Goal: Task Accomplishment & Management: Manage account settings

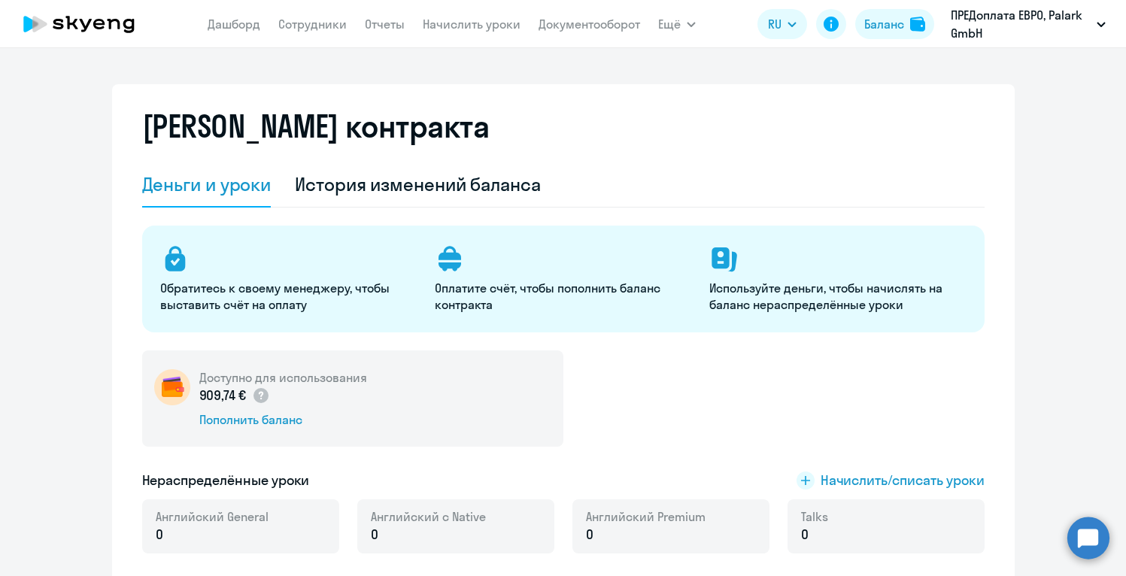
select select "english_adult_not_native_speaker"
click at [330, 23] on link "Сотрудники" at bounding box center [312, 24] width 68 height 15
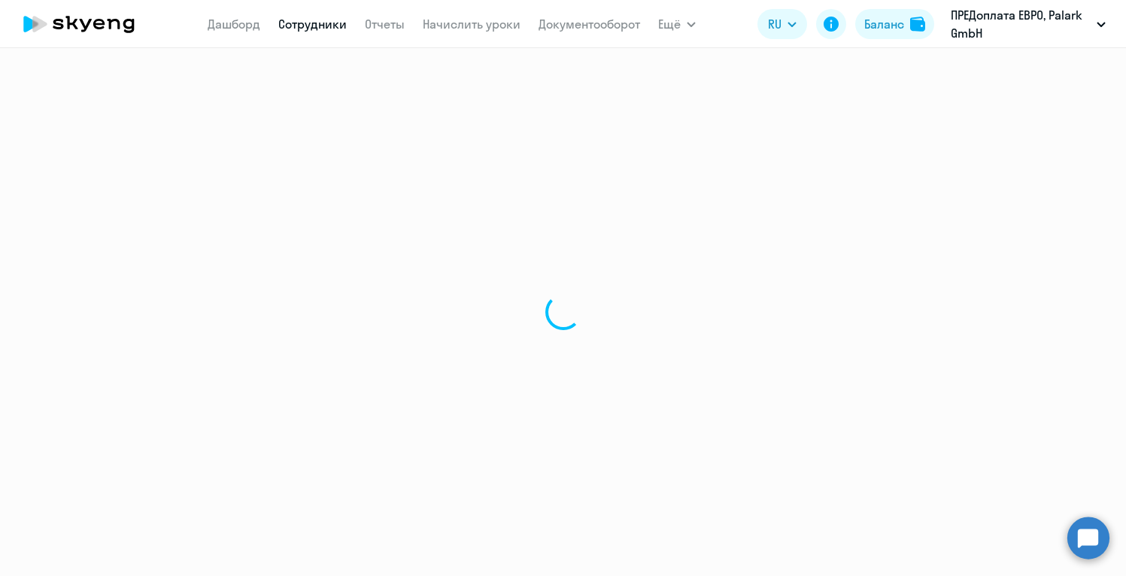
select select "30"
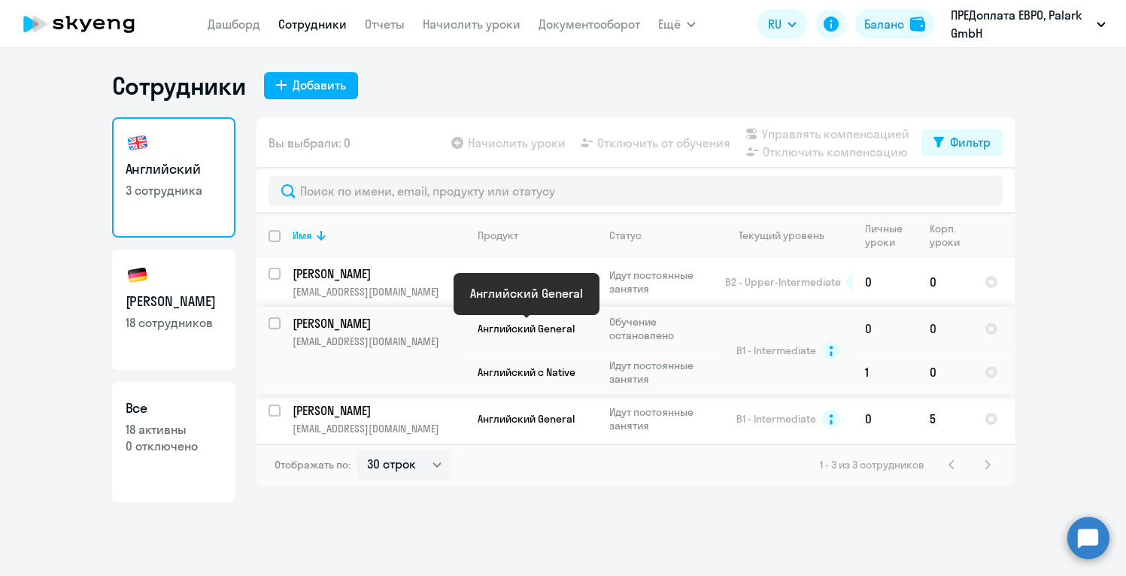
click at [518, 329] on span "Английский General" at bounding box center [526, 329] width 97 height 14
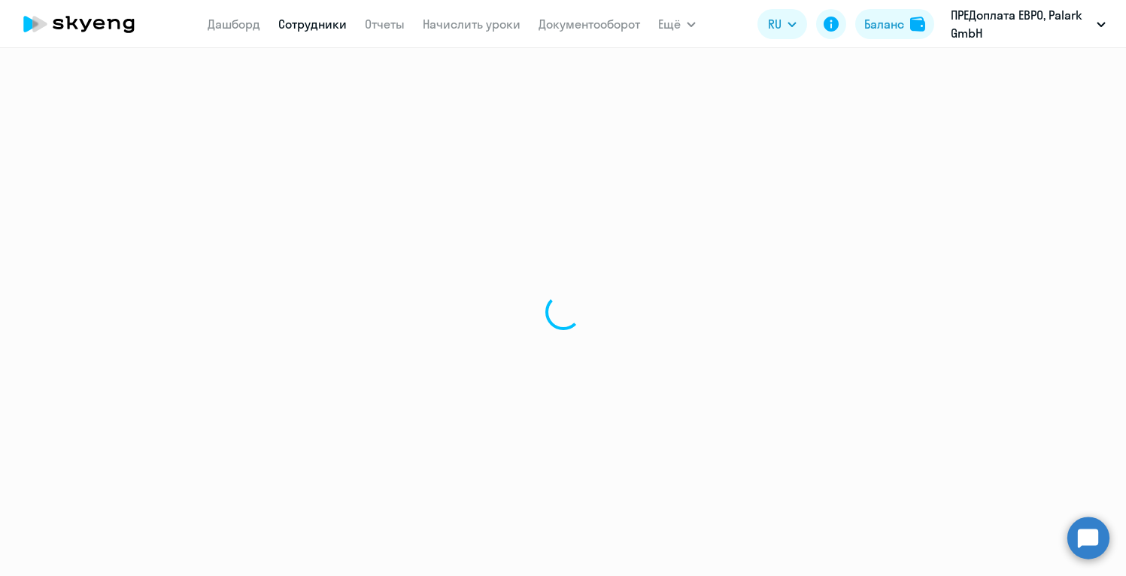
select select "english"
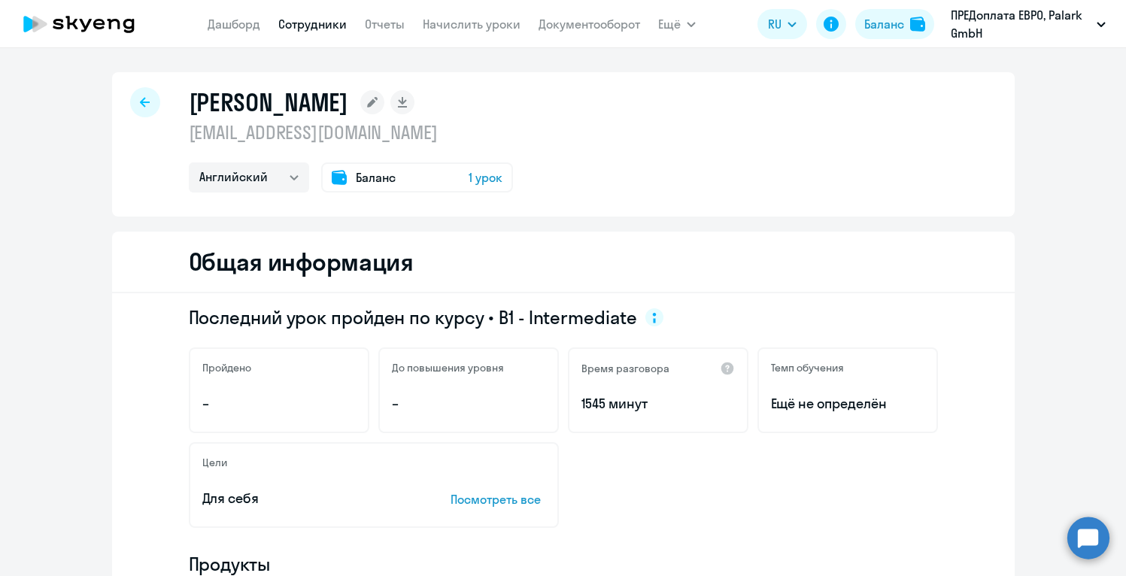
click at [481, 173] on span "1 урок" at bounding box center [486, 177] width 34 height 18
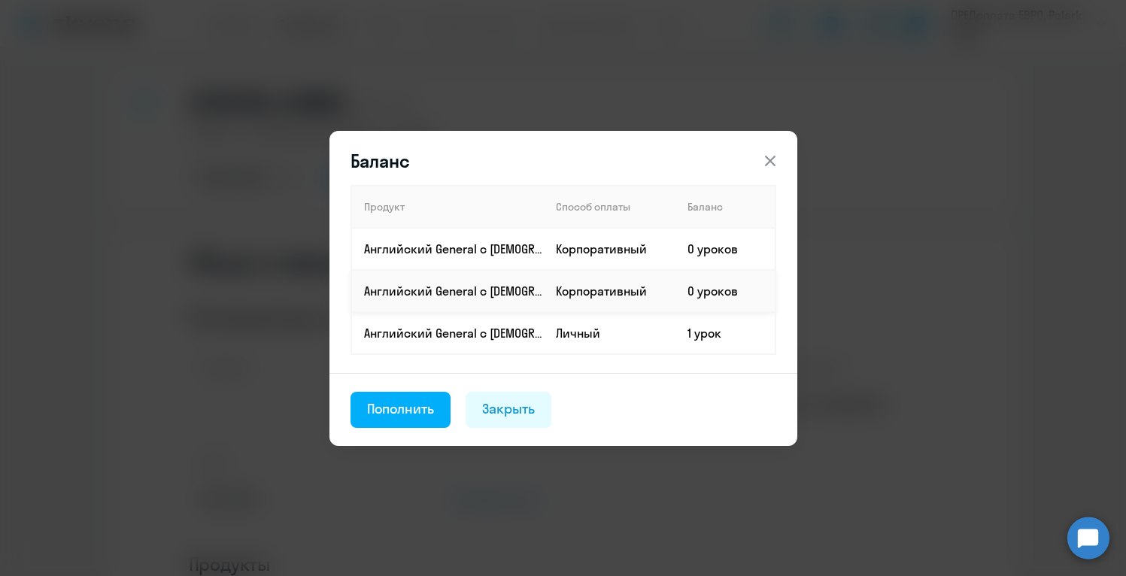
click at [560, 296] on td "Корпоративный" at bounding box center [610, 291] width 132 height 42
click at [413, 408] on div "Пополнить" at bounding box center [401, 409] width 68 height 20
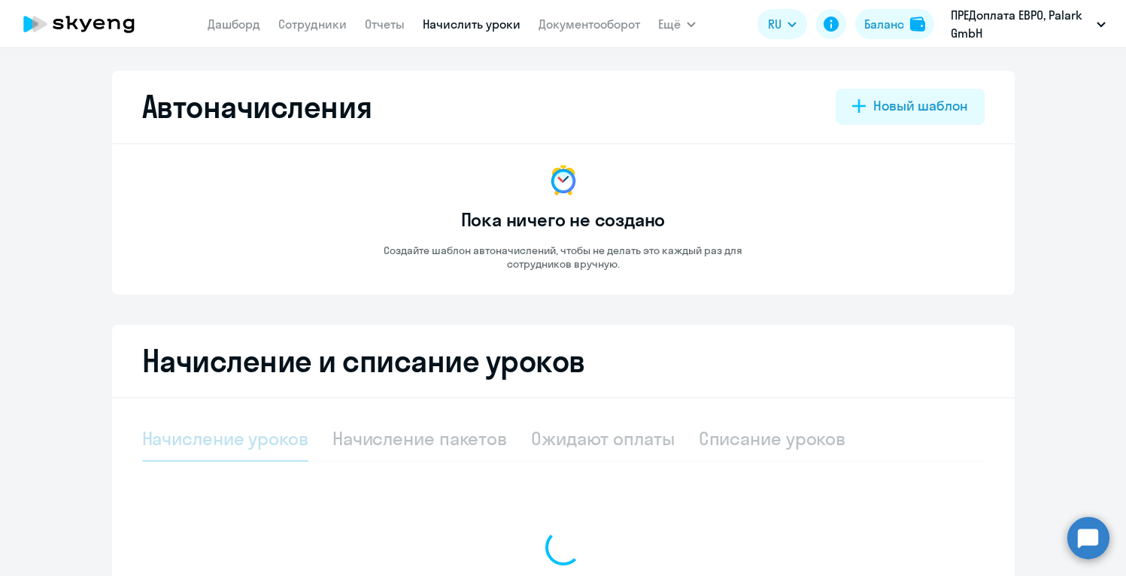
select select "10"
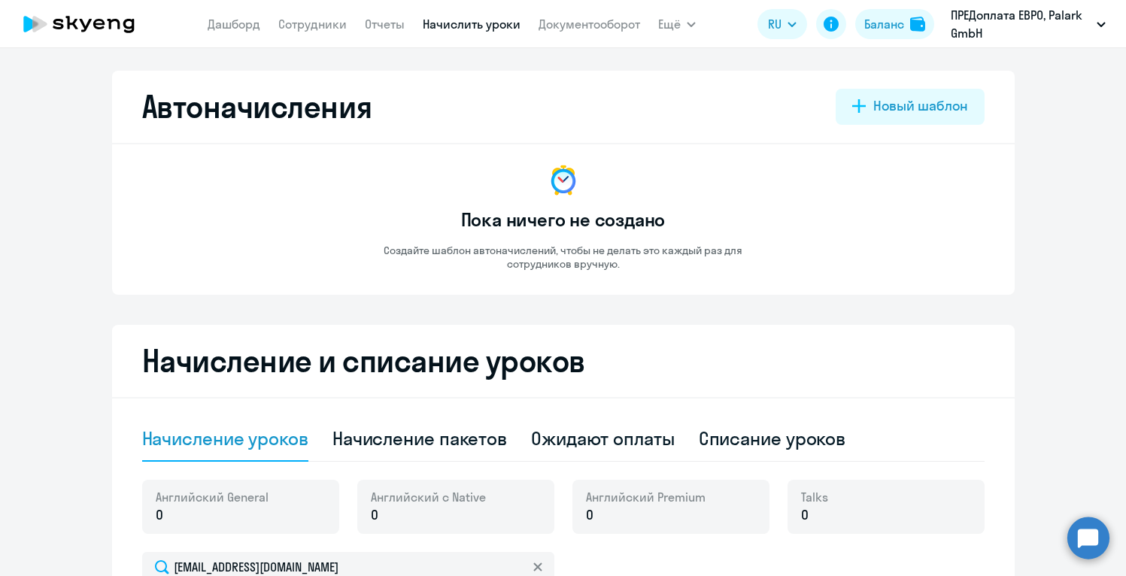
click at [770, 269] on p "Создайте шаблон автоначислений, чтобы не делать это каждый раз для сотрудников …" at bounding box center [563, 257] width 421 height 27
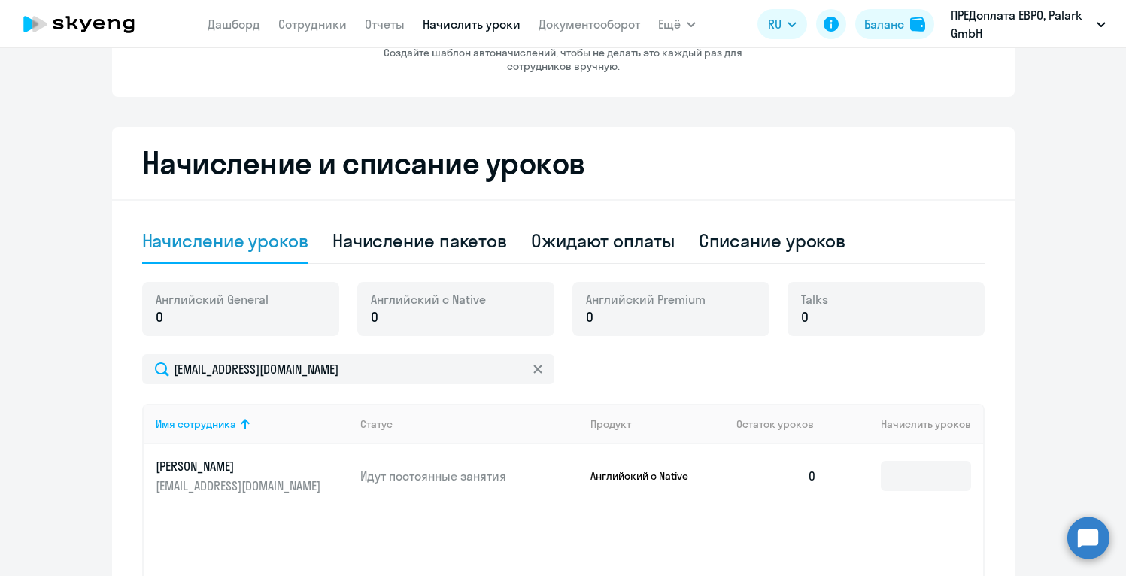
scroll to position [211, 0]
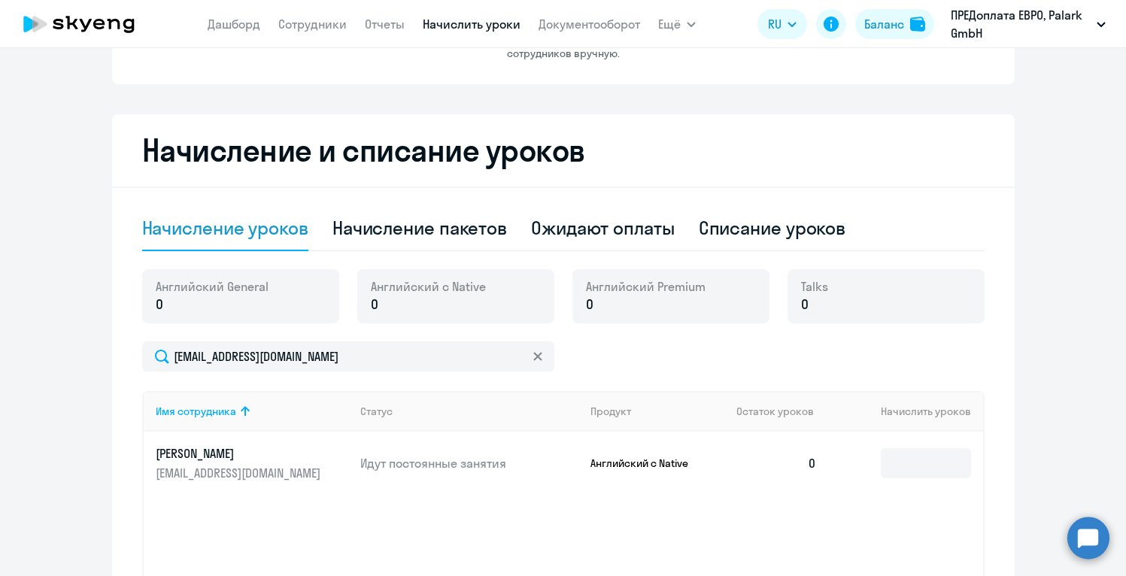
click at [244, 302] on p "0" at bounding box center [212, 305] width 113 height 20
click at [381, 225] on div "Начисление пакетов" at bounding box center [419, 228] width 175 height 24
select select "10"
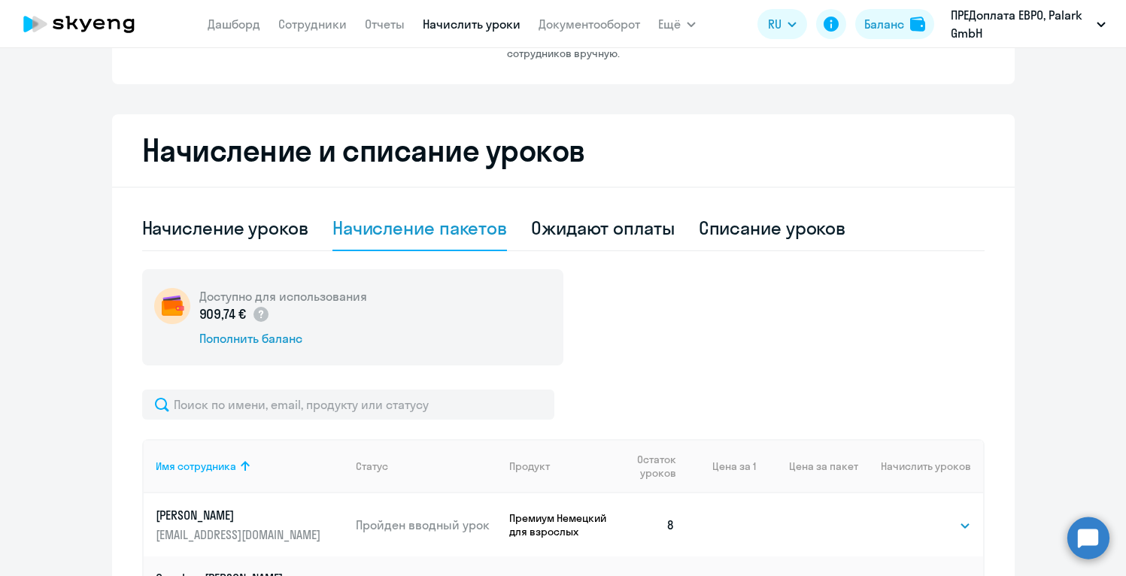
click at [687, 308] on div "Доступно для использования 909,74 € Пополнить баланс" at bounding box center [563, 317] width 842 height 96
click at [761, 316] on div "Доступно для использования 909,74 € Пополнить баланс" at bounding box center [563, 317] width 842 height 96
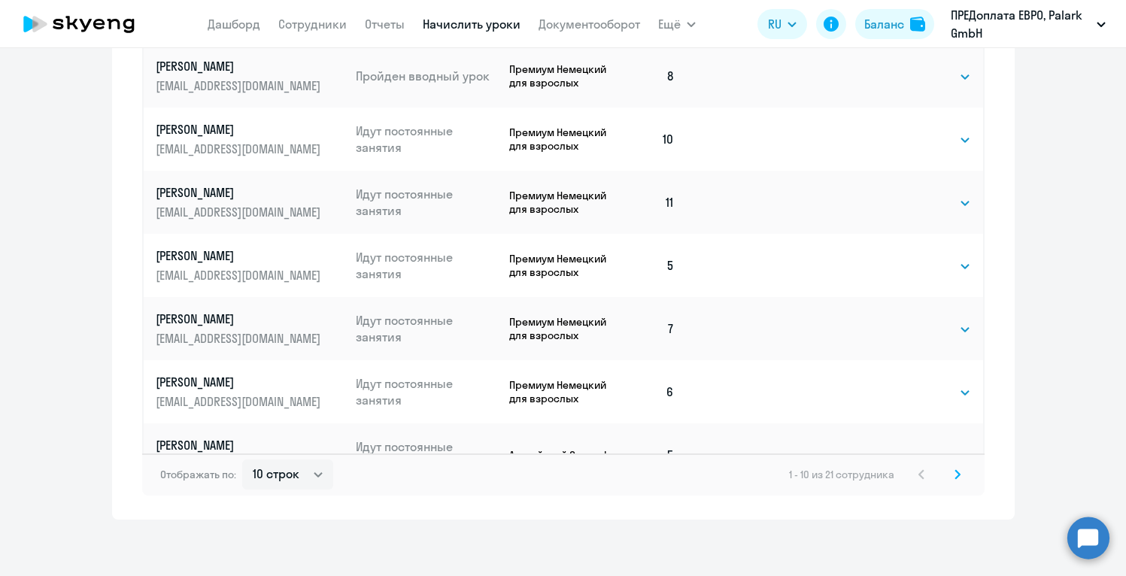
scroll to position [886, 0]
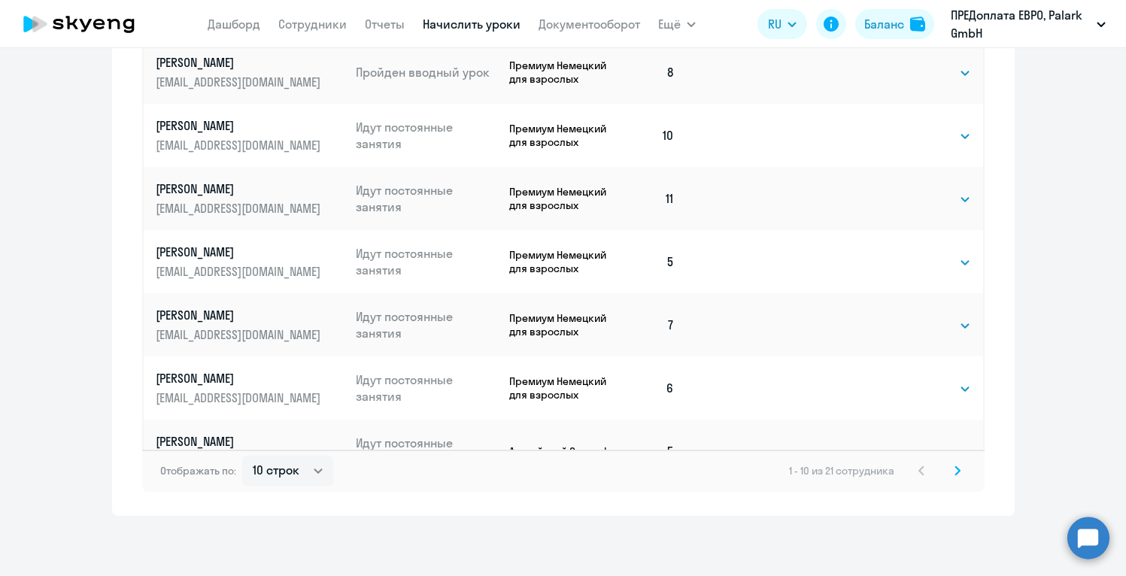
click at [956, 472] on icon at bounding box center [958, 471] width 6 height 11
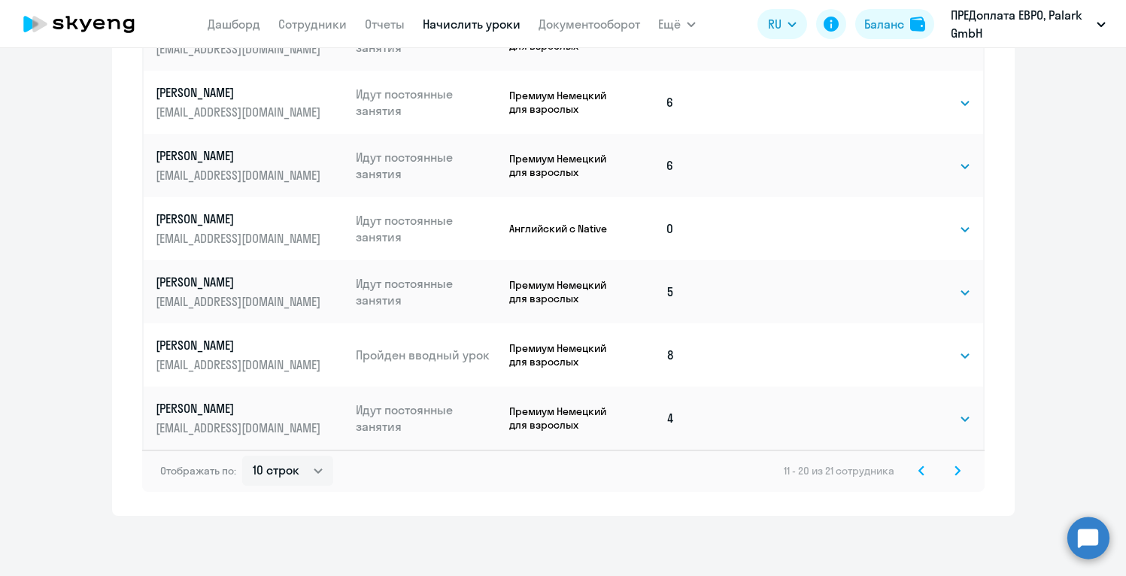
click at [957, 472] on icon at bounding box center [957, 470] width 5 height 8
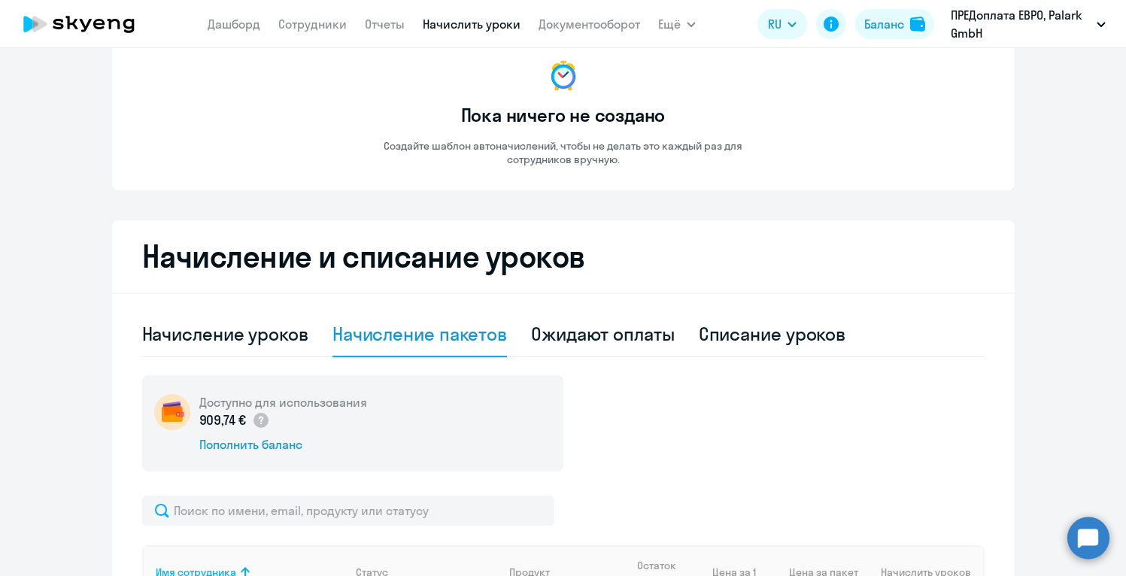
scroll to position [65, 0]
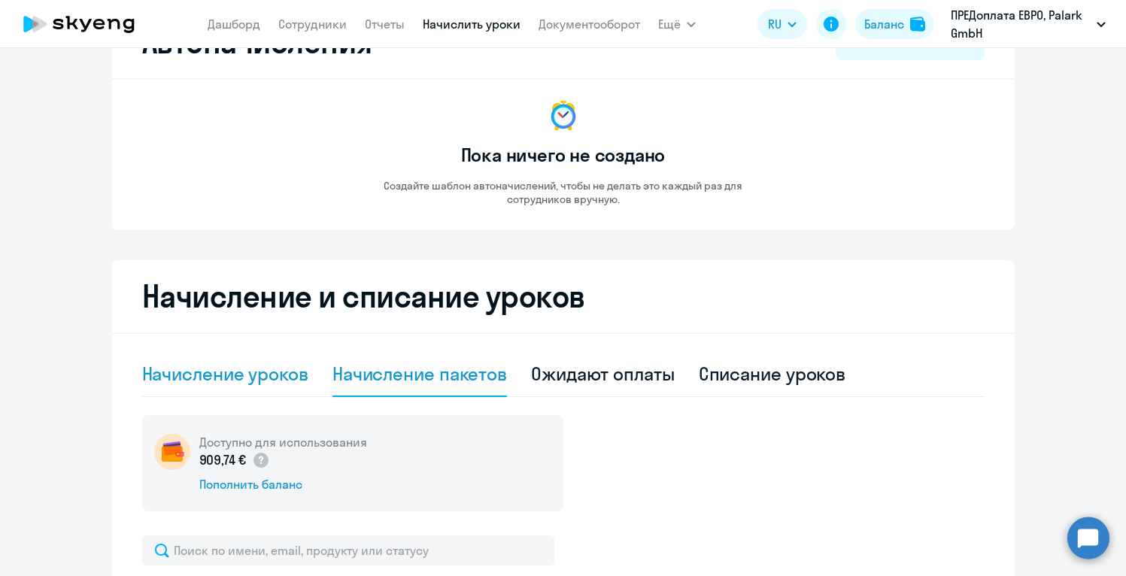
click at [238, 375] on div "Начисление уроков" at bounding box center [225, 374] width 166 height 24
select select "10"
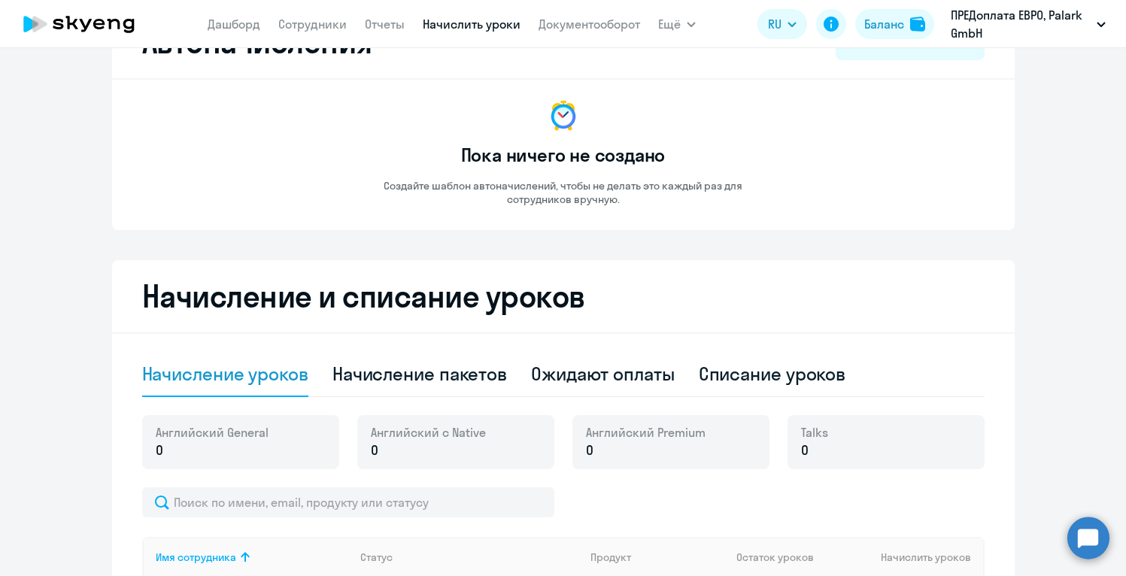
click at [276, 451] on div "Английский General 0" at bounding box center [240, 442] width 197 height 54
click at [296, 460] on div "Английский General 0" at bounding box center [240, 442] width 197 height 54
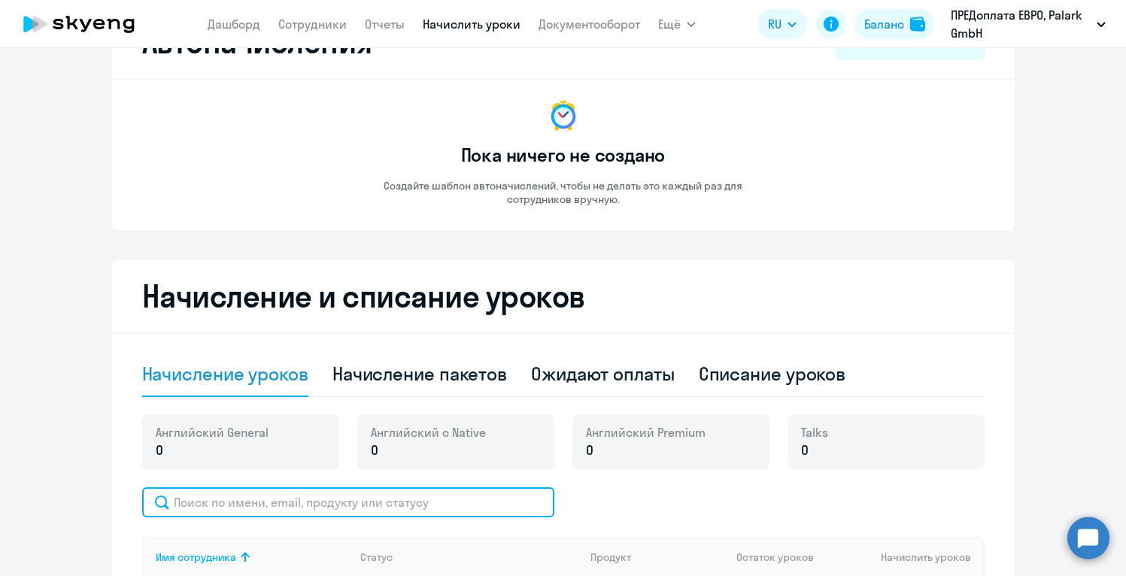
click at [353, 500] on input "text" at bounding box center [348, 502] width 412 height 30
type input "[PERSON_NAME]"
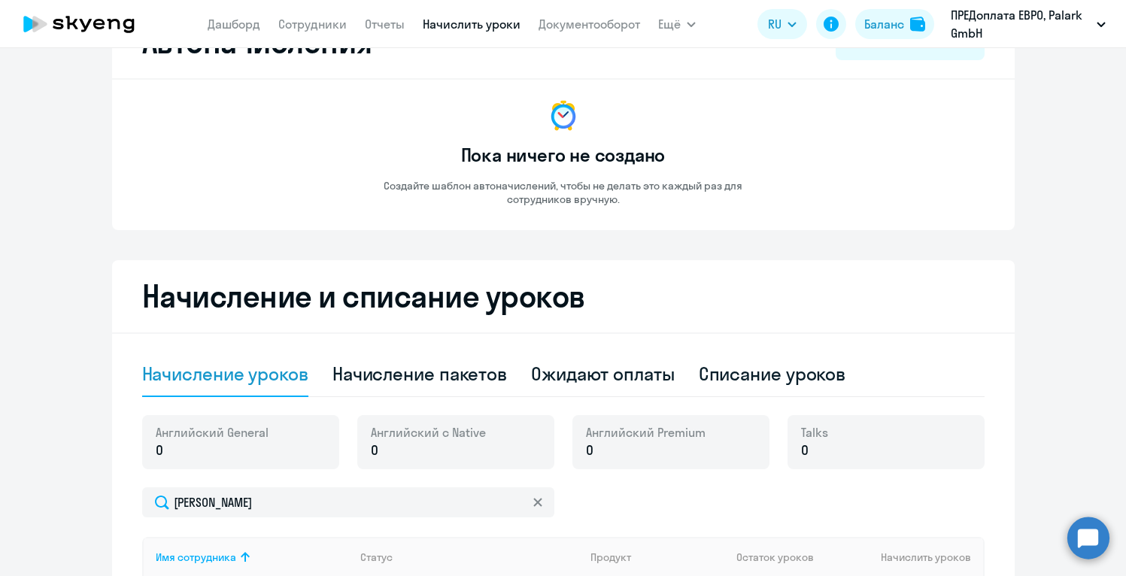
click at [694, 483] on div "[DEMOGRAPHIC_DATA] General 0 Английский с Native 0 Английский Premium 0 Talks 0" at bounding box center [563, 451] width 842 height 72
click at [1000, 344] on div "Начисление и списание уроков Начисление уроков Начисление пакетов Ожидают оплат…" at bounding box center [563, 544] width 903 height 569
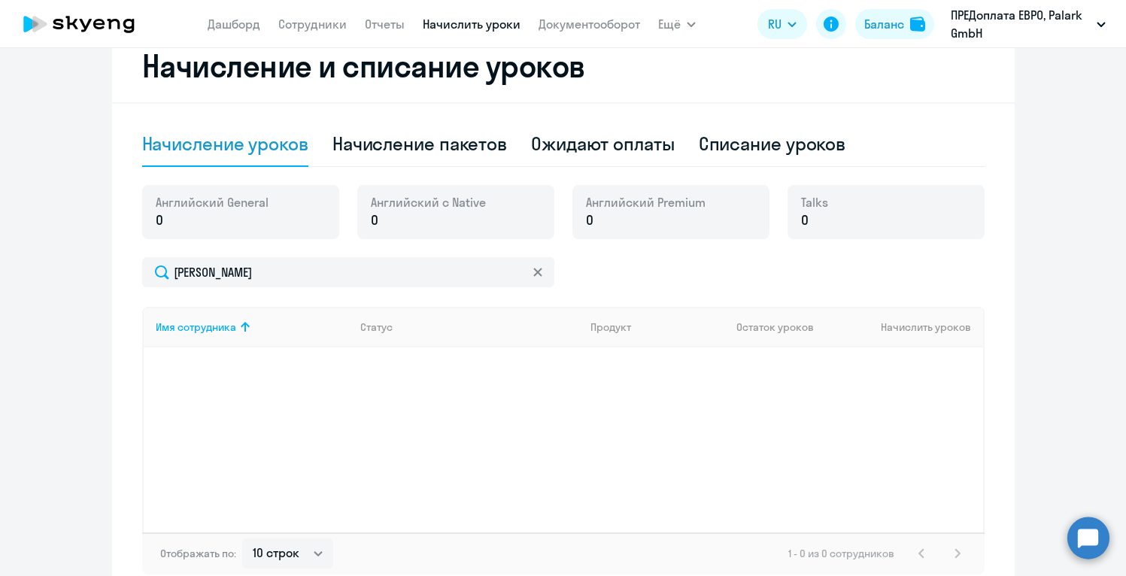
scroll to position [305, 0]
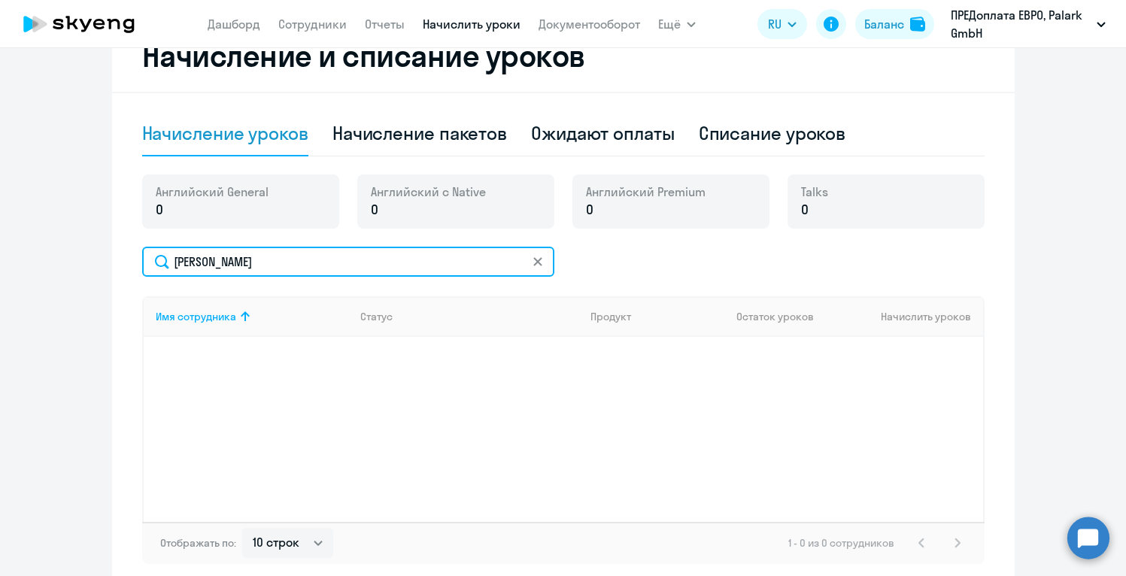
click at [402, 265] on input "[PERSON_NAME]" at bounding box center [348, 262] width 412 height 30
click at [161, 263] on input "[PERSON_NAME]" at bounding box center [348, 262] width 412 height 30
click at [398, 266] on input "[PERSON_NAME]" at bounding box center [348, 262] width 412 height 30
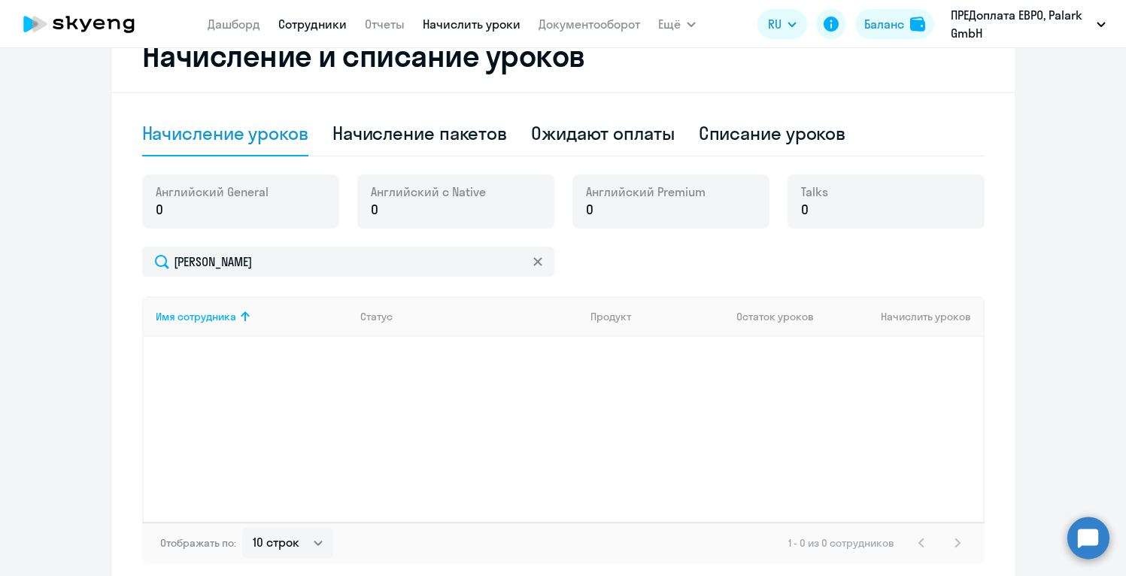
click at [323, 19] on link "Сотрудники" at bounding box center [312, 24] width 68 height 15
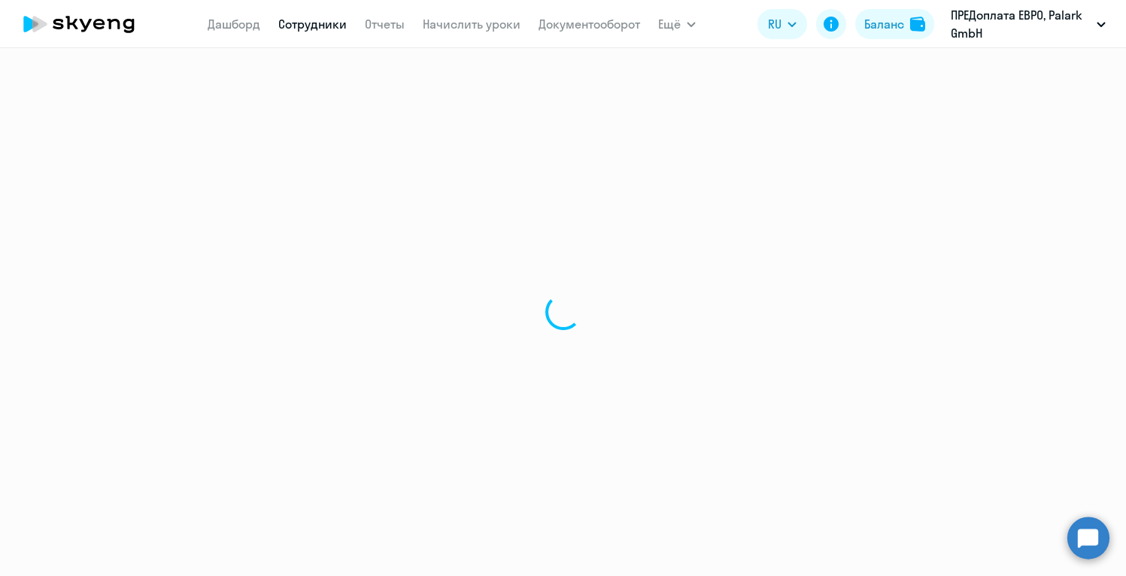
select select "30"
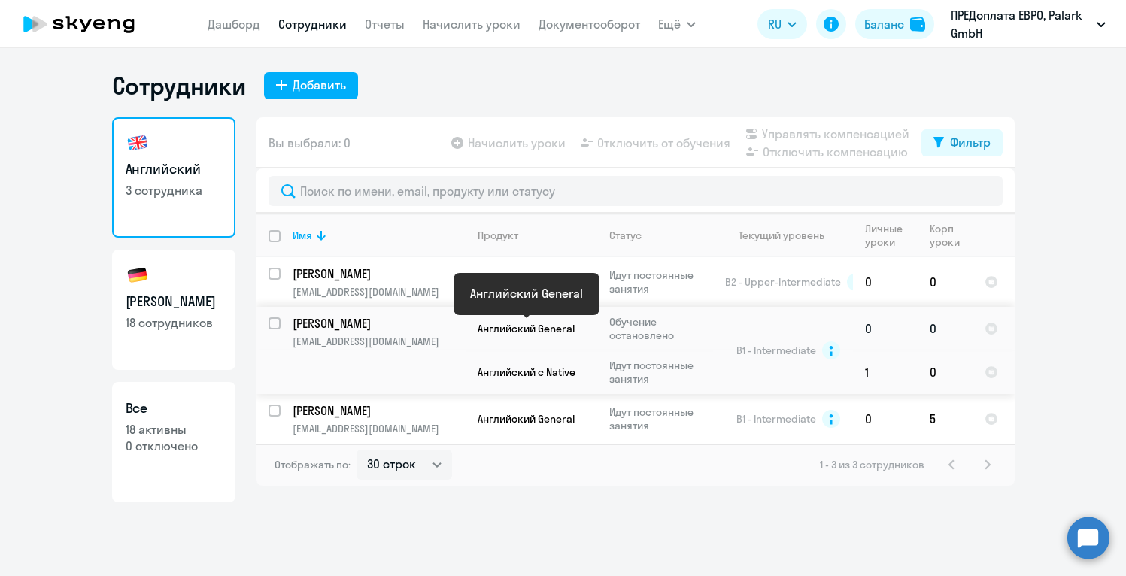
click at [548, 331] on span "Английский General" at bounding box center [526, 329] width 97 height 14
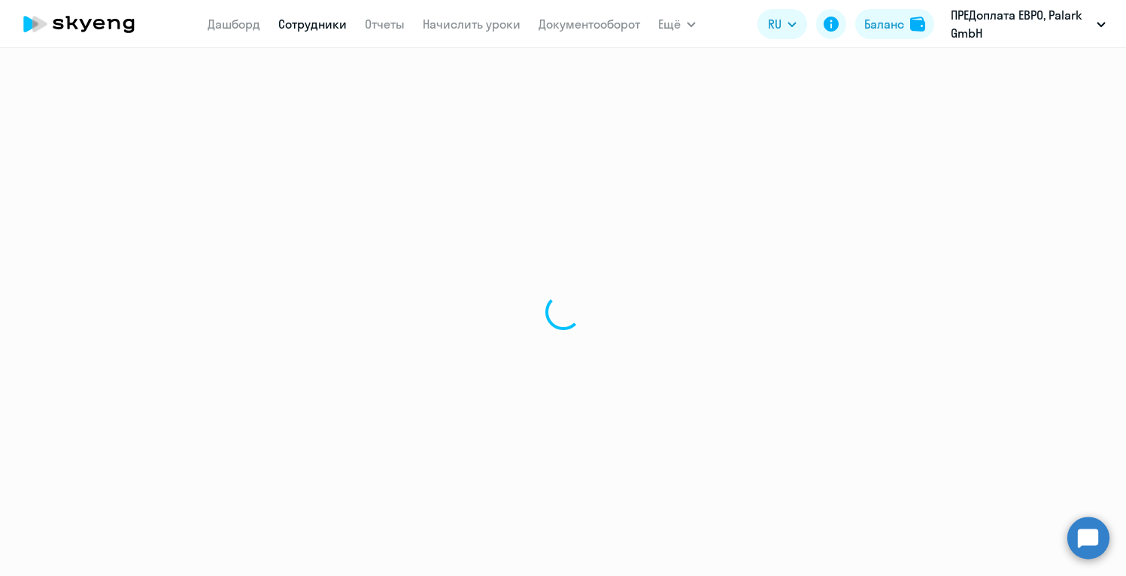
select select "english"
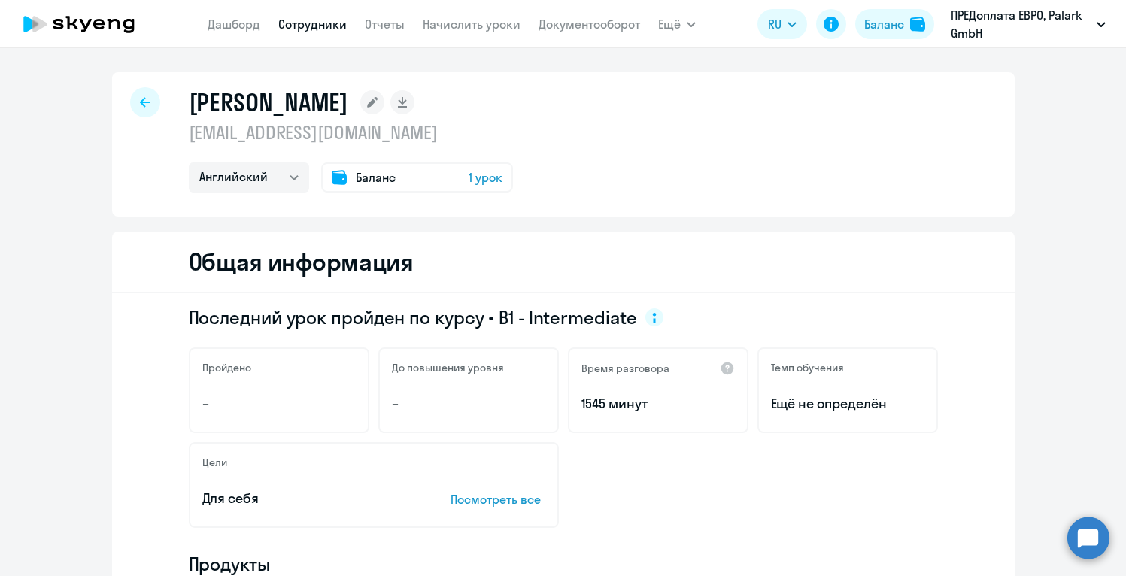
click at [469, 174] on span "1 урок" at bounding box center [486, 177] width 34 height 18
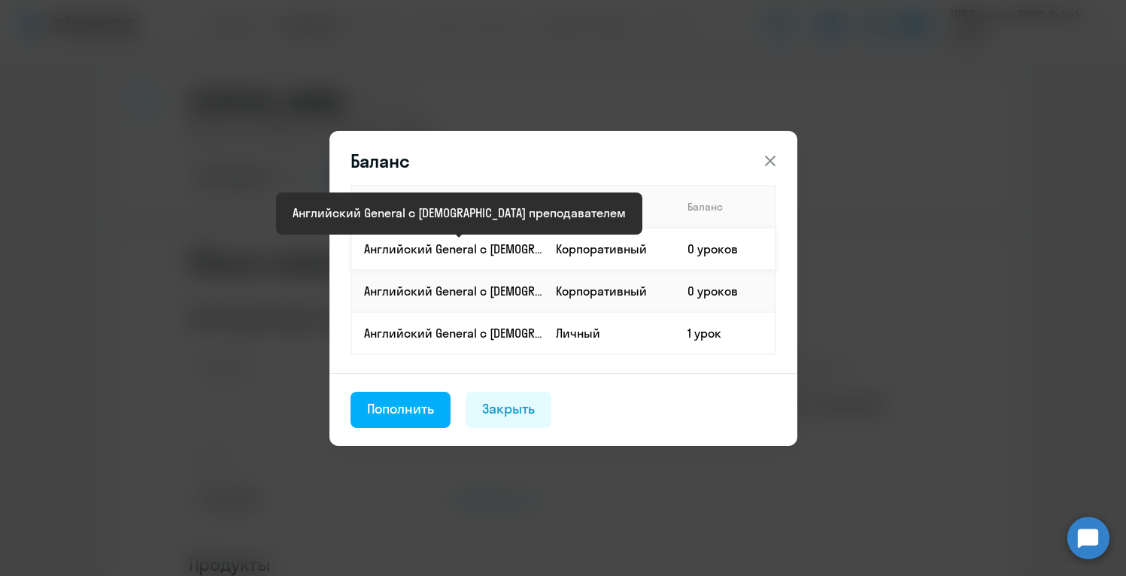
click at [527, 245] on p "Английский General с [DEMOGRAPHIC_DATA] преподавателем" at bounding box center [453, 249] width 179 height 17
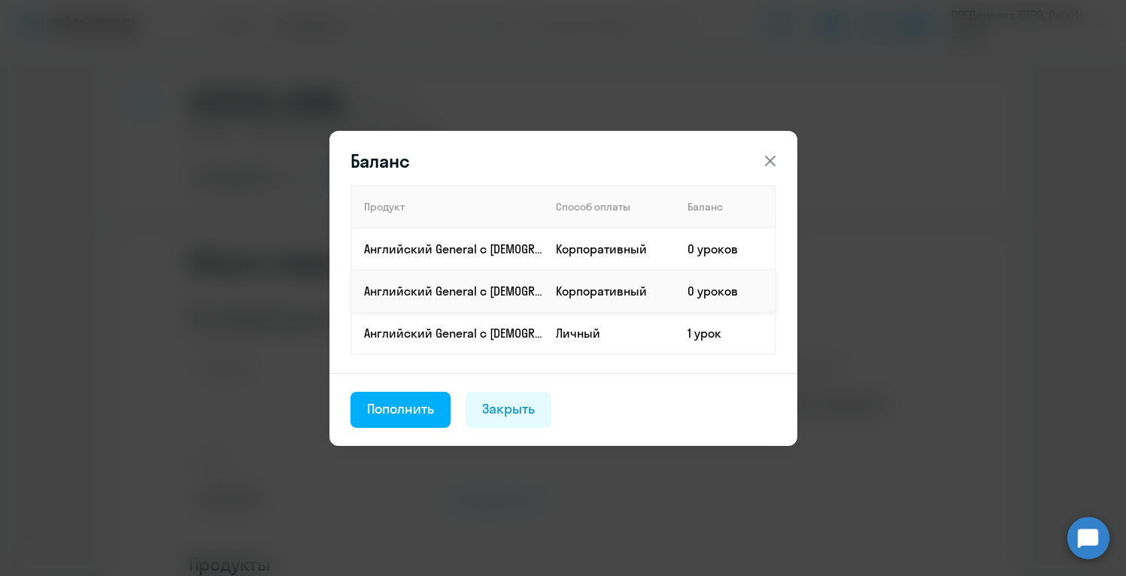
click at [554, 292] on td "Корпоративный" at bounding box center [610, 291] width 132 height 42
click at [771, 164] on icon at bounding box center [770, 161] width 18 height 18
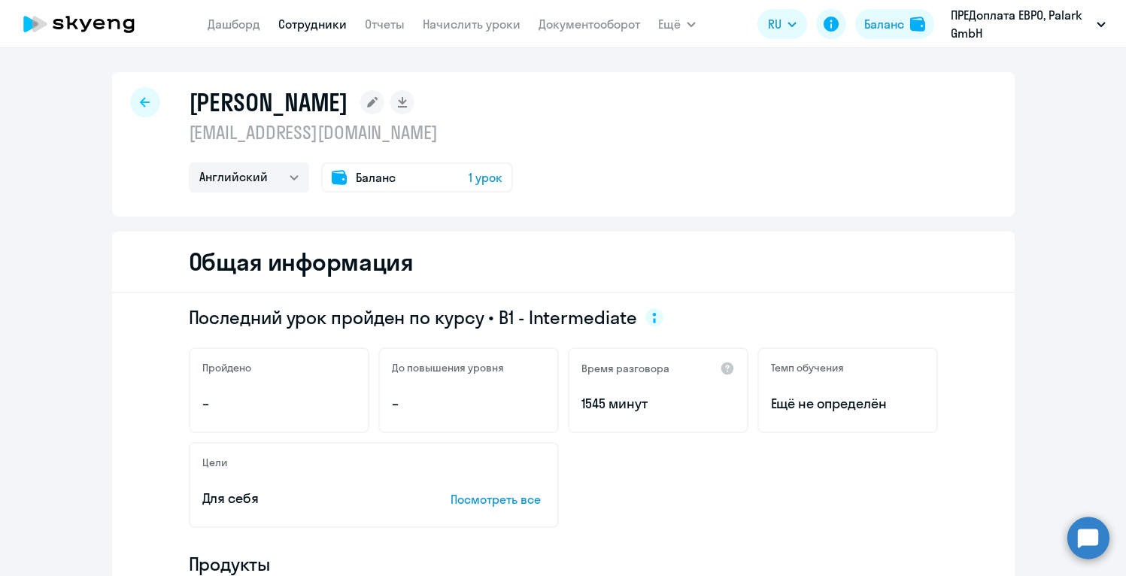
click at [372, 184] on span "Баланс" at bounding box center [376, 177] width 40 height 18
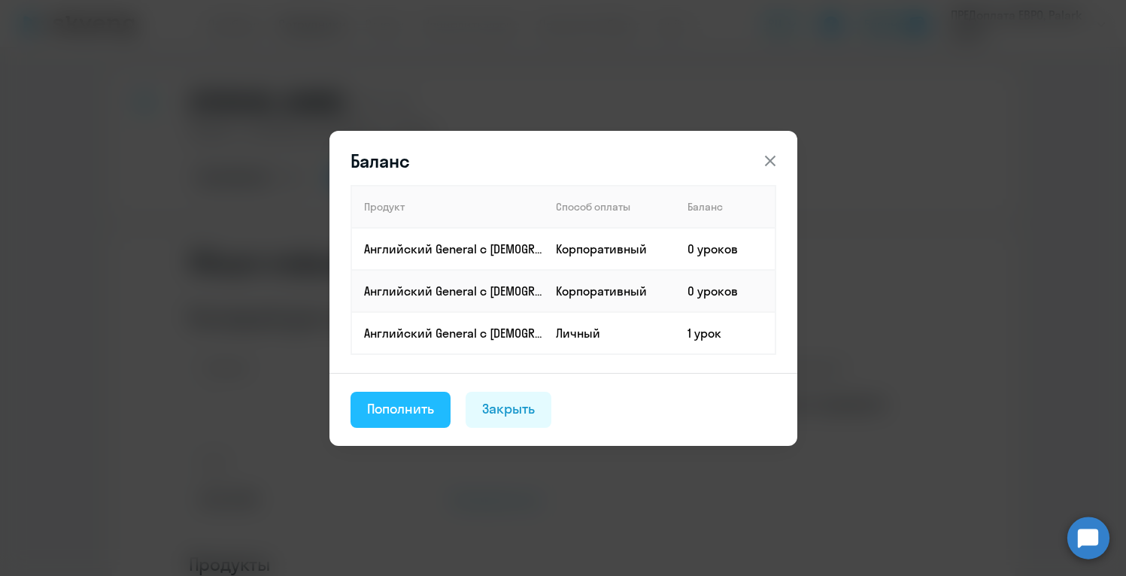
click at [397, 400] on div "Пополнить" at bounding box center [401, 409] width 68 height 20
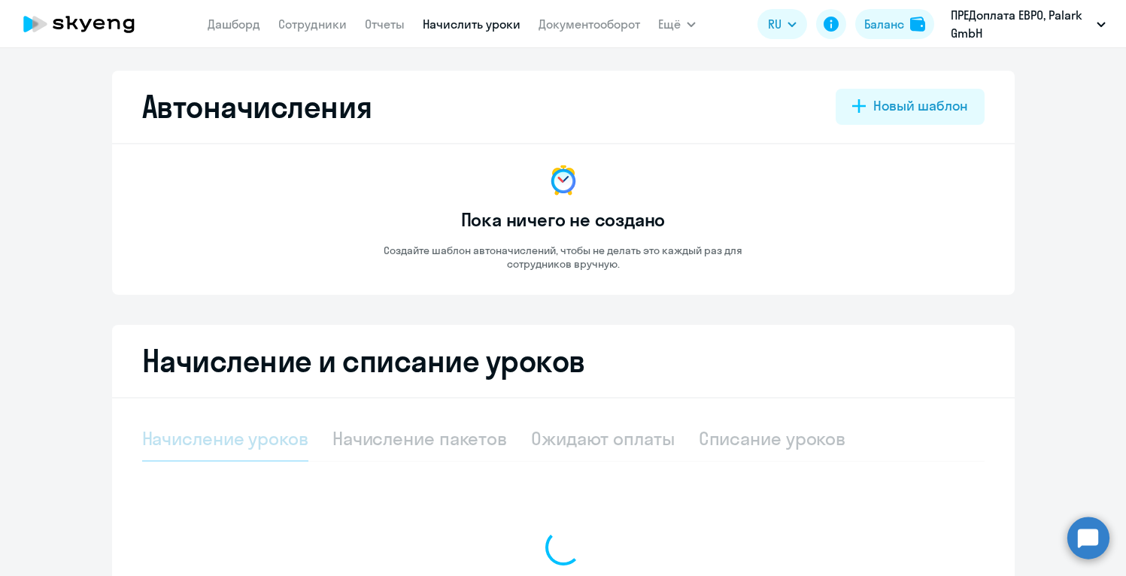
select select "10"
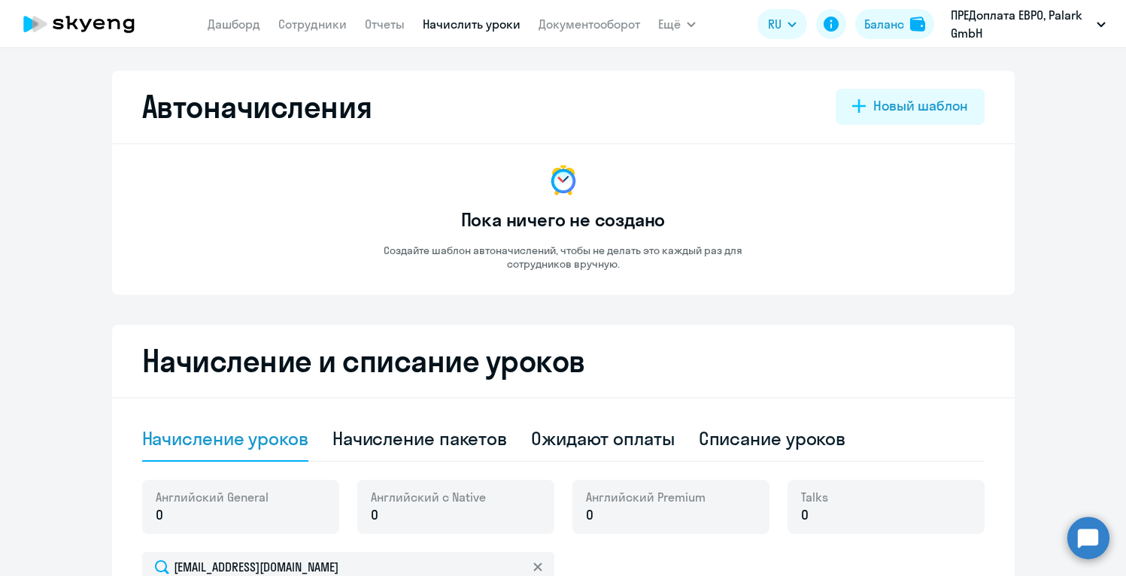
click at [571, 344] on h2 "Начисление и списание уроков" at bounding box center [563, 361] width 842 height 36
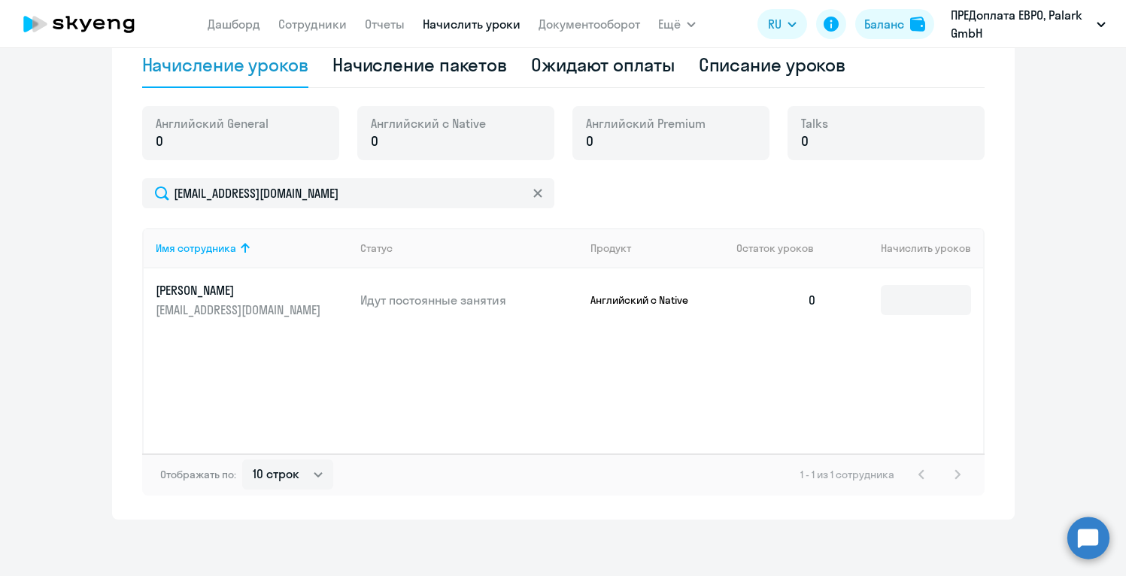
scroll to position [378, 0]
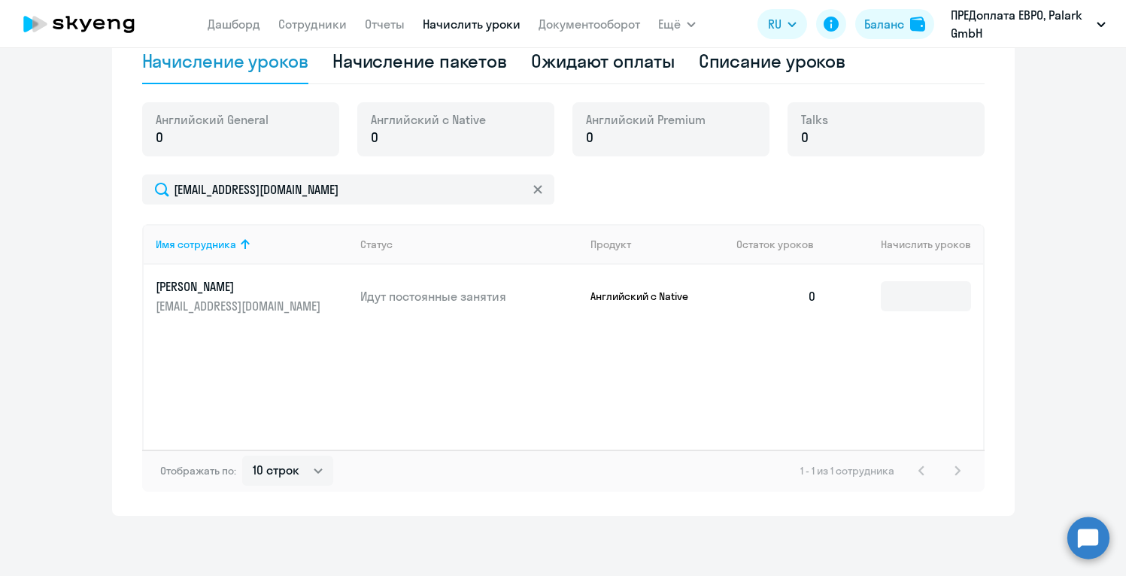
click at [612, 295] on p "Английский с Native" at bounding box center [646, 297] width 113 height 14
click at [205, 278] on p "[PERSON_NAME]" at bounding box center [240, 286] width 168 height 17
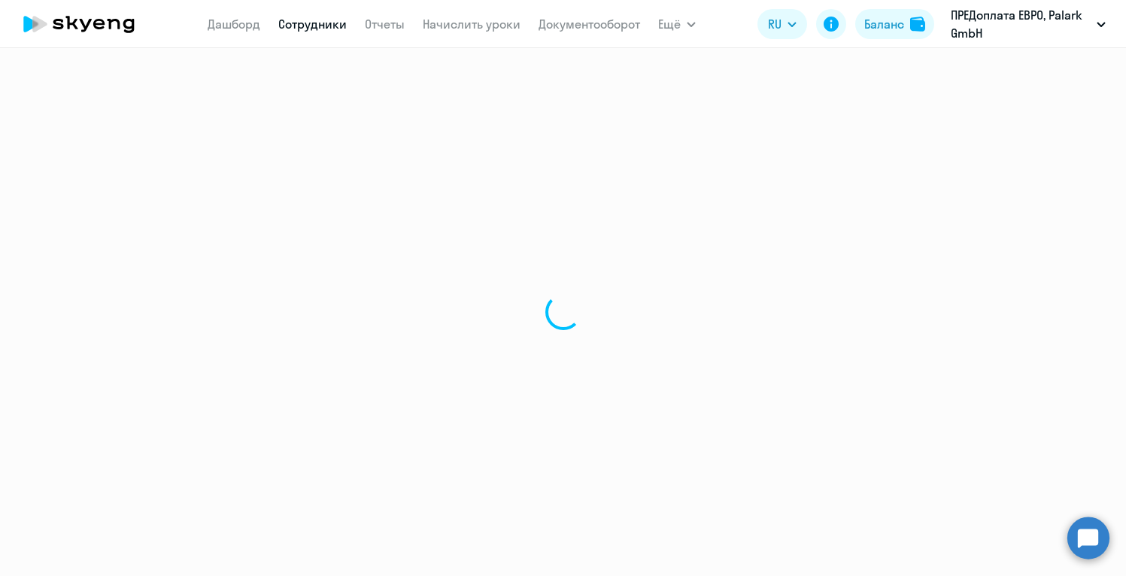
select select "english"
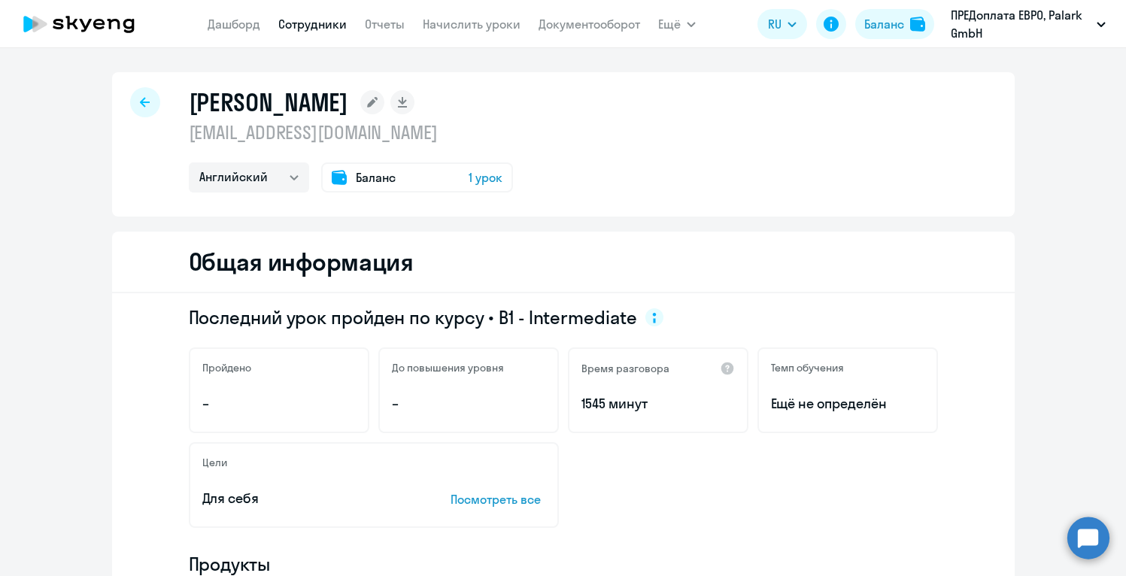
click at [616, 156] on div "[PERSON_NAME] [EMAIL_ADDRESS][DOMAIN_NAME] Английский Немецкий Баланс 1 урок" at bounding box center [563, 144] width 903 height 144
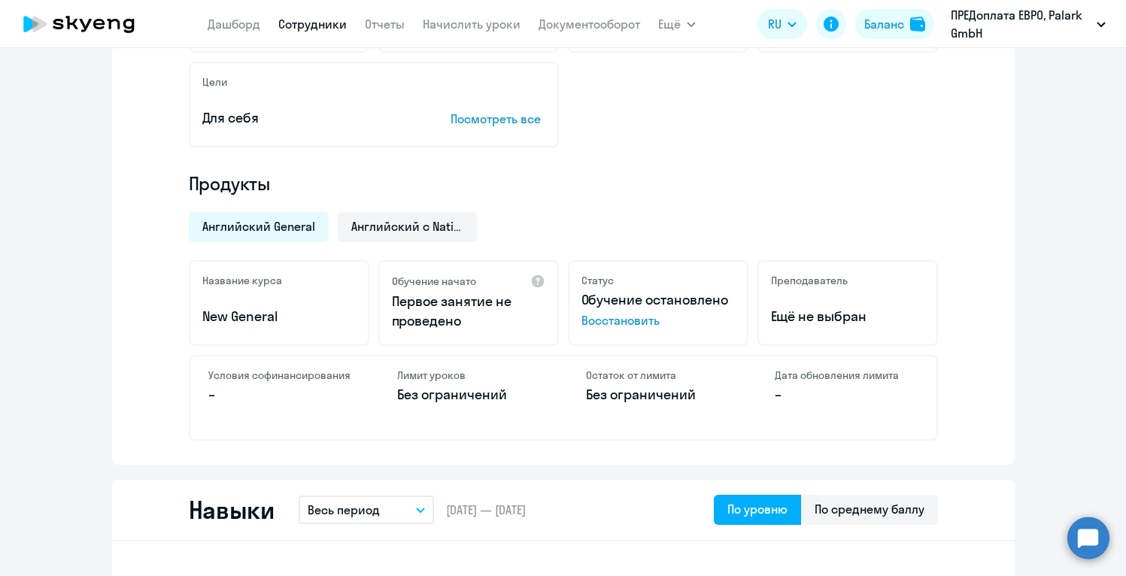
scroll to position [391, 0]
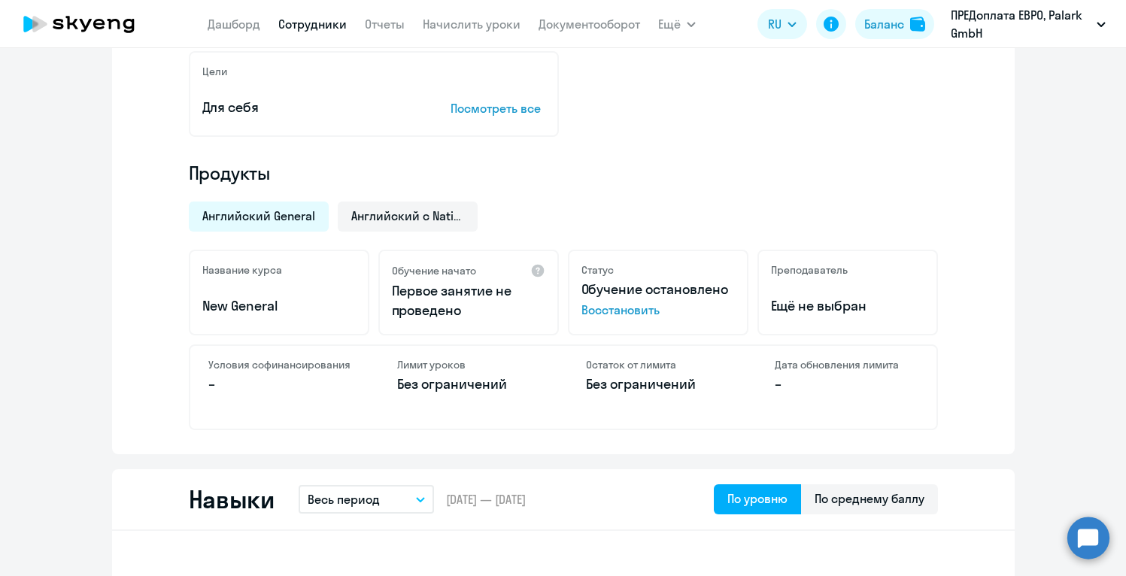
click at [599, 317] on span "Восстановить" at bounding box center [657, 310] width 153 height 18
click at [670, 197] on div "[DEMOGRAPHIC_DATA] General Английский с Native" at bounding box center [559, 212] width 758 height 39
click at [487, 25] on link "Начислить уроки" at bounding box center [472, 24] width 98 height 15
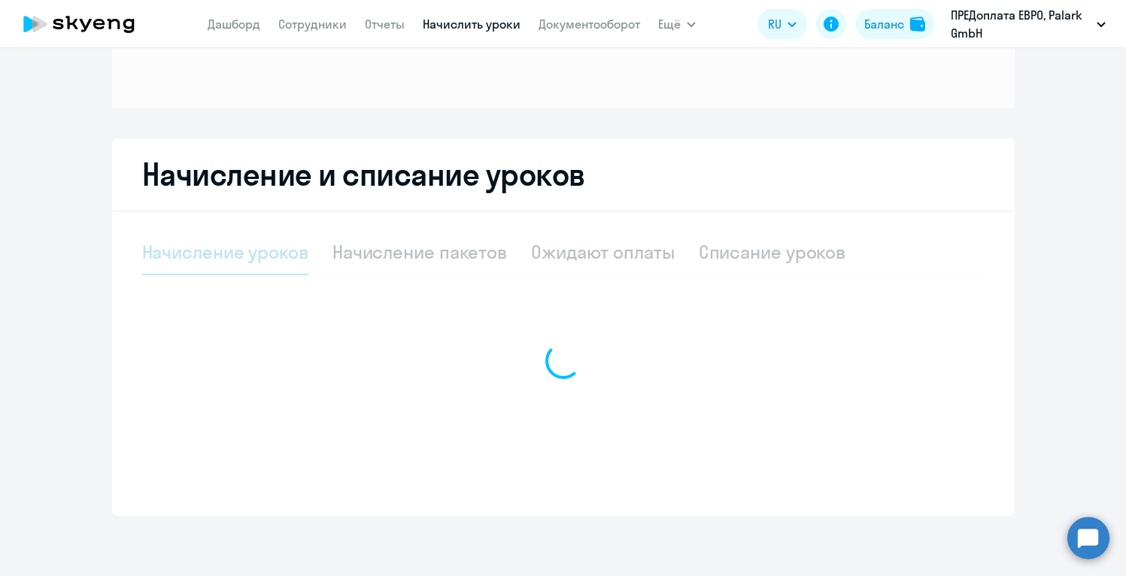
scroll to position [179, 0]
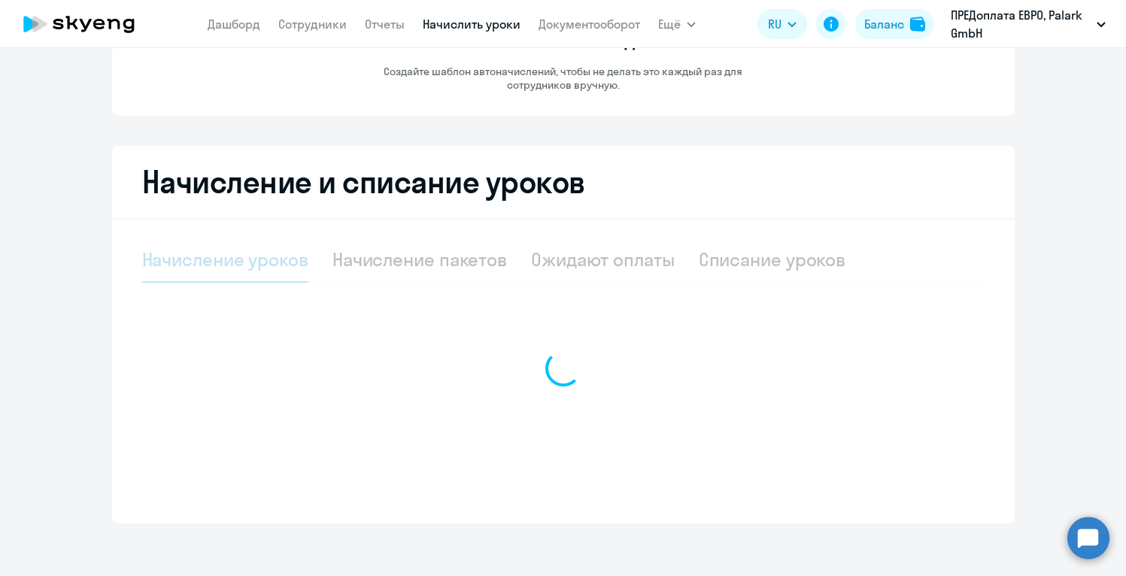
select select "10"
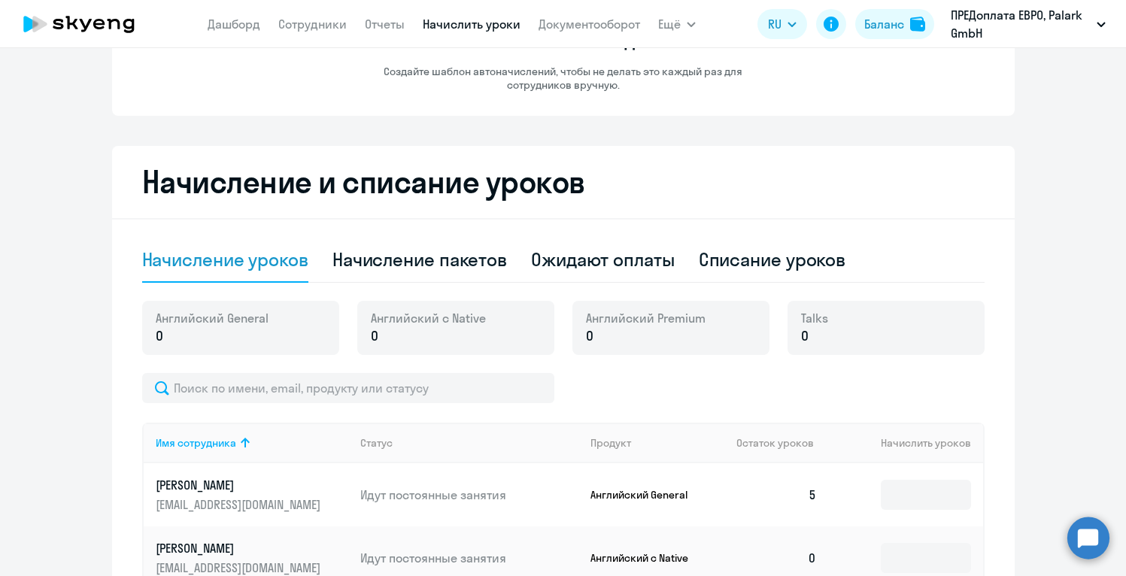
click at [949, 185] on h2 "Начисление и списание уроков" at bounding box center [563, 182] width 842 height 36
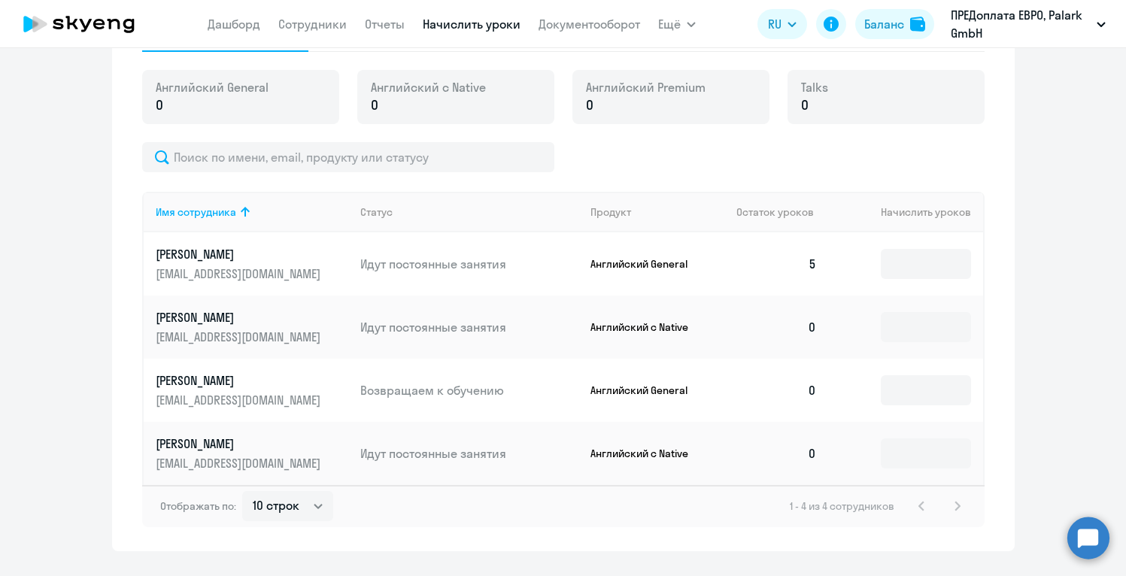
scroll to position [420, 0]
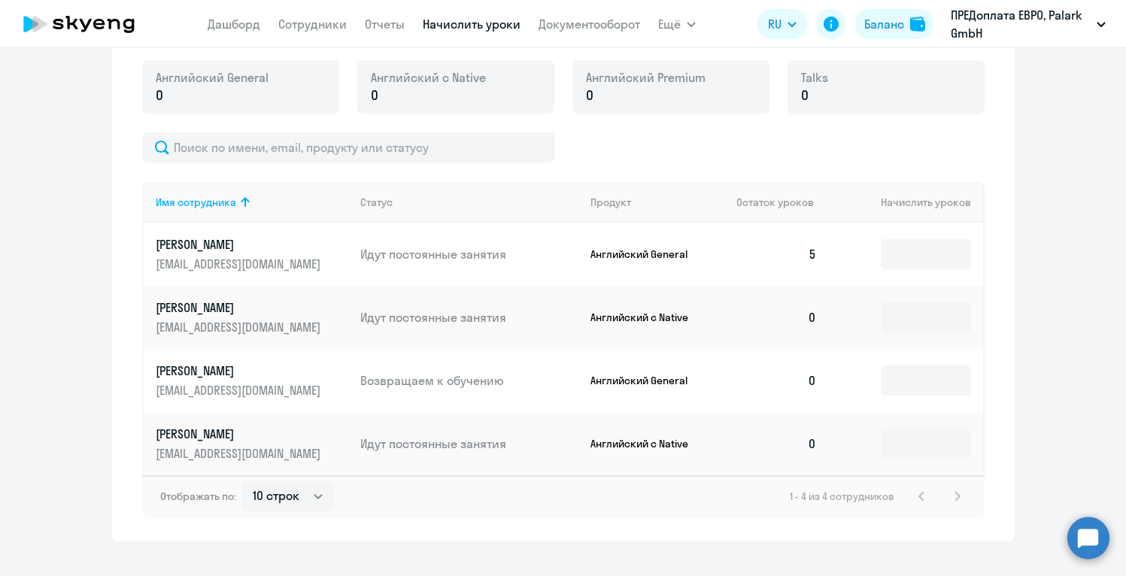
click at [819, 396] on td "0" at bounding box center [776, 380] width 105 height 63
click at [893, 375] on input at bounding box center [926, 381] width 90 height 30
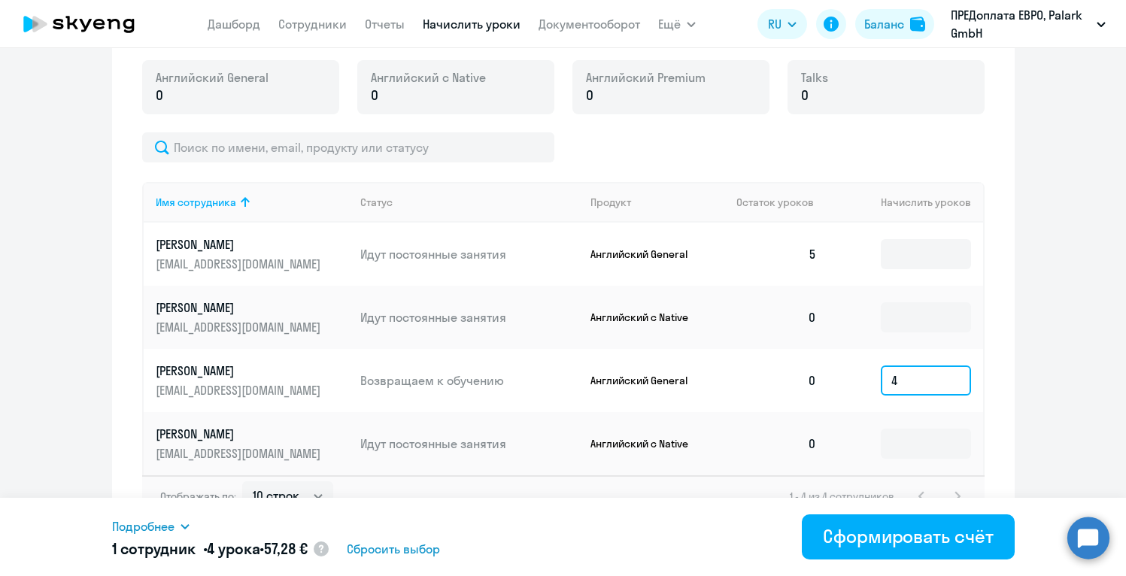
type input "4"
click at [1011, 423] on div "Начисление и списание уроков Начисление уроков Начисление пакетов Ожидают оплат…" at bounding box center [563, 223] width 903 height 636
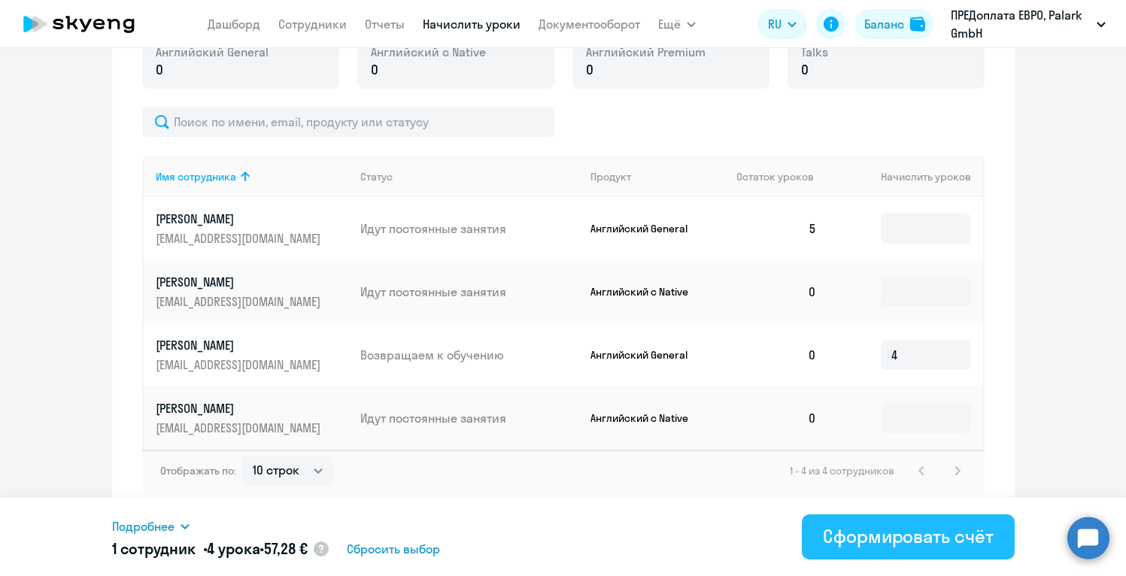
click at [920, 531] on div "Сформировать счёт" at bounding box center [908, 536] width 170 height 24
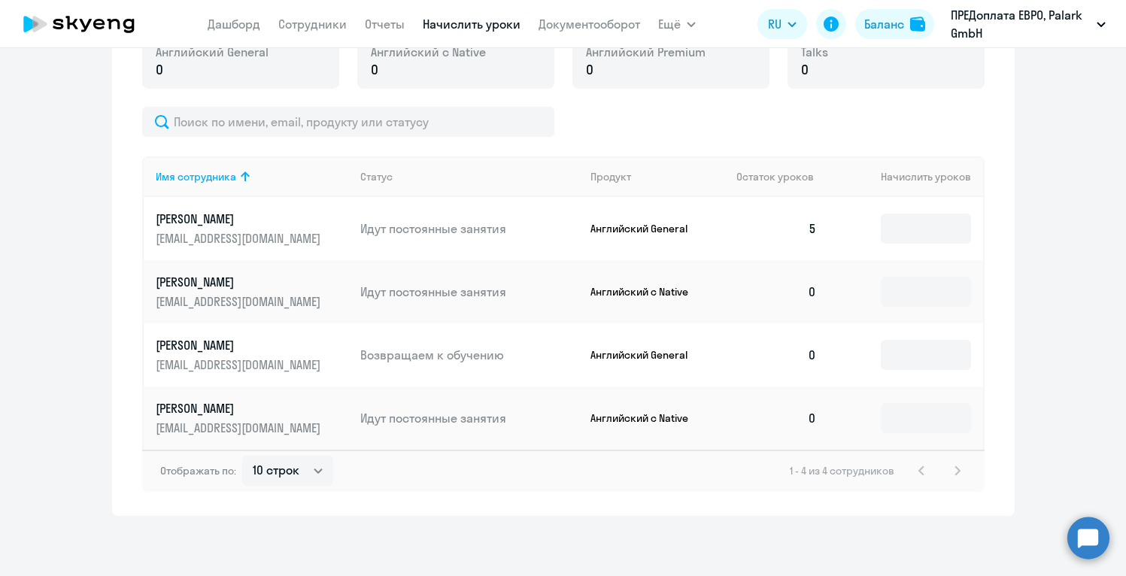
click at [466, 27] on link "Начислить уроки" at bounding box center [472, 24] width 98 height 15
click at [720, 502] on div "Начисление и списание уроков Начисление уроков Начисление пакетов Ожидают оплат…" at bounding box center [563, 198] width 903 height 636
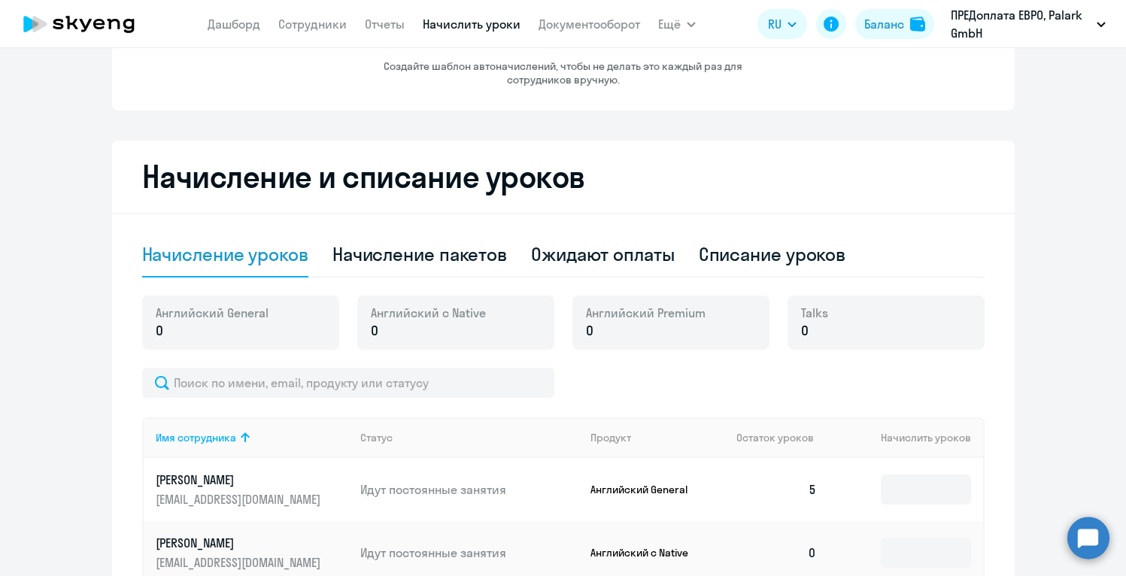
scroll to position [144, 0]
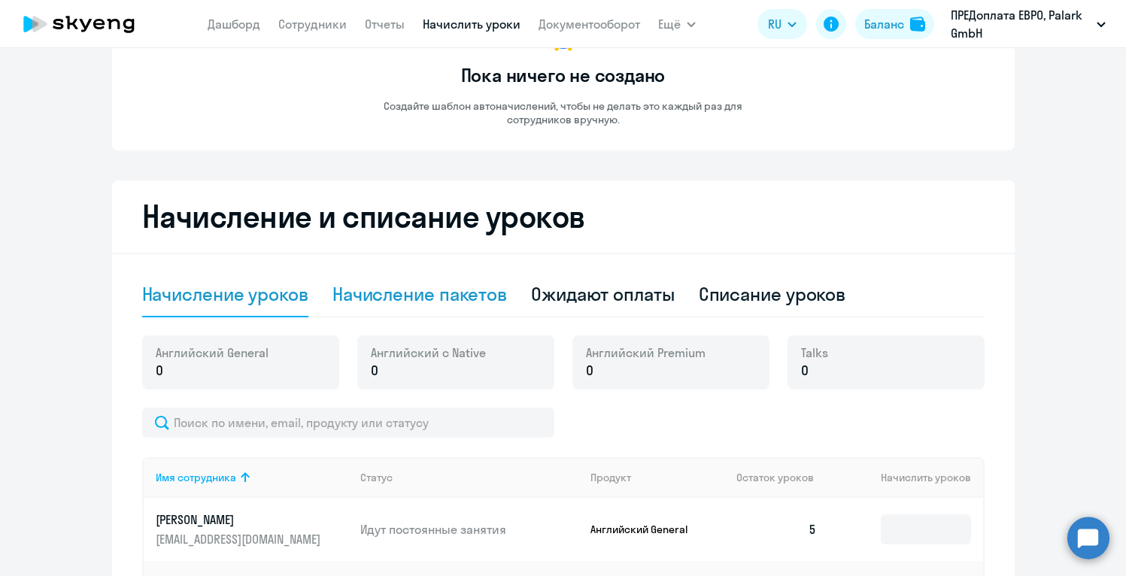
click at [447, 301] on div "Начисление пакетов" at bounding box center [419, 294] width 175 height 24
select select "10"
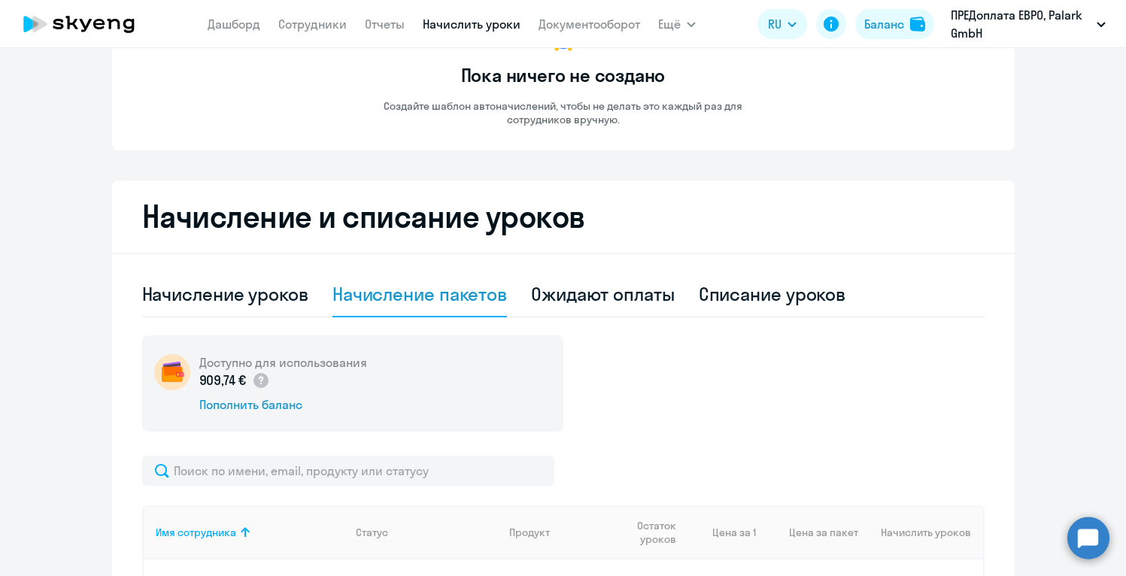
click at [718, 378] on div "Доступно для использования 909,74 € Пополнить баланс" at bounding box center [563, 383] width 842 height 96
click at [777, 423] on div "Доступно для использования 909,74 € Пополнить баланс" at bounding box center [563, 383] width 842 height 96
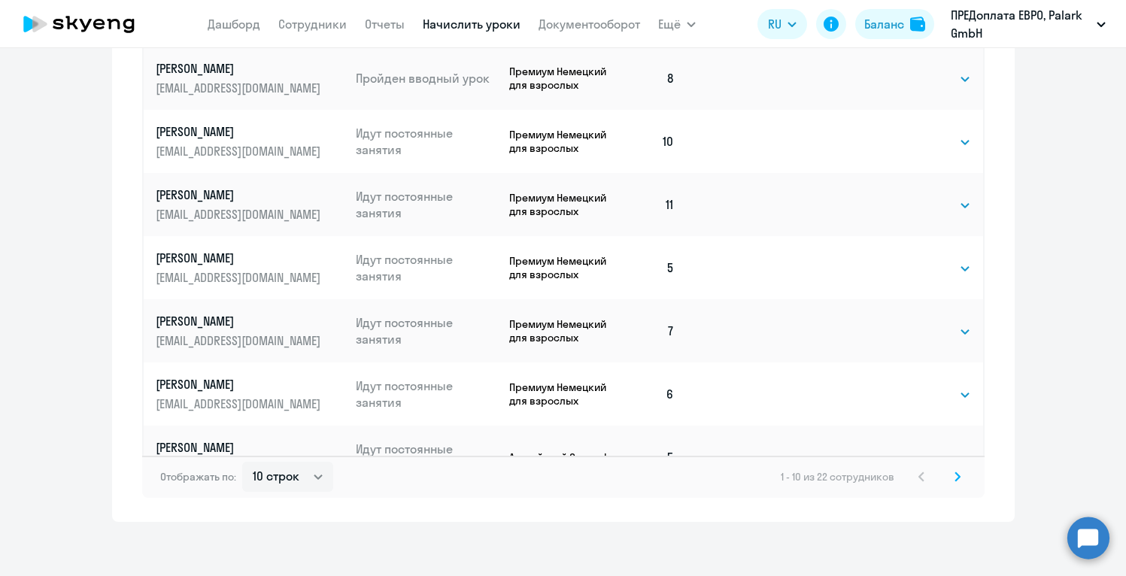
scroll to position [886, 0]
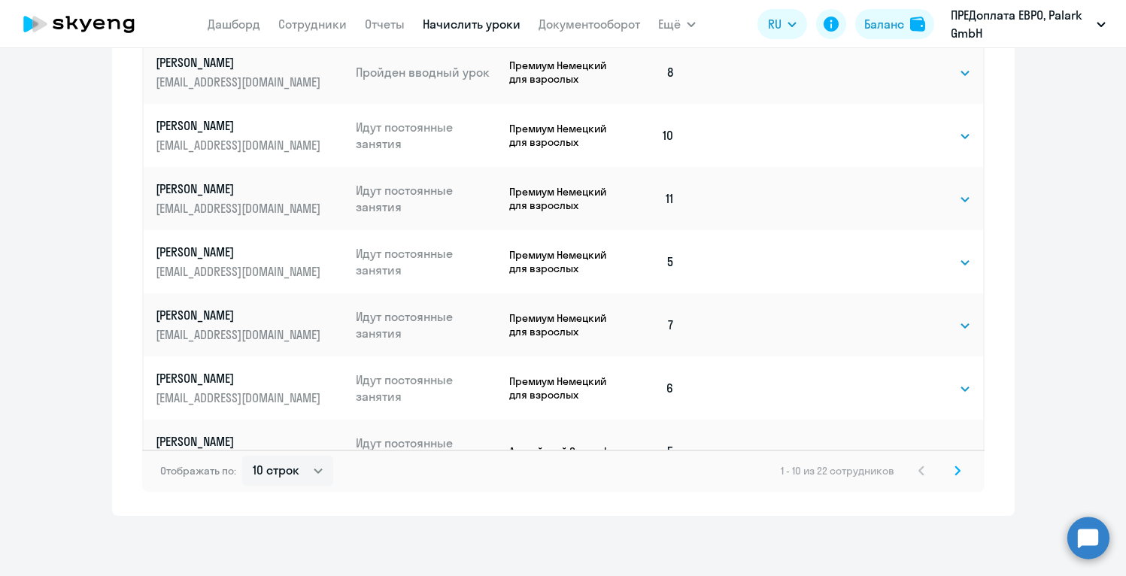
click at [956, 472] on icon at bounding box center [958, 471] width 6 height 11
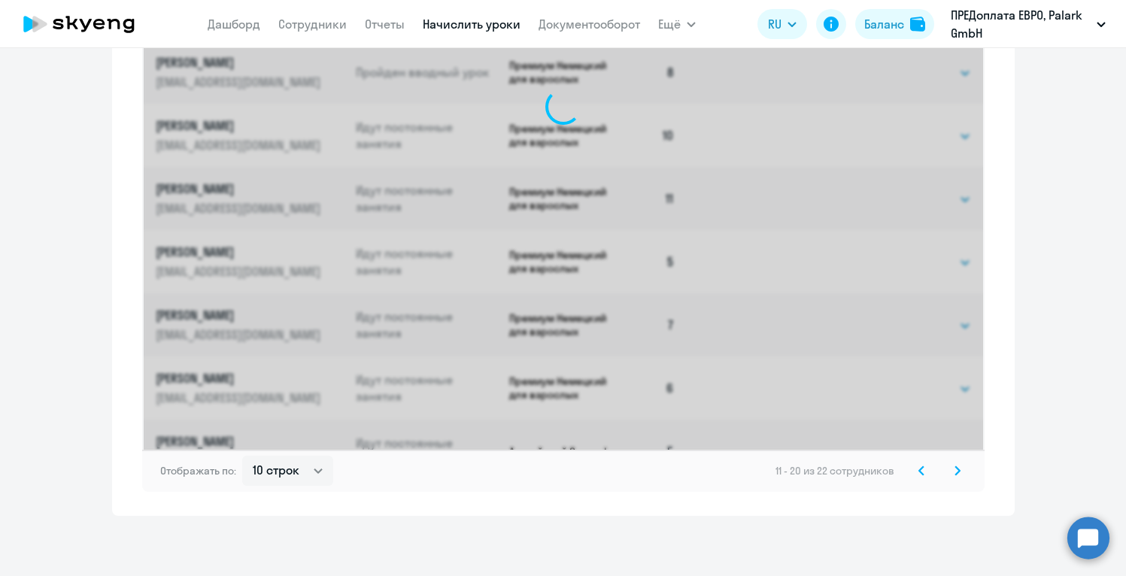
scroll to position [254, 0]
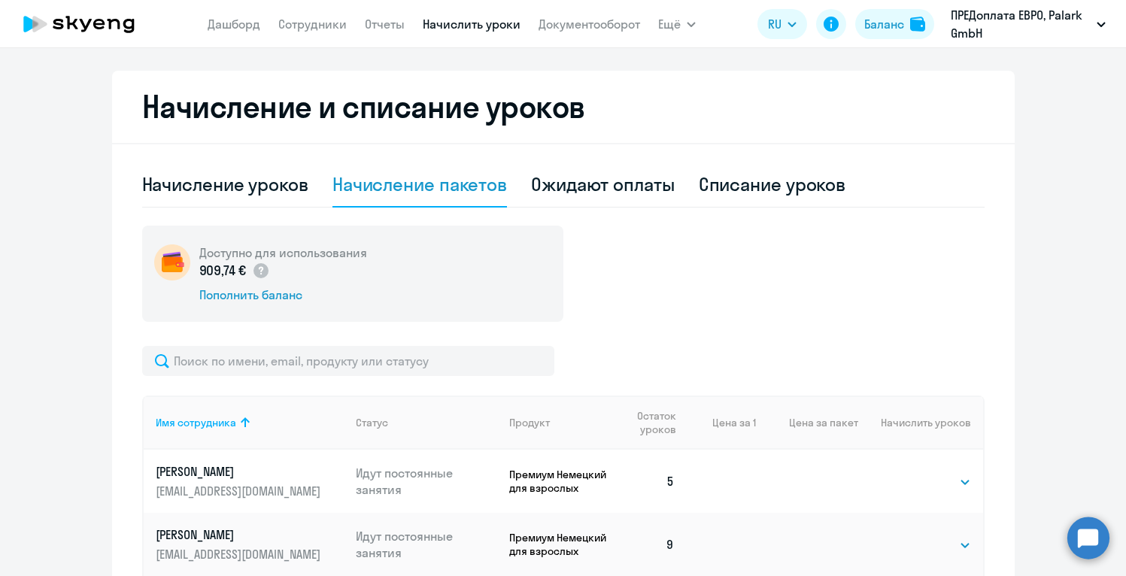
click at [976, 289] on div "Доступно для использования 909,74 € Пополнить баланс" at bounding box center [563, 274] width 842 height 96
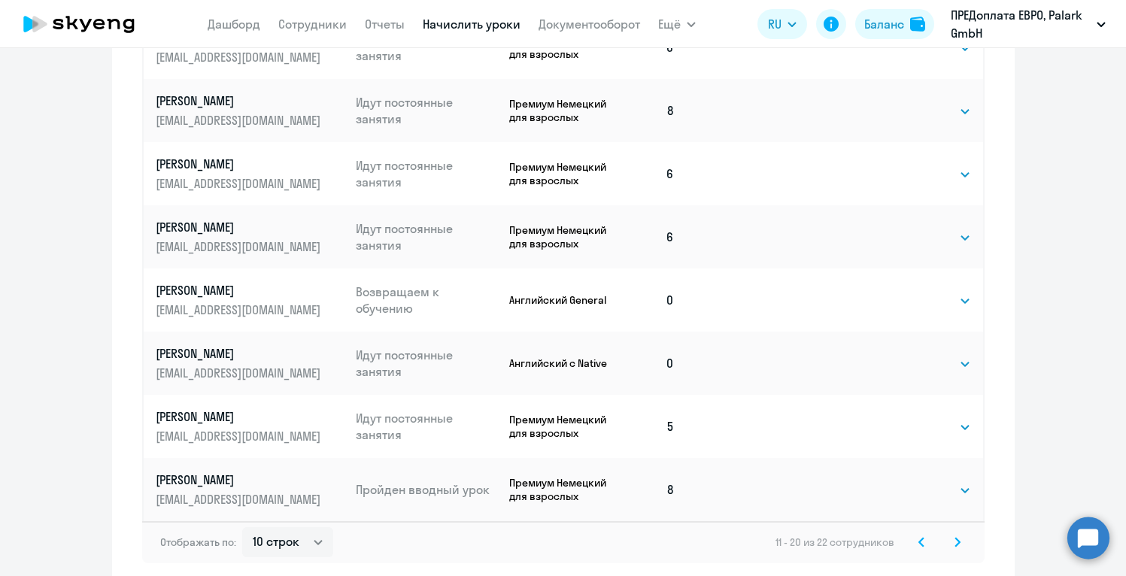
scroll to position [826, 0]
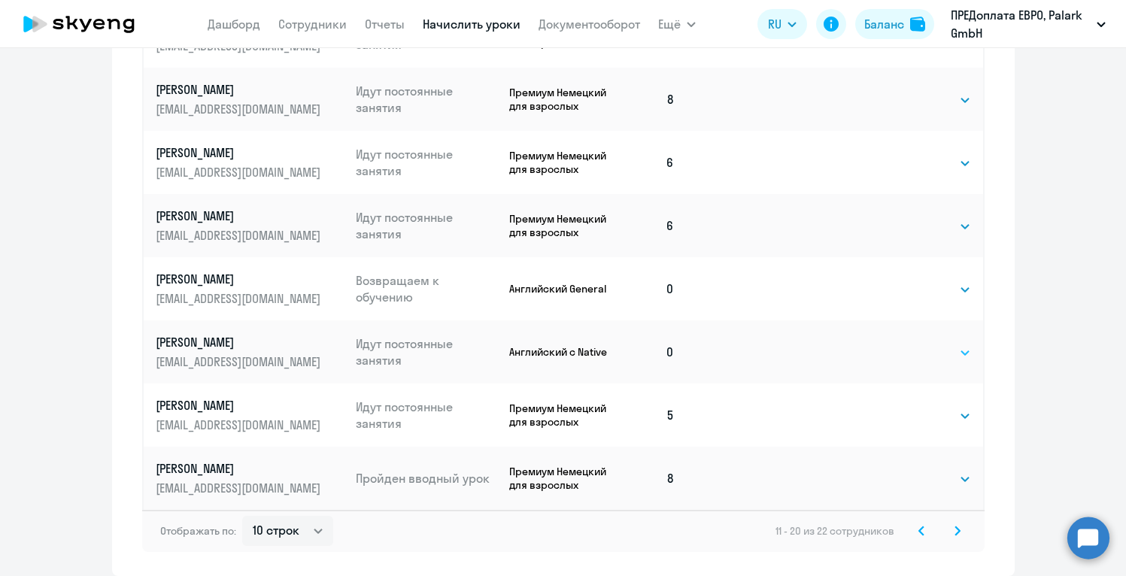
click at [932, 352] on select "Выбрать 4 8 16 32 64 96 128" at bounding box center [940, 353] width 62 height 18
select select "4"
click at [909, 344] on select "Выбрать 4 8 16 32 64 96 128" at bounding box center [940, 353] width 62 height 18
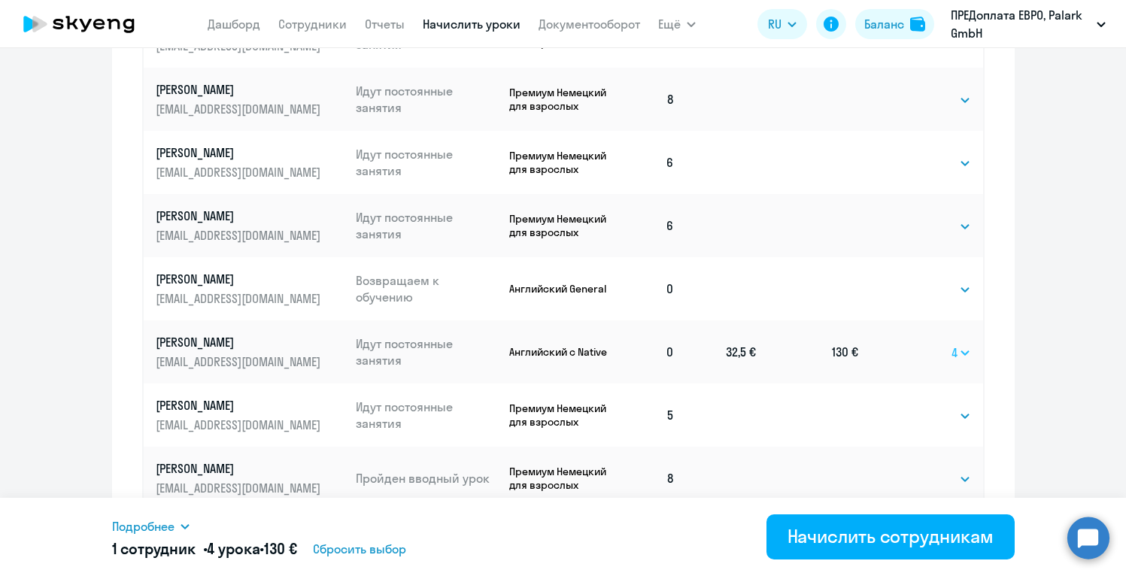
click at [967, 358] on select "Выбрать 4 8 16 32 64 96 128" at bounding box center [962, 353] width 20 height 18
select select
click at [952, 344] on select "Выбрать 4 8 16 32 64 96 128" at bounding box center [962, 353] width 20 height 18
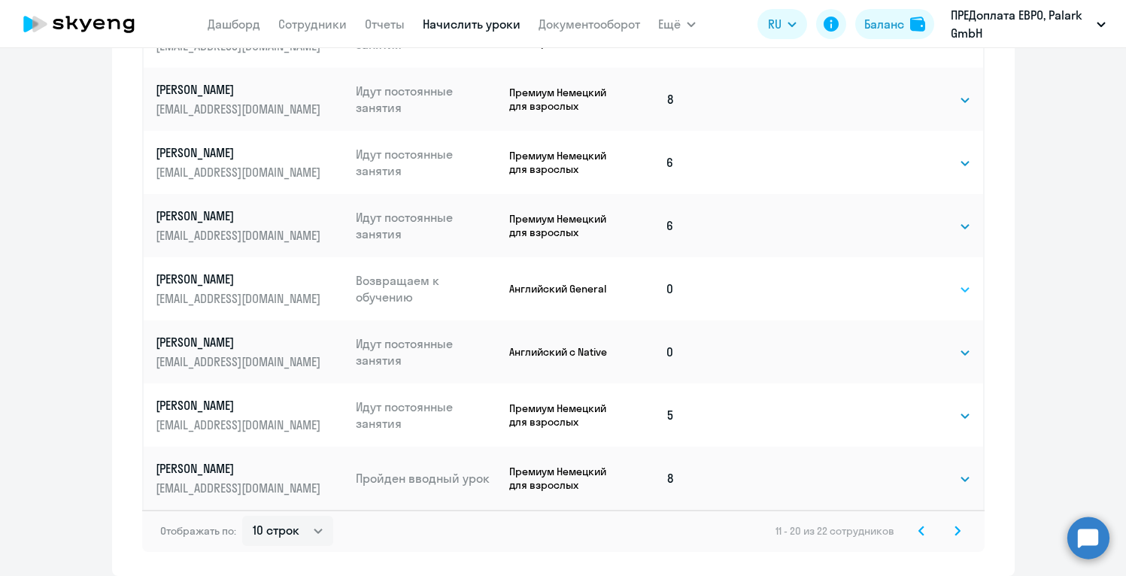
click at [955, 287] on select "Выбрать 4 8 16 32 64 96 128" at bounding box center [940, 290] width 62 height 18
select select "4"
click at [909, 281] on select "Выбрать 4 8 16 32 64 96 128" at bounding box center [940, 290] width 62 height 18
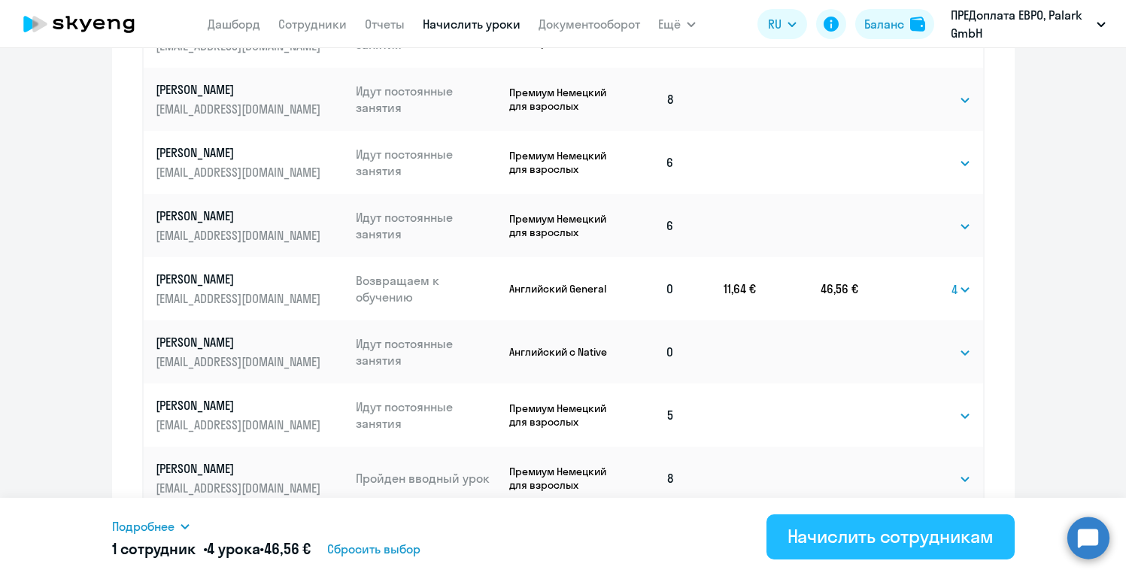
click at [866, 539] on div "Начислить сотрудникам" at bounding box center [891, 536] width 206 height 24
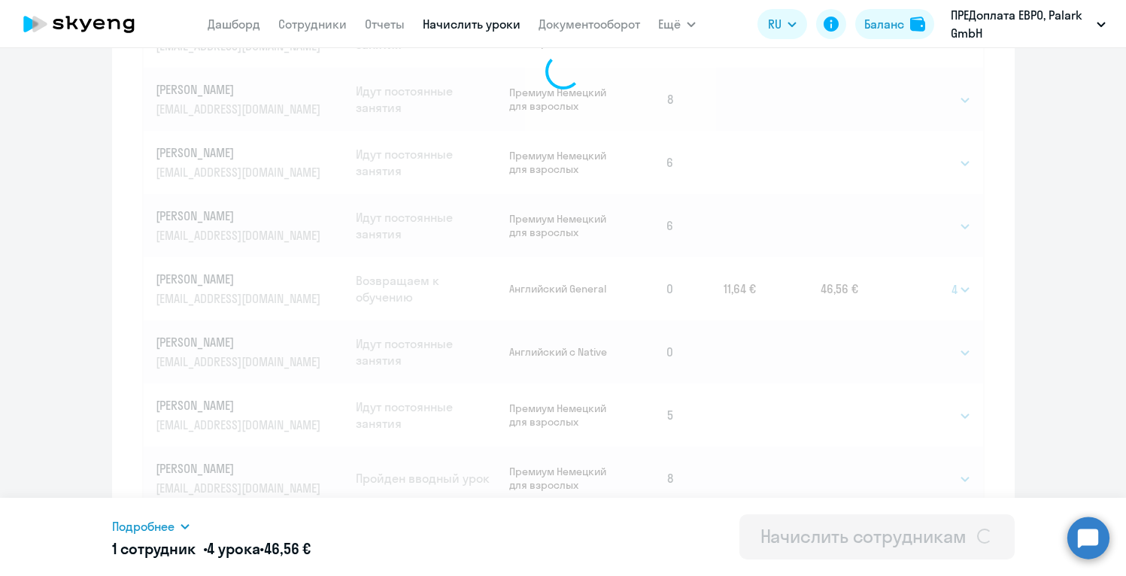
select select
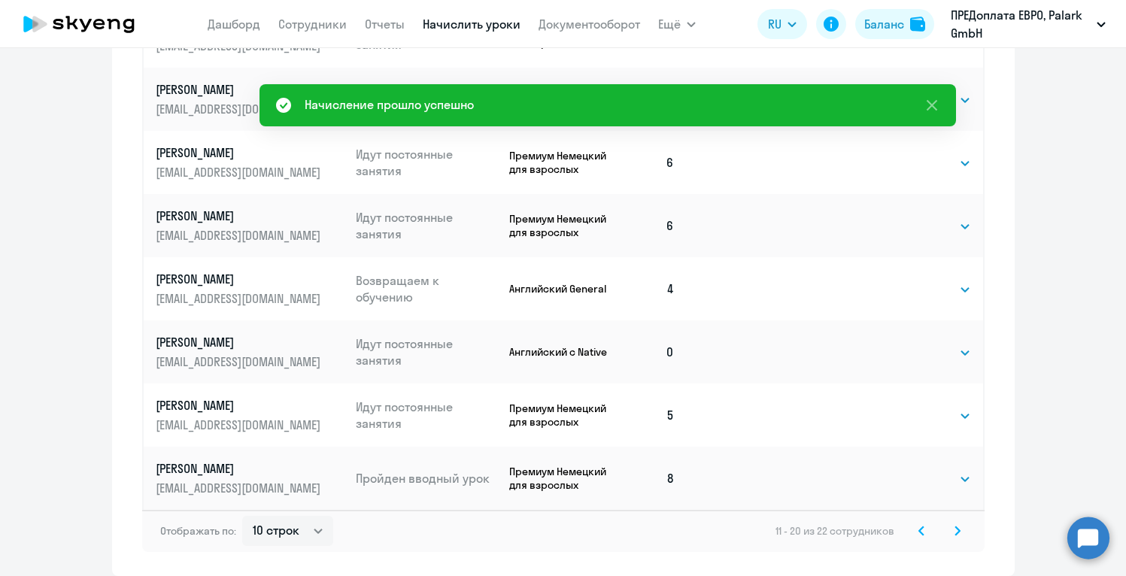
scroll to position [194, 0]
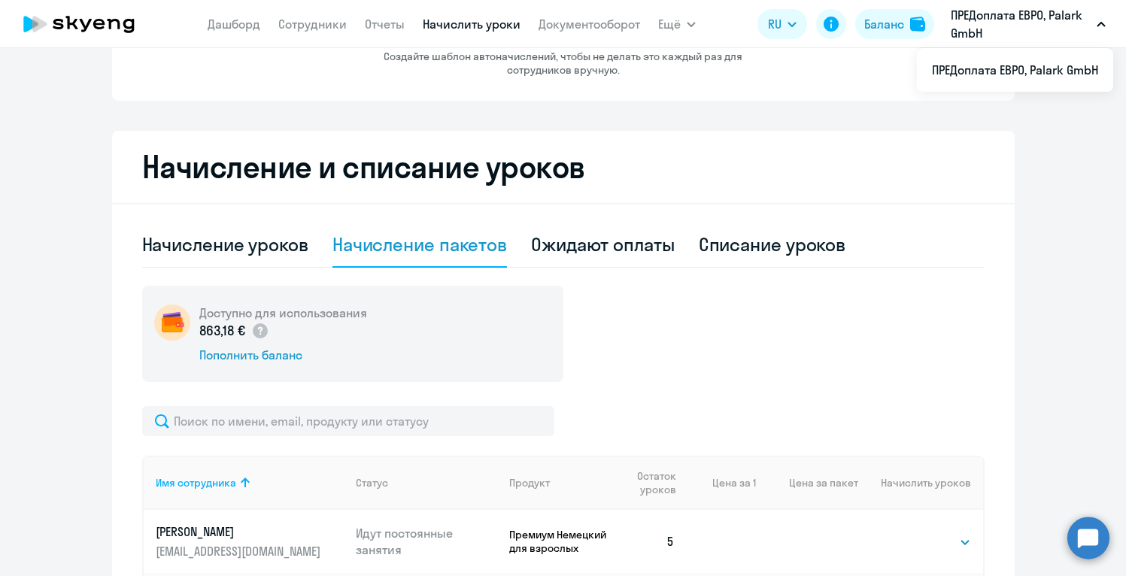
click at [782, 328] on div "Доступно для использования 863,18 € Пополнить баланс" at bounding box center [563, 334] width 842 height 96
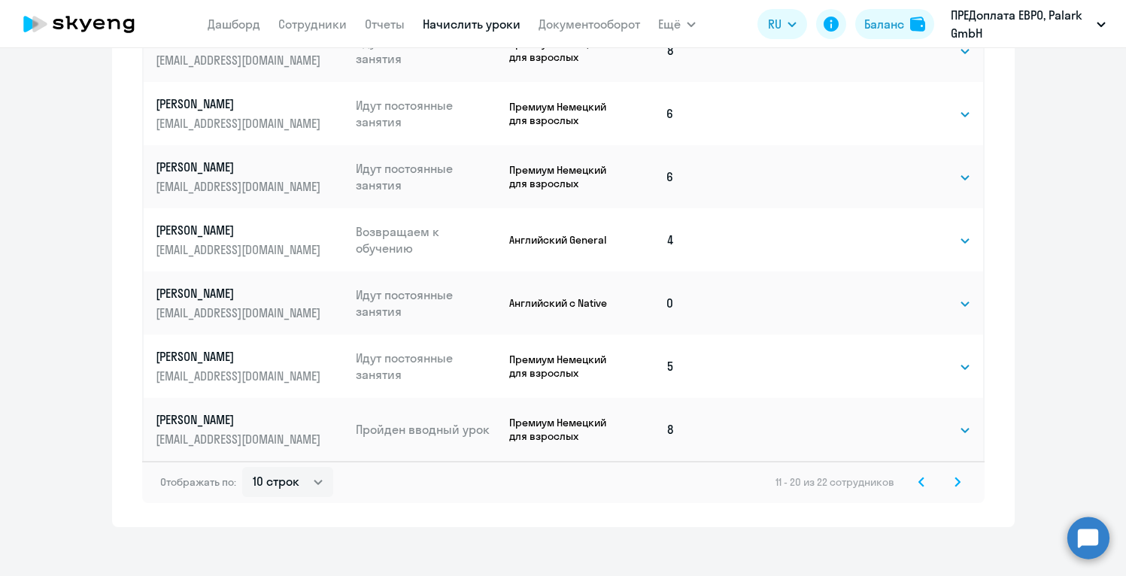
scroll to position [886, 0]
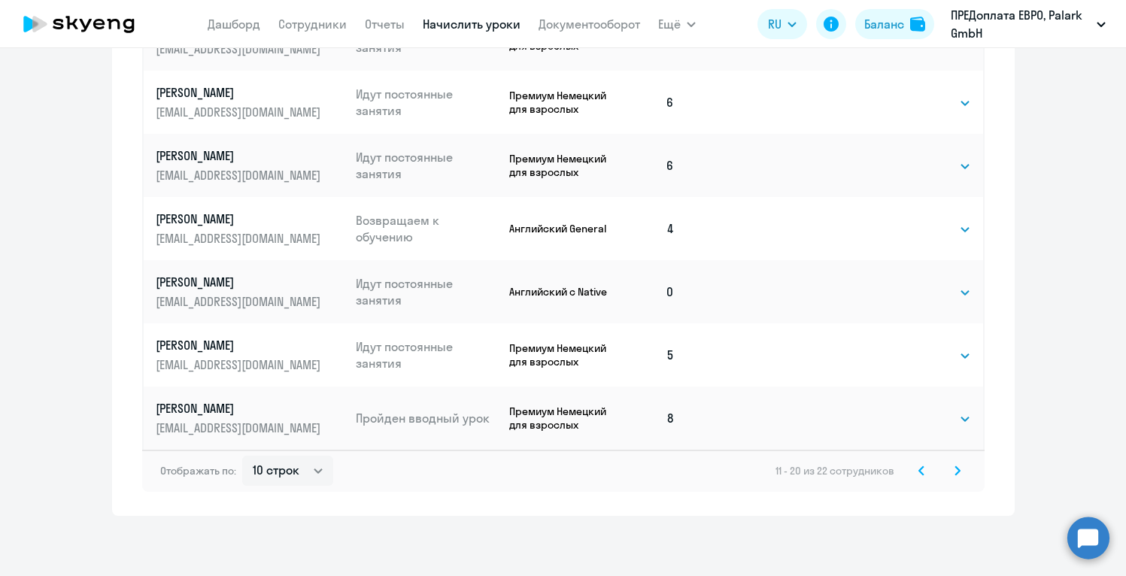
click at [958, 469] on icon at bounding box center [957, 470] width 5 height 8
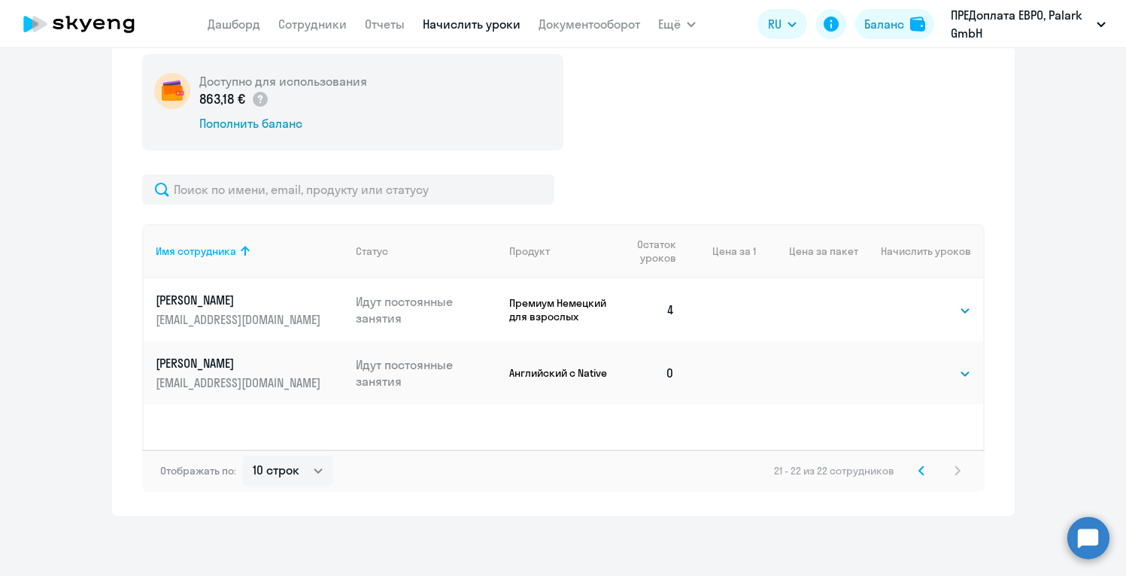
scroll to position [254, 0]
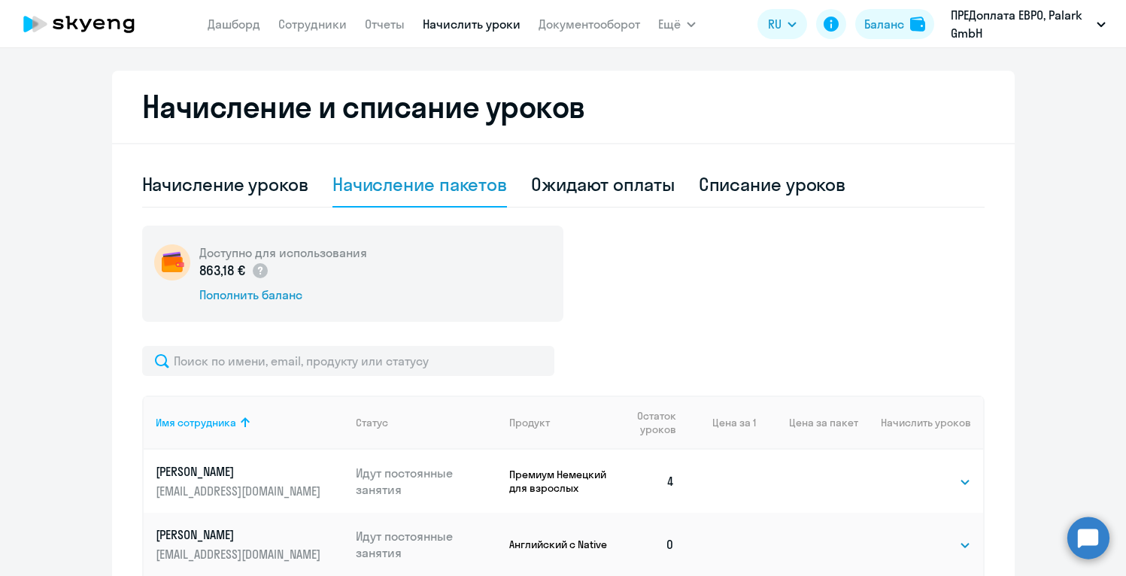
click at [835, 333] on div "Доступно для использования 863,18 € Пополнить баланс Имя сотрудника Статус Прод…" at bounding box center [563, 445] width 842 height 438
click at [946, 553] on select "Выбрать 4 8 16 32 64 96 128" at bounding box center [940, 545] width 62 height 18
click at [672, 540] on td "0" at bounding box center [649, 544] width 77 height 63
click at [618, 180] on div "Ожидают оплаты" at bounding box center [603, 184] width 144 height 24
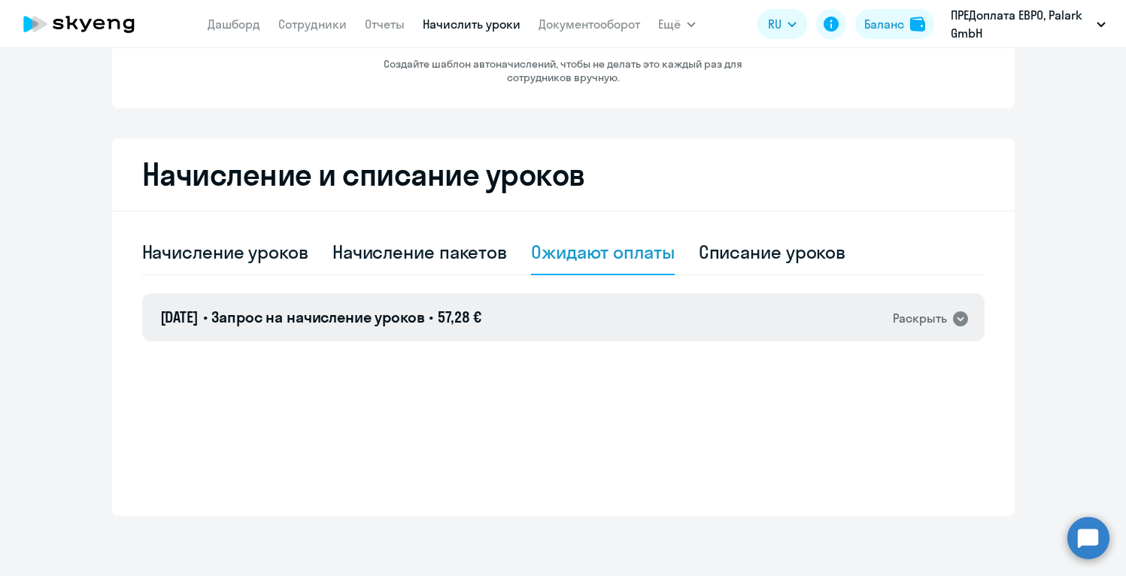
click at [916, 314] on div "Раскрыть" at bounding box center [920, 318] width 54 height 19
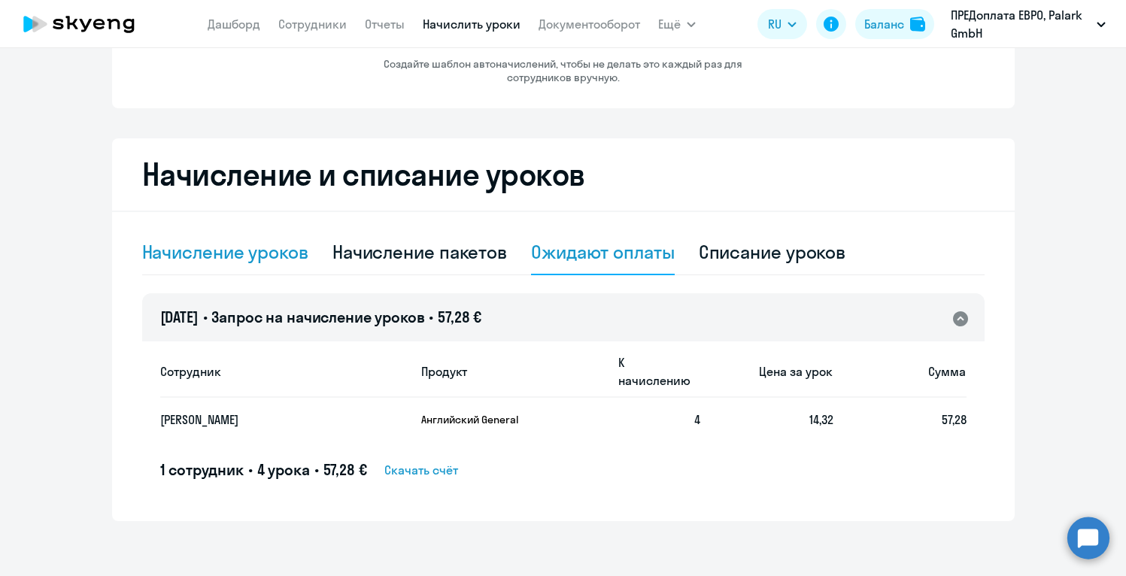
click at [256, 253] on div "Начисление уроков" at bounding box center [225, 252] width 166 height 24
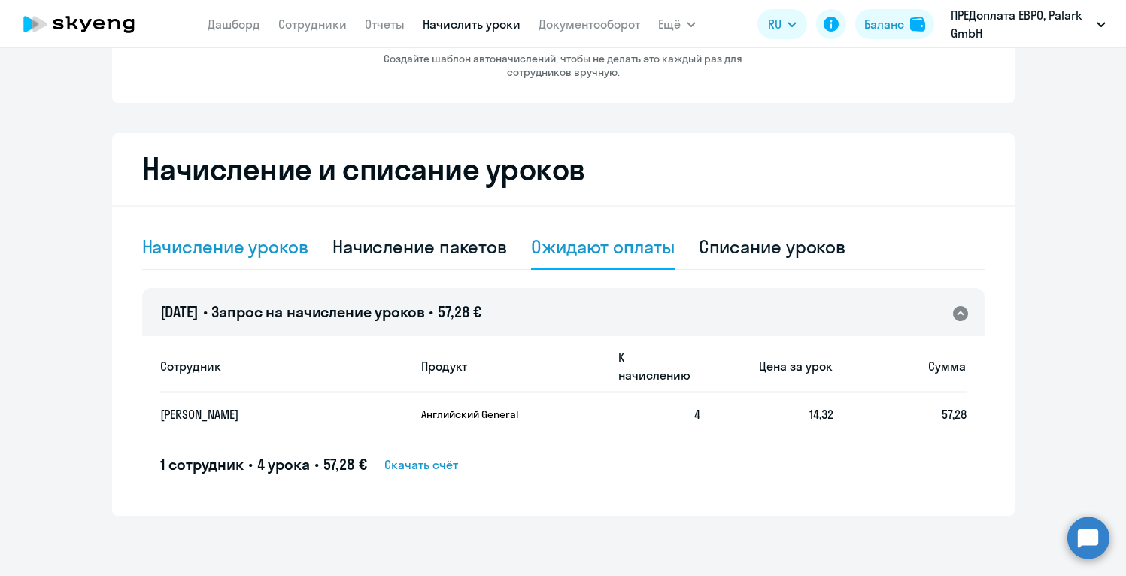
select select "10"
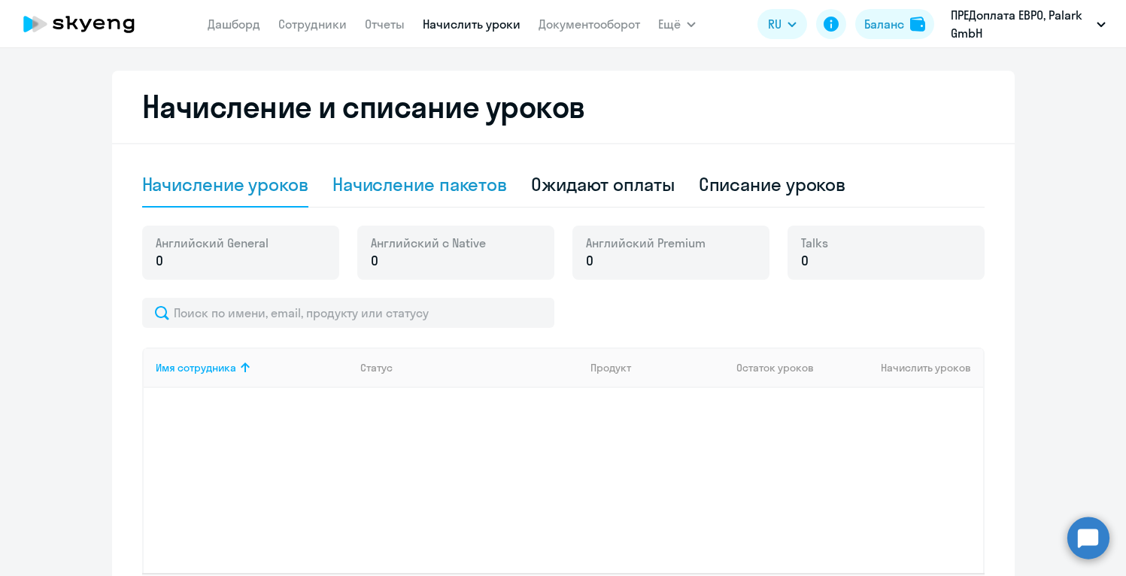
click at [478, 181] on div "Начисление пакетов" at bounding box center [419, 184] width 175 height 24
select select "10"
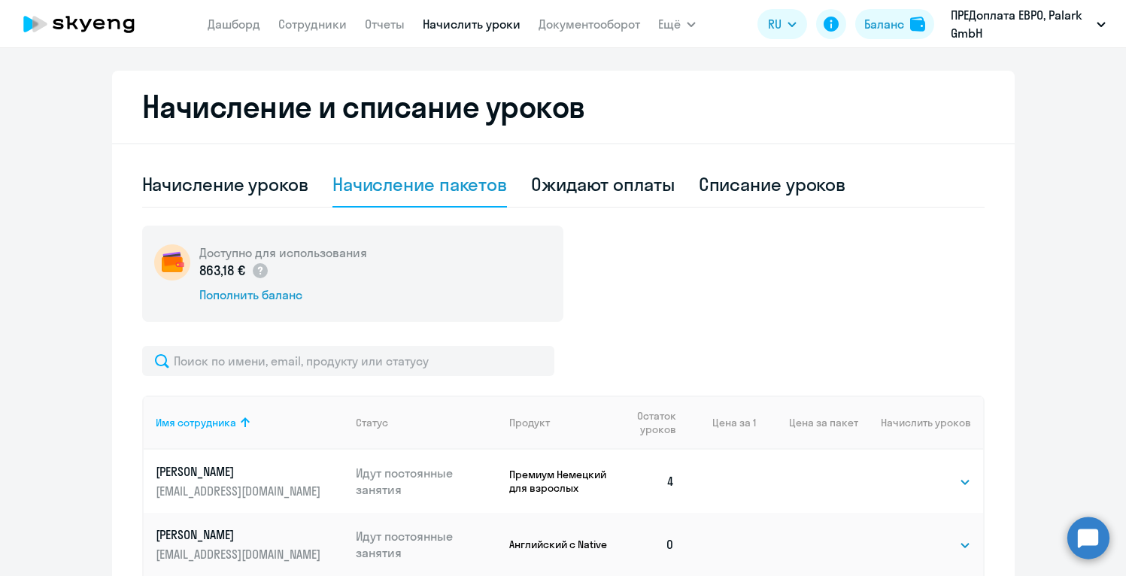
click at [832, 278] on div "Доступно для использования 863,18 € Пополнить баланс" at bounding box center [563, 274] width 842 height 96
click at [873, 261] on div "Доступно для использования 863,18 € Пополнить баланс" at bounding box center [563, 274] width 842 height 96
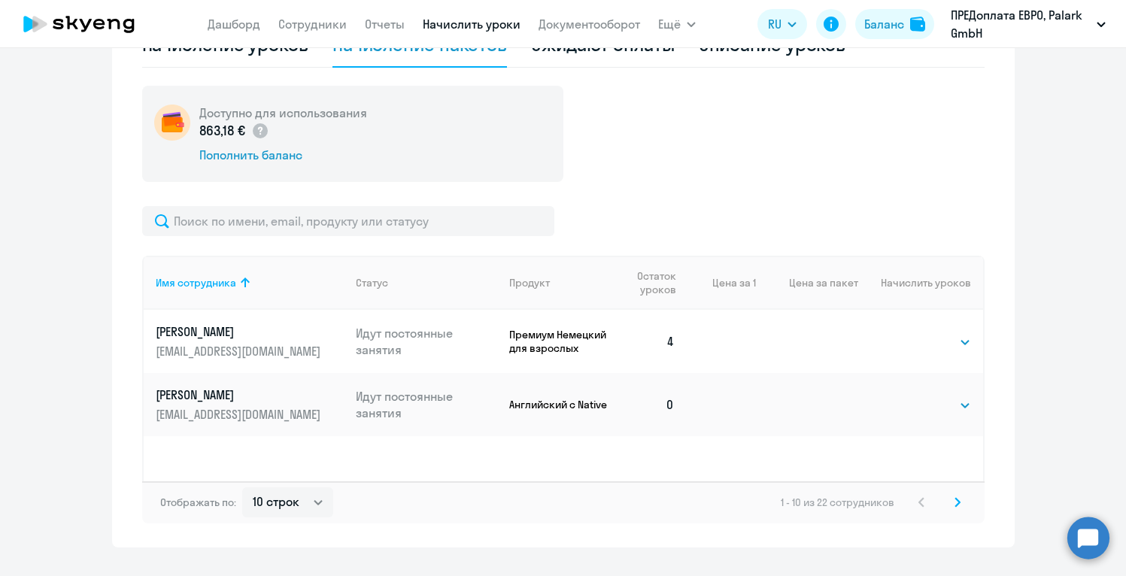
scroll to position [426, 0]
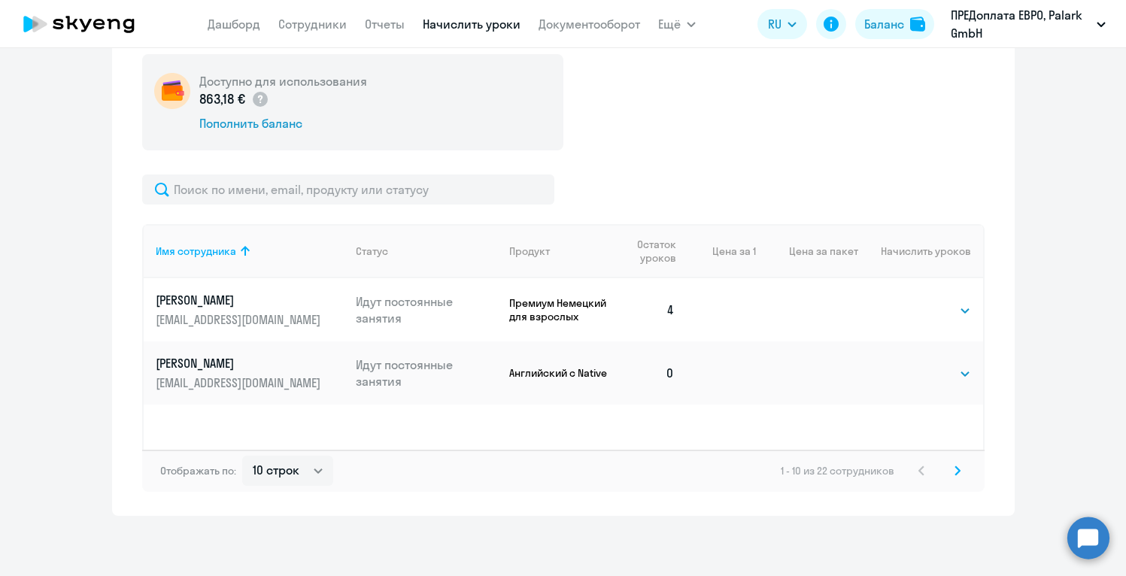
click at [921, 472] on div "1 - 10 из 22 сотрудников" at bounding box center [874, 471] width 186 height 18
click at [921, 469] on div "1 - 10 из 22 сотрудников" at bounding box center [874, 471] width 186 height 18
click at [911, 474] on div "1 - 10 из 22 сотрудников" at bounding box center [874, 471] width 186 height 18
click at [962, 471] on svg-icon at bounding box center [957, 471] width 18 height 18
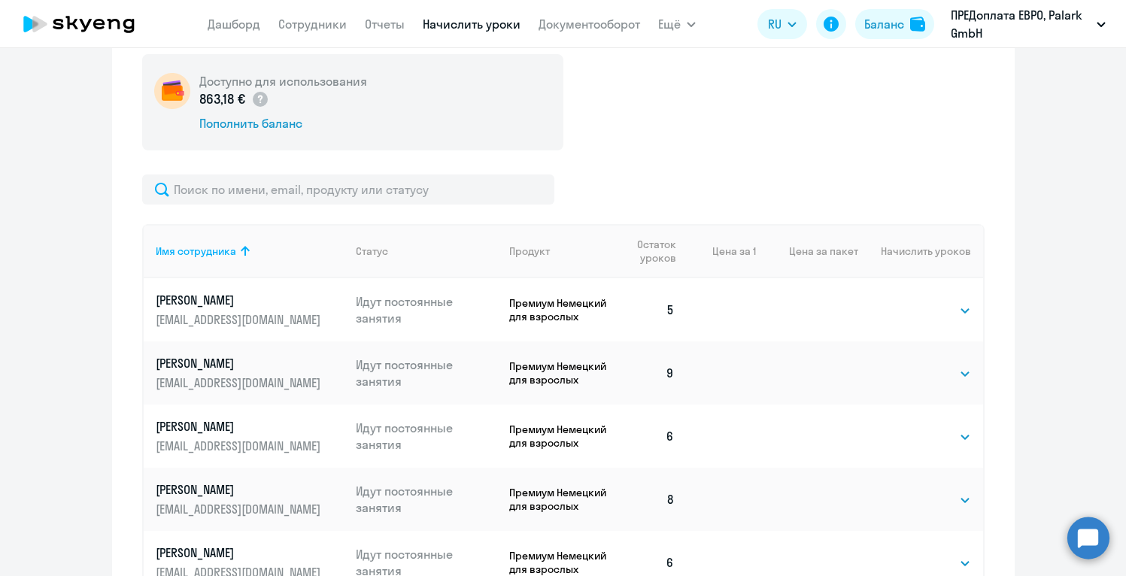
click at [803, 173] on div "Доступно для использования 863,18 € Пополнить баланс Имя сотрудника Статус Прод…" at bounding box center [563, 503] width 842 height 898
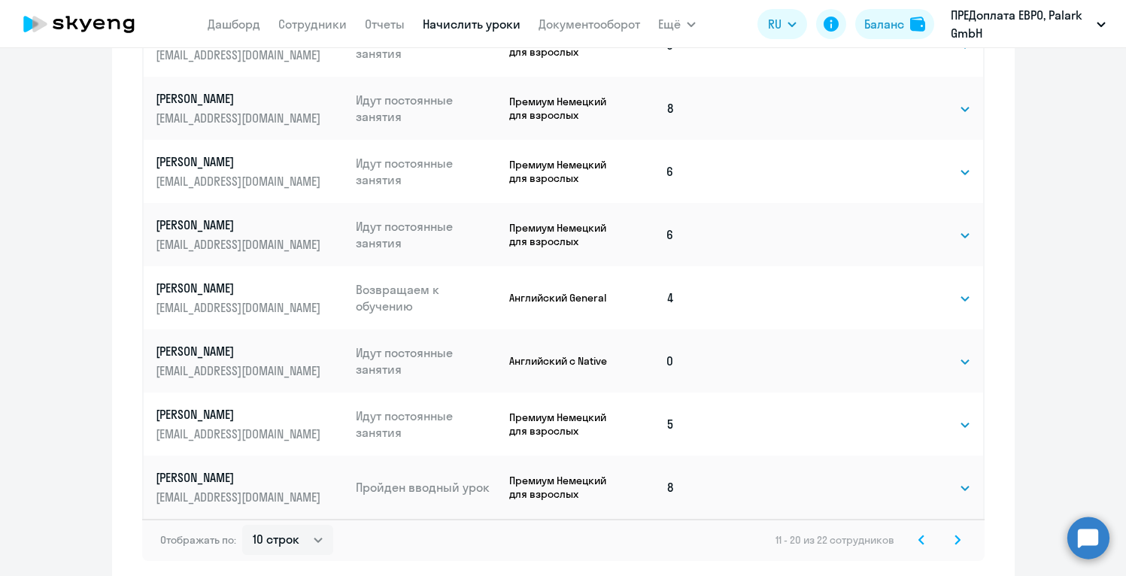
scroll to position [847, 0]
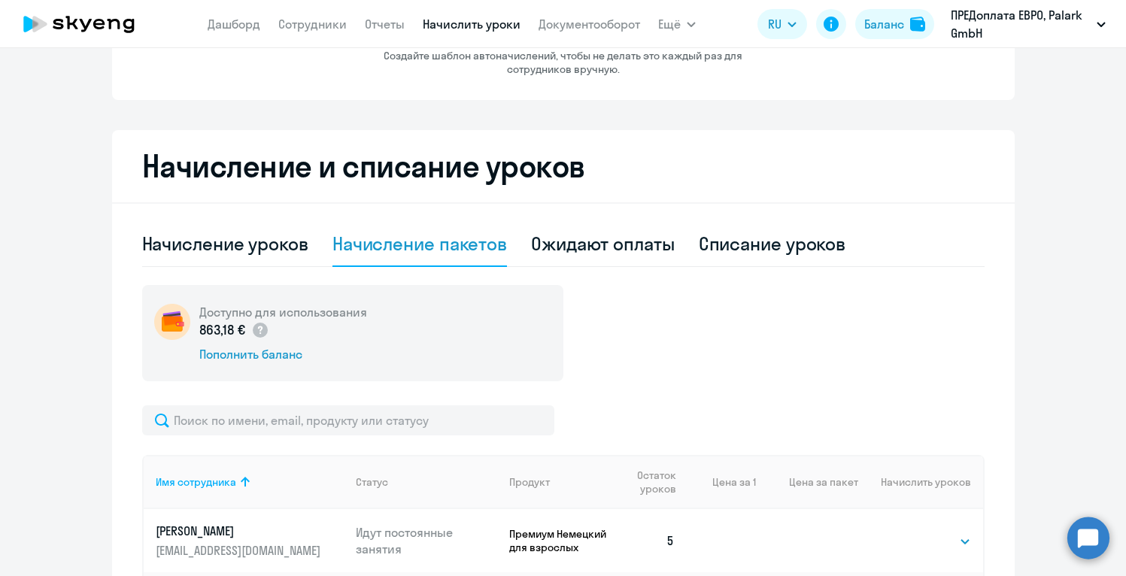
scroll to position [185, 0]
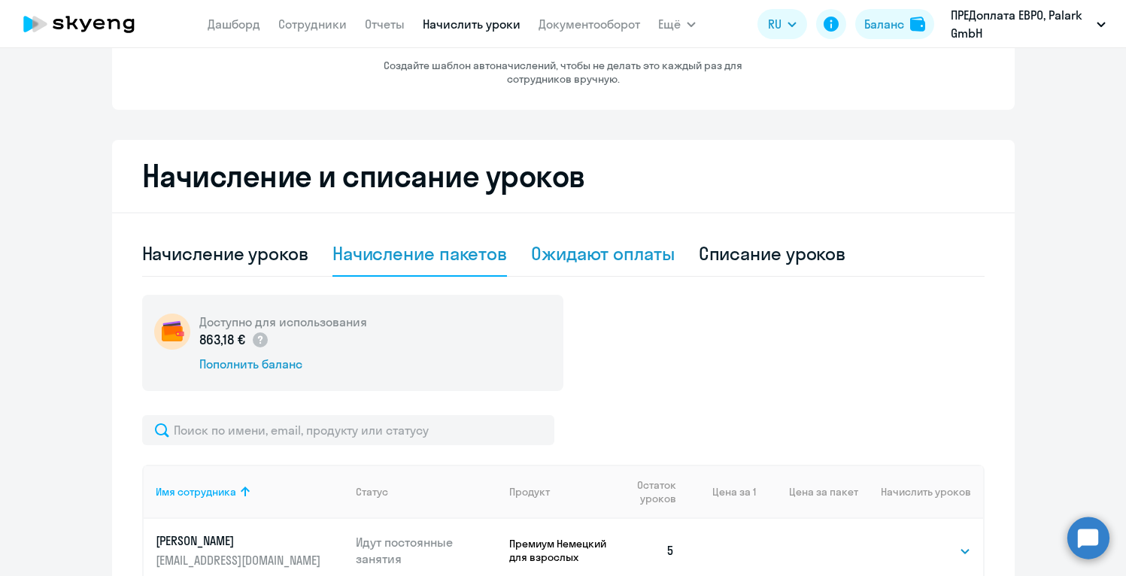
click at [619, 251] on div "Ожидают оплаты" at bounding box center [603, 253] width 144 height 24
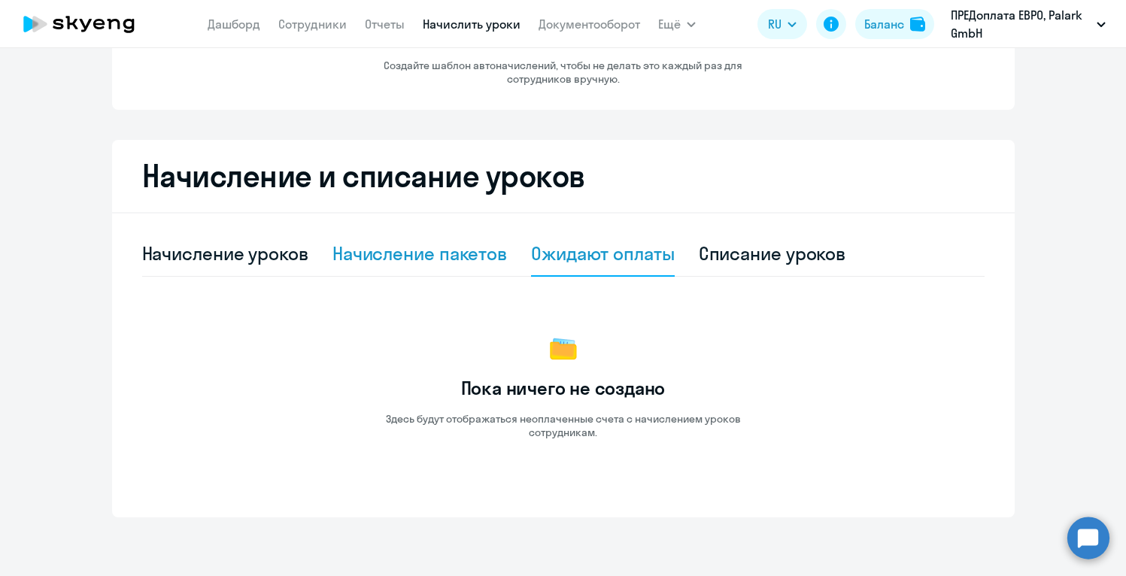
click at [460, 266] on div "Начисление пакетов" at bounding box center [419, 254] width 175 height 45
select select "10"
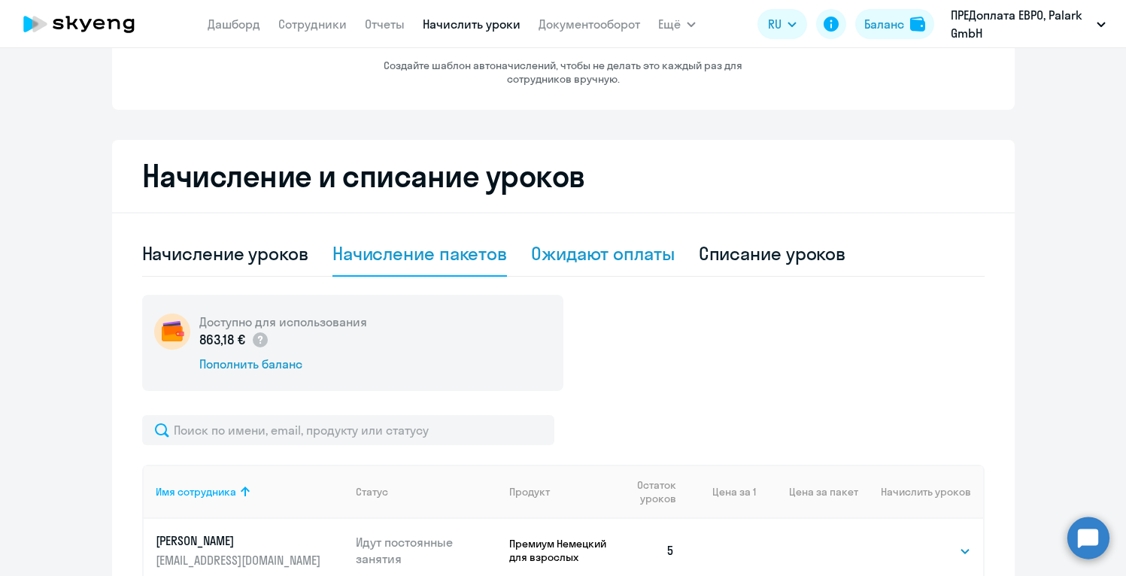
click at [606, 249] on div "Ожидают оплаты" at bounding box center [603, 253] width 144 height 24
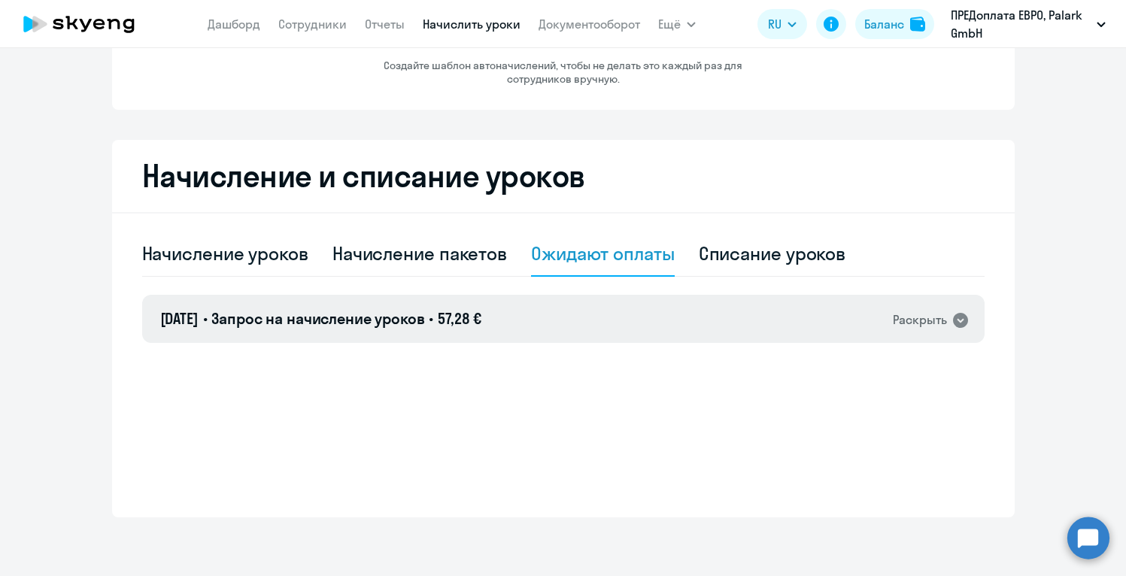
click at [478, 319] on span "57,28 €" at bounding box center [460, 318] width 44 height 19
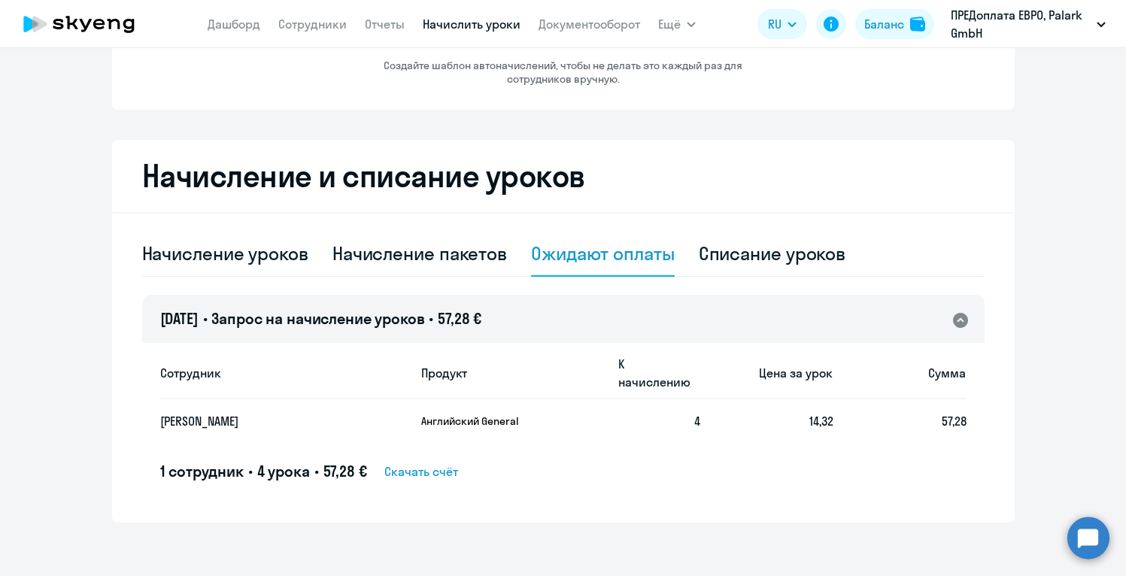
click at [292, 462] on span "4 урока" at bounding box center [283, 471] width 53 height 19
click at [217, 399] on td "[PERSON_NAME]" at bounding box center [284, 421] width 249 height 44
click at [818, 367] on th "Цена за урок" at bounding box center [766, 373] width 133 height 53
click at [948, 365] on th "Сумма" at bounding box center [899, 373] width 133 height 53
click at [948, 411] on td "57,28" at bounding box center [899, 421] width 133 height 44
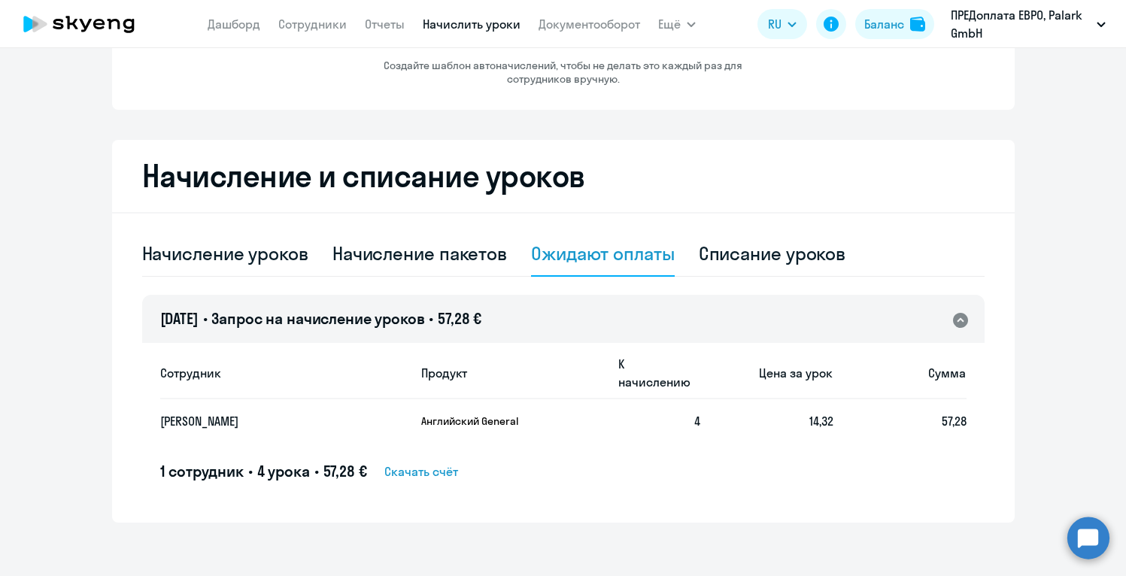
click at [960, 322] on icon at bounding box center [960, 320] width 15 height 15
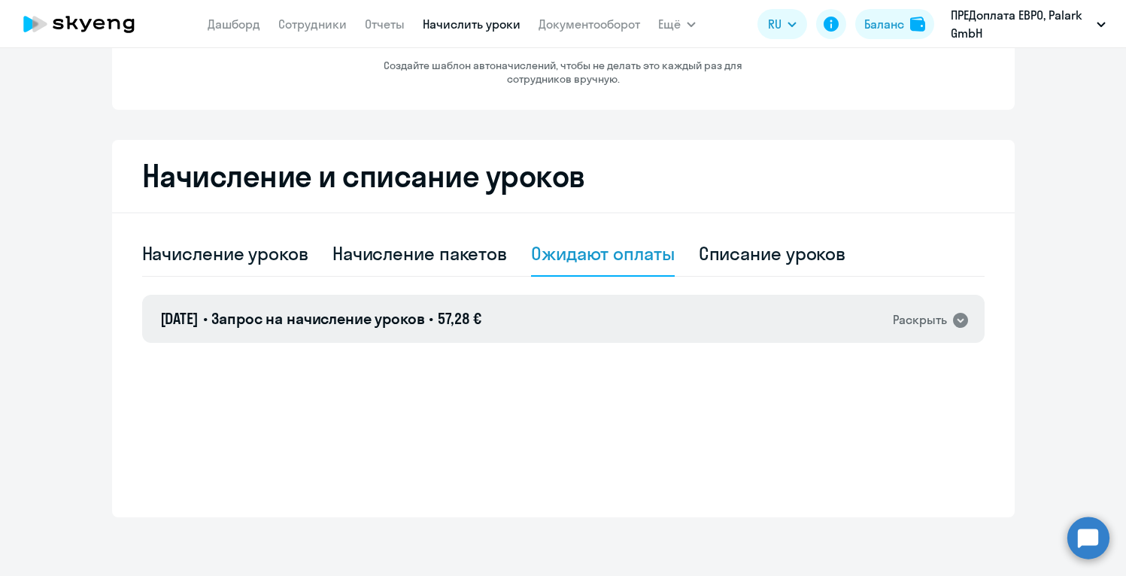
click at [424, 316] on span "Запрос на начисление уроков" at bounding box center [317, 318] width 213 height 19
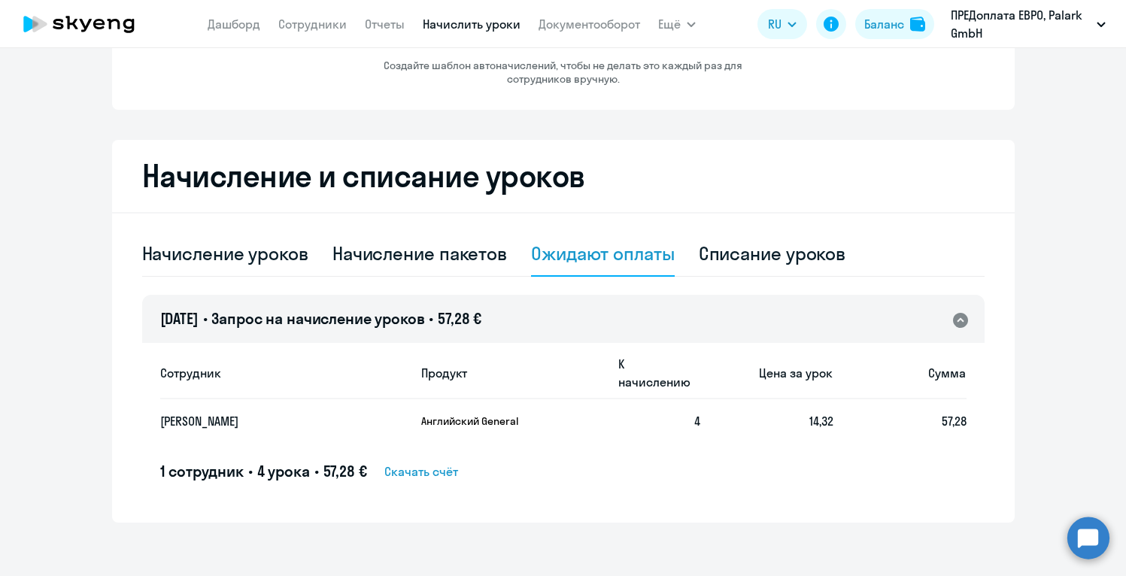
click at [451, 463] on span "Скачать счёт" at bounding box center [421, 472] width 74 height 18
click at [1084, 537] on circle at bounding box center [1088, 538] width 42 height 42
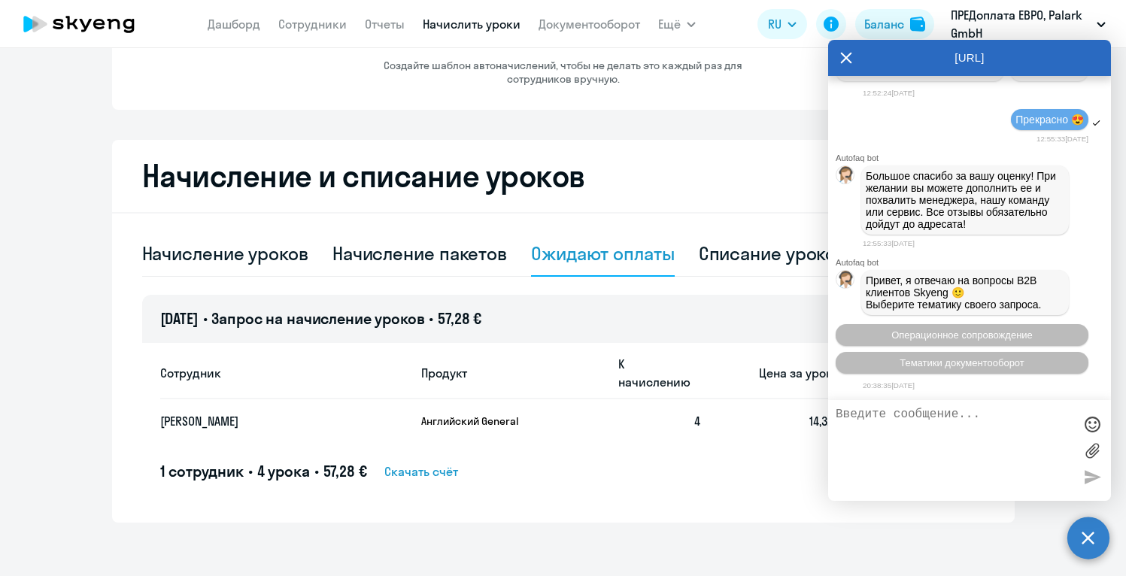
scroll to position [2837, 0]
click at [553, 461] on div "1 сотрудник • 4 урока • 57,28 € Скачать счёт" at bounding box center [563, 471] width 806 height 21
click at [745, 253] on div "Списание уроков" at bounding box center [772, 253] width 147 height 24
select select "10"
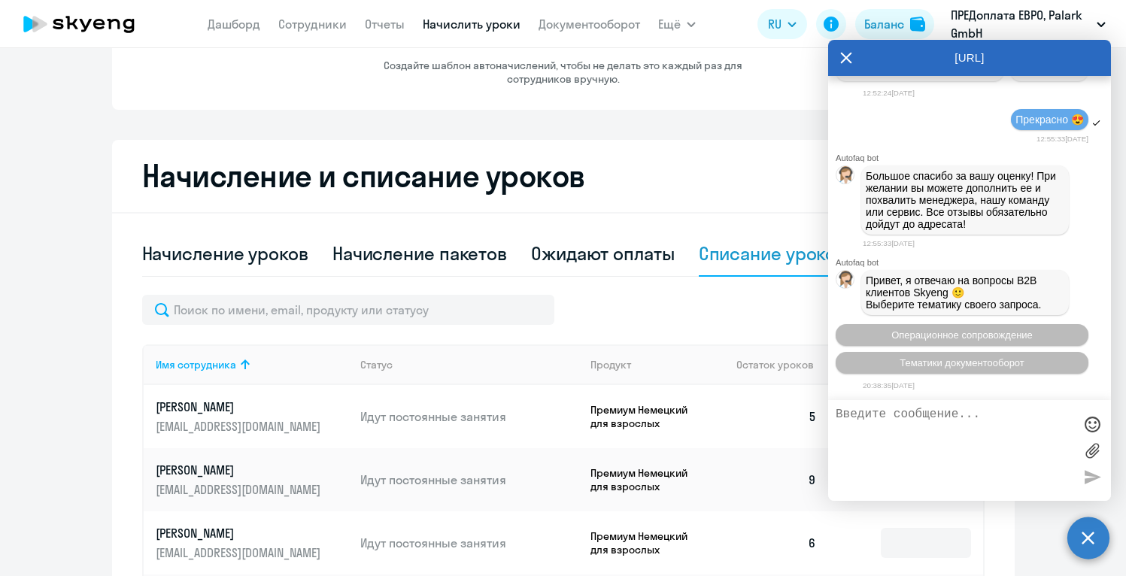
click at [681, 187] on h2 "Начисление и списание уроков" at bounding box center [563, 176] width 842 height 36
click at [845, 53] on icon at bounding box center [846, 58] width 12 height 36
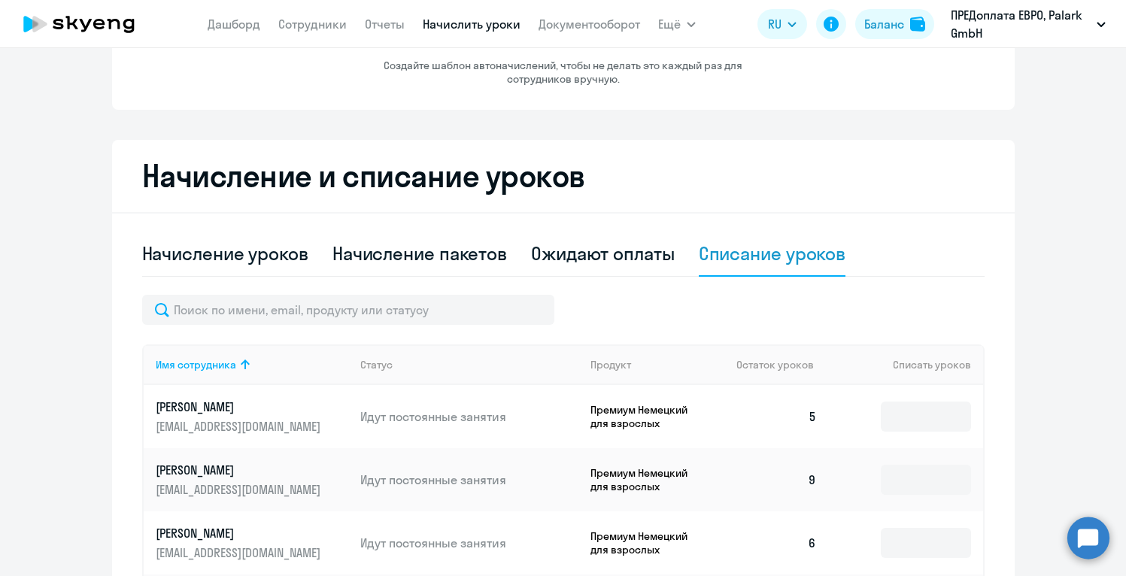
click at [939, 402] on input at bounding box center [926, 417] width 90 height 30
click at [610, 246] on div "Ожидают оплаты" at bounding box center [603, 253] width 144 height 24
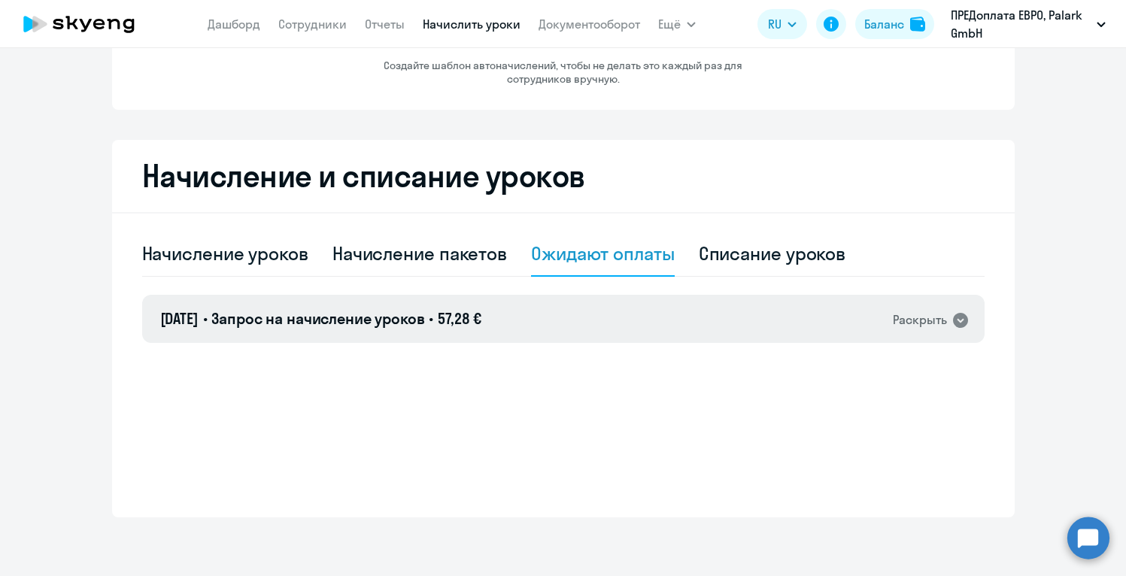
click at [423, 317] on span "Запрос на начисление уроков" at bounding box center [317, 318] width 213 height 19
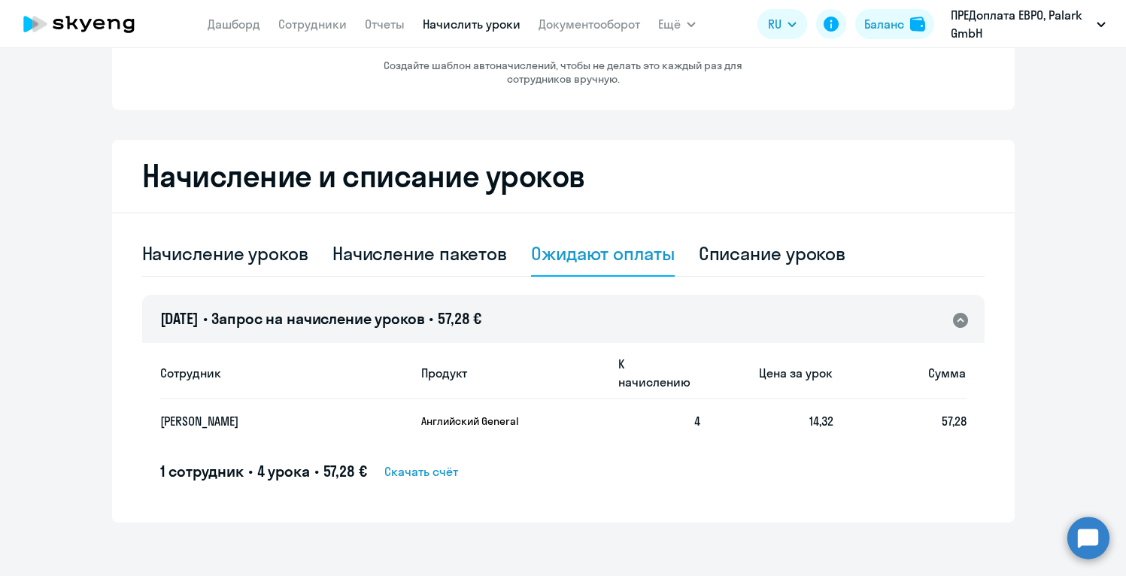
click at [423, 317] on span "Запрос на начисление уроков" at bounding box center [317, 318] width 213 height 19
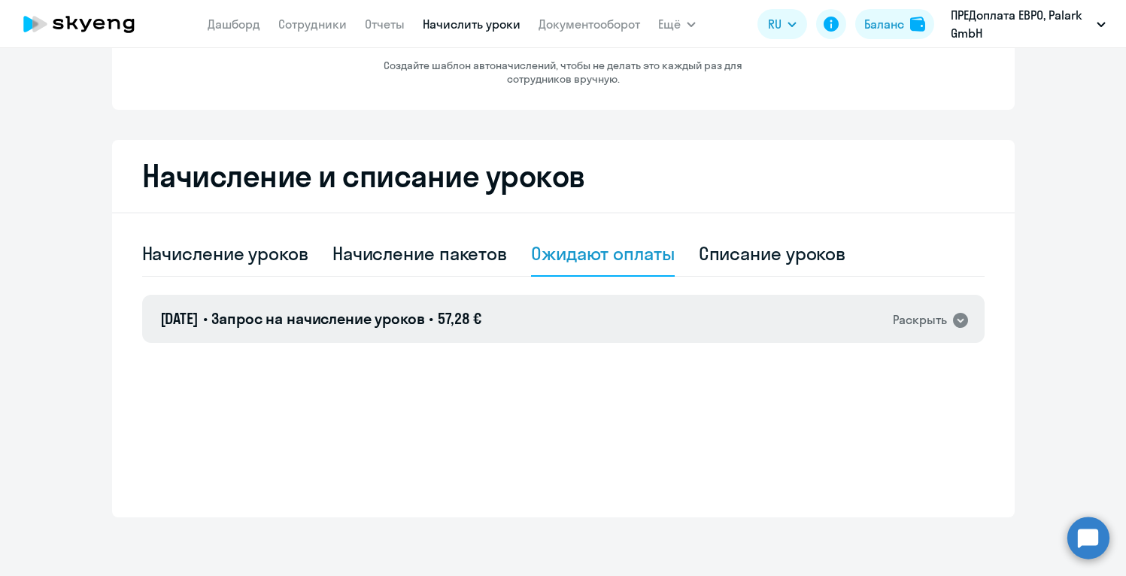
click at [399, 318] on span "Запрос на начисление уроков" at bounding box center [317, 318] width 213 height 19
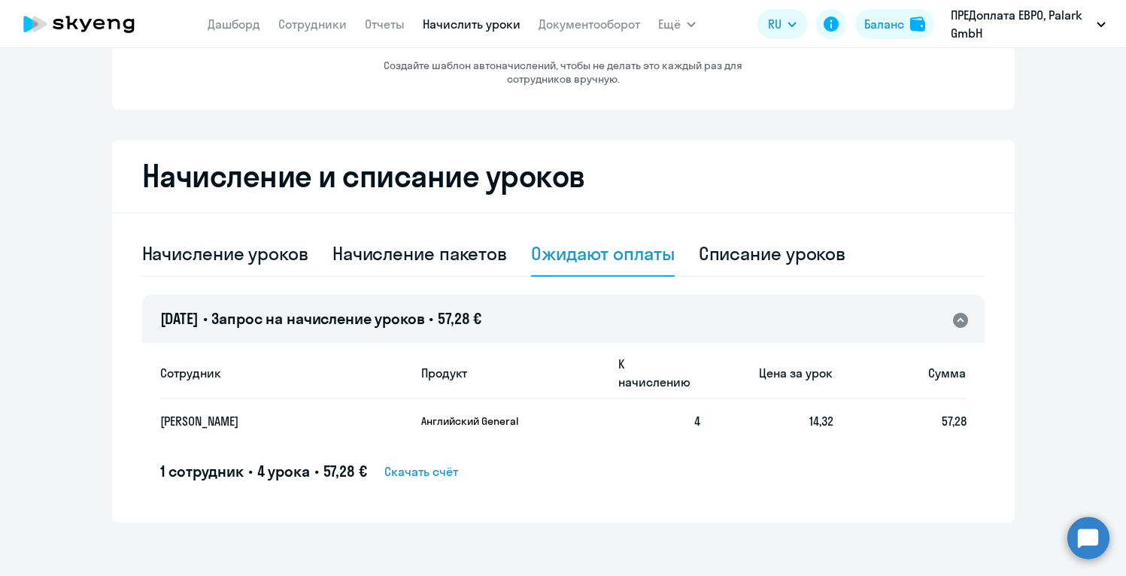
click at [216, 413] on p "[PERSON_NAME]" at bounding box center [270, 421] width 220 height 17
click at [460, 414] on p "Английский General" at bounding box center [477, 421] width 113 height 14
drag, startPoint x: 290, startPoint y: 459, endPoint x: 751, endPoint y: 411, distance: 463.6
click at [307, 462] on span "4 урока" at bounding box center [283, 471] width 53 height 19
click at [887, 399] on td "57,28" at bounding box center [899, 421] width 133 height 44
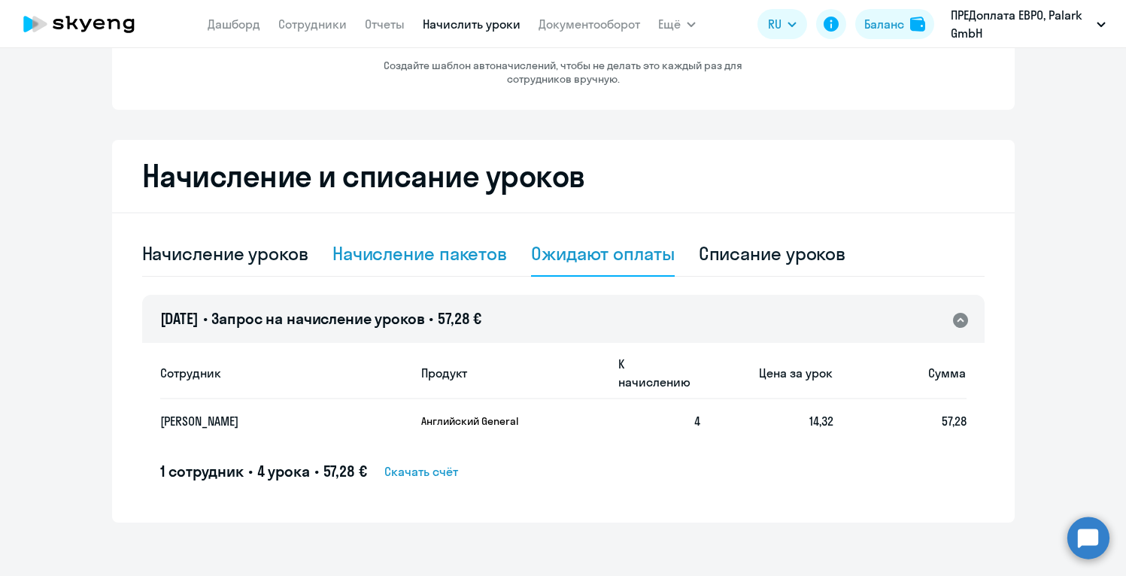
click at [477, 253] on div "Начисление пакетов" at bounding box center [419, 253] width 175 height 24
select select "10"
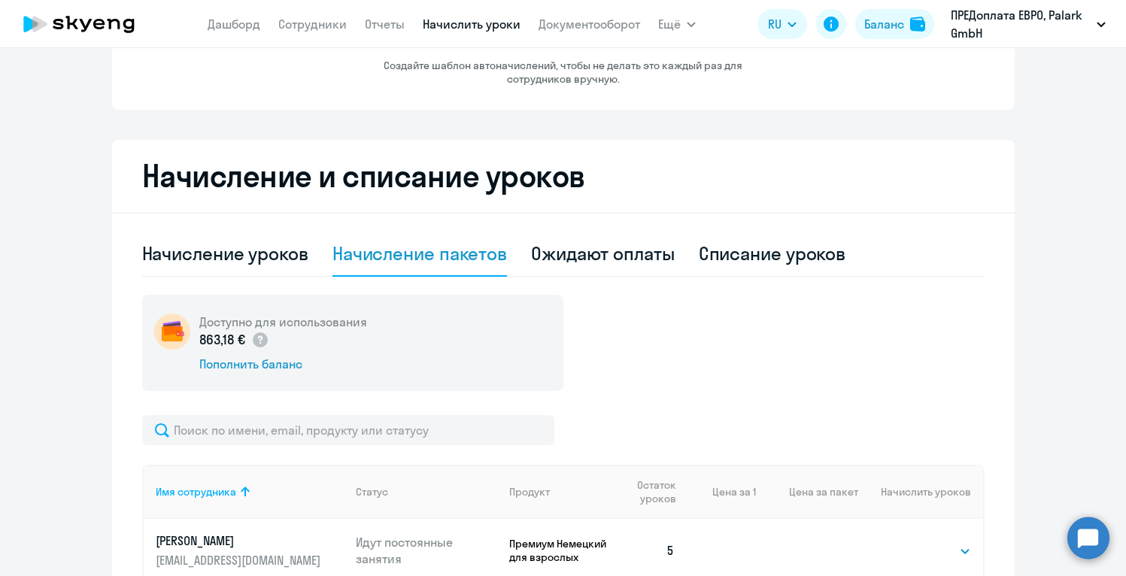
click at [755, 350] on div "Доступно для использования 863,18 € Пополнить баланс" at bounding box center [563, 343] width 842 height 96
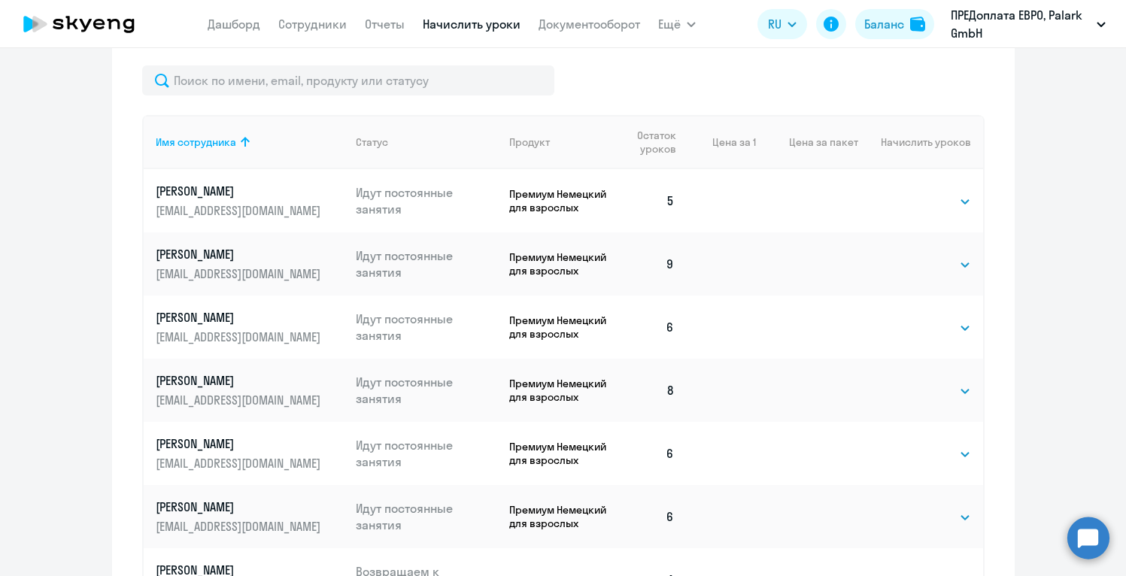
scroll to position [495, 0]
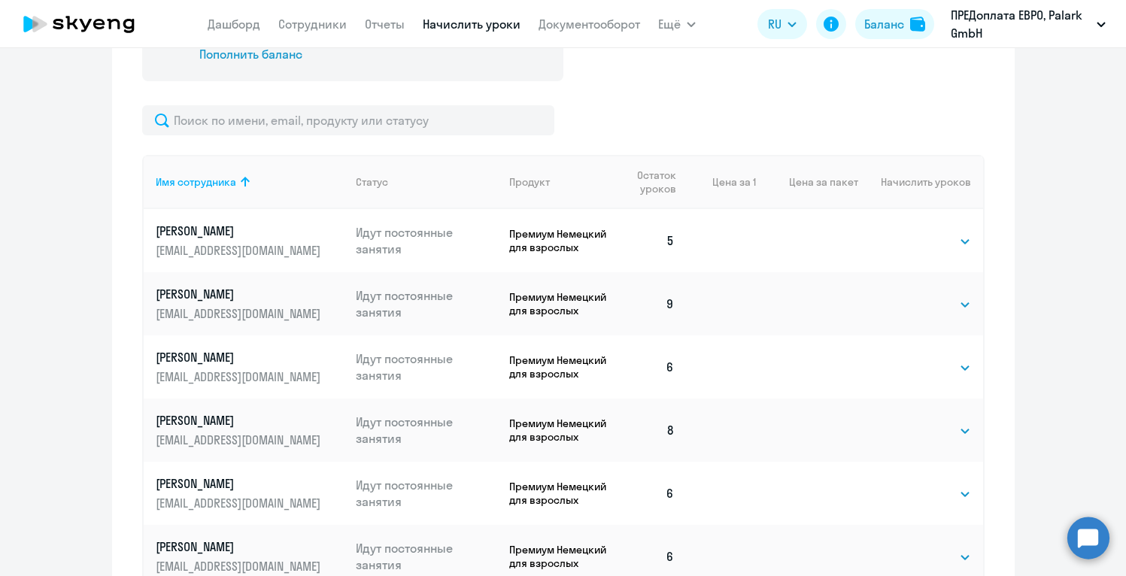
click at [805, 253] on td at bounding box center [807, 240] width 102 height 63
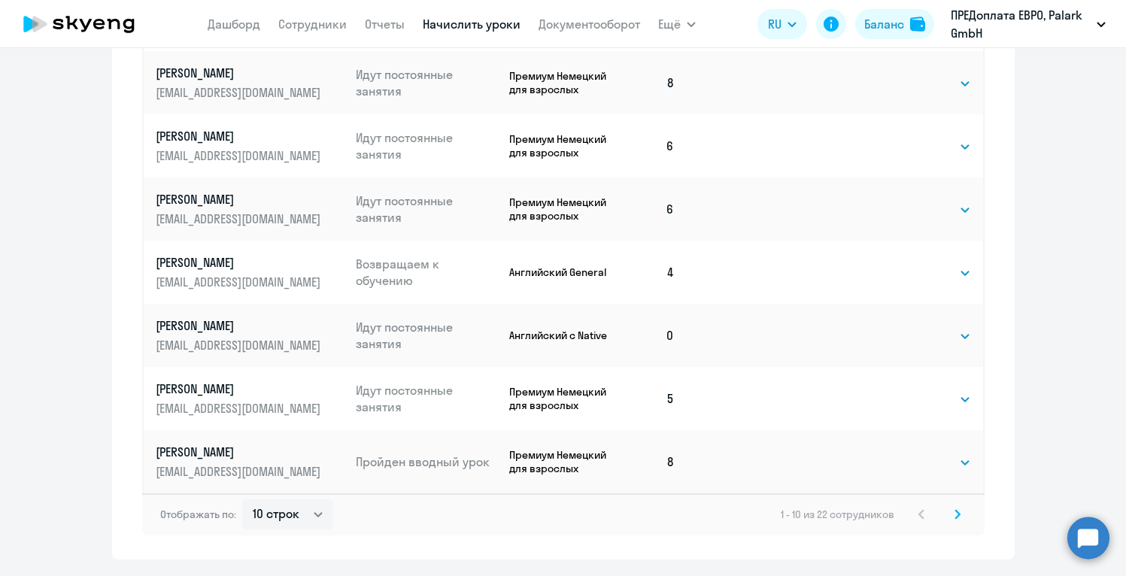
scroll to position [886, 0]
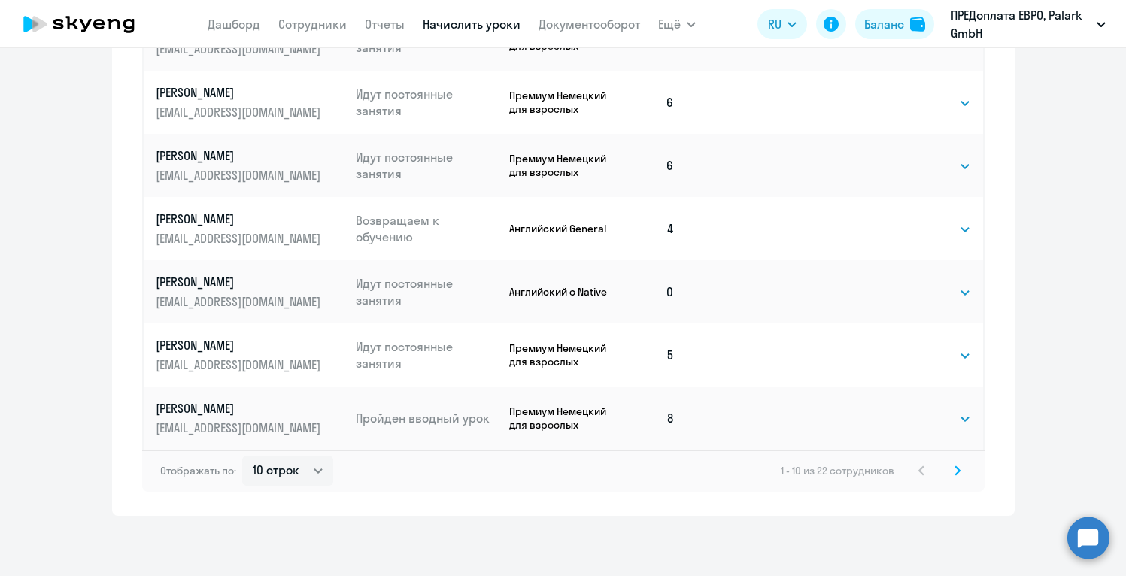
click at [958, 472] on icon at bounding box center [958, 471] width 6 height 11
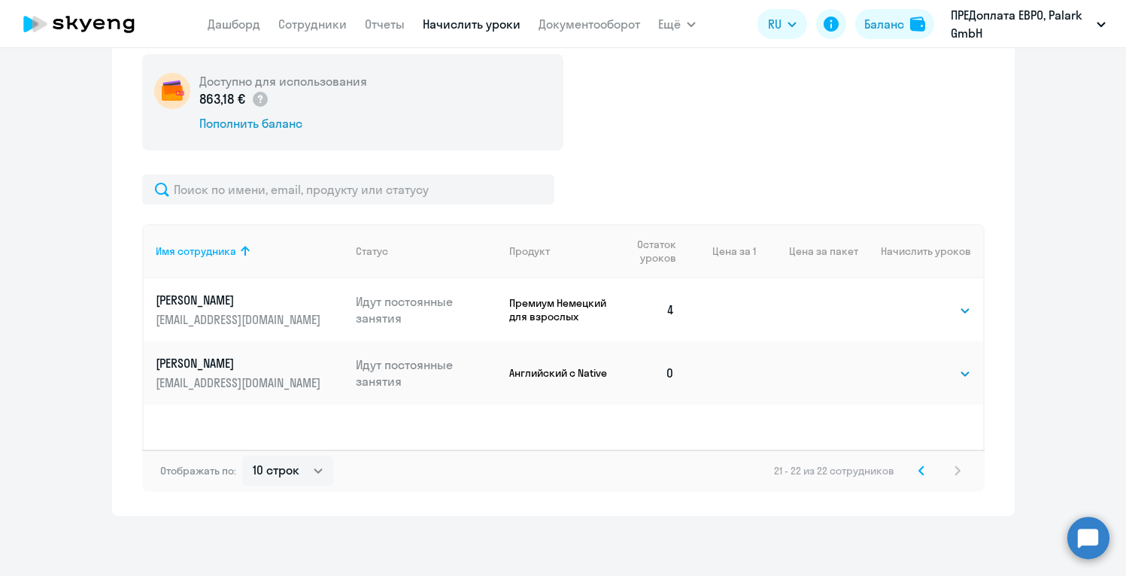
scroll to position [254, 0]
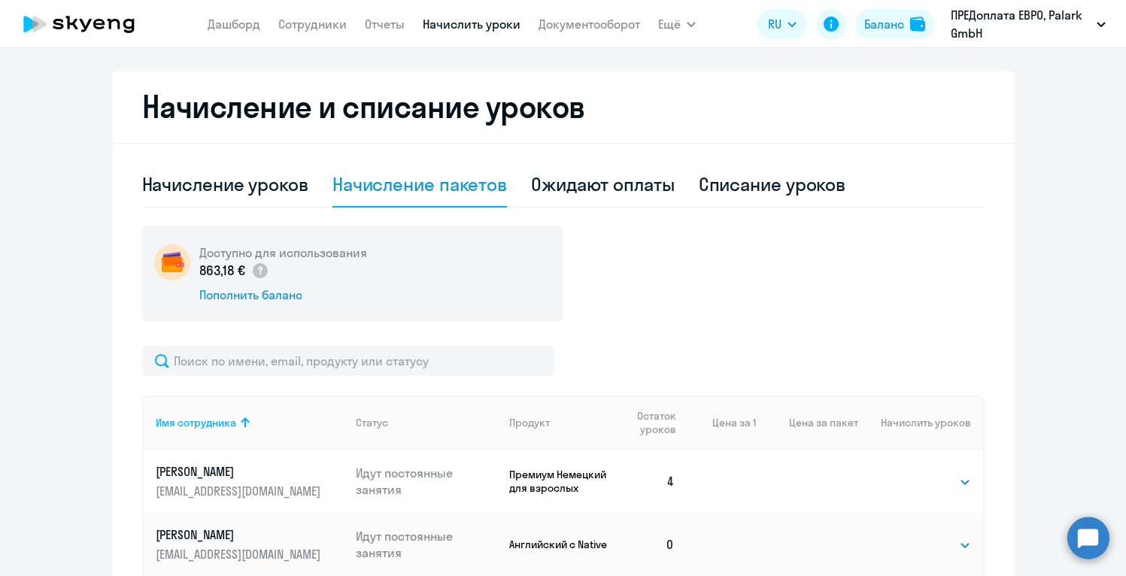
click at [864, 335] on div "Доступно для использования 863,18 € Пополнить баланс Имя сотрудника Статус Прод…" at bounding box center [563, 445] width 842 height 438
click at [853, 345] on div "Доступно для использования 863,18 € Пополнить баланс Имя сотрудника Статус Прод…" at bounding box center [563, 445] width 842 height 438
click at [984, 358] on div "Начисление и списание уроков Начисление уроков Начисление пакетов Ожидают оплат…" at bounding box center [563, 379] width 903 height 617
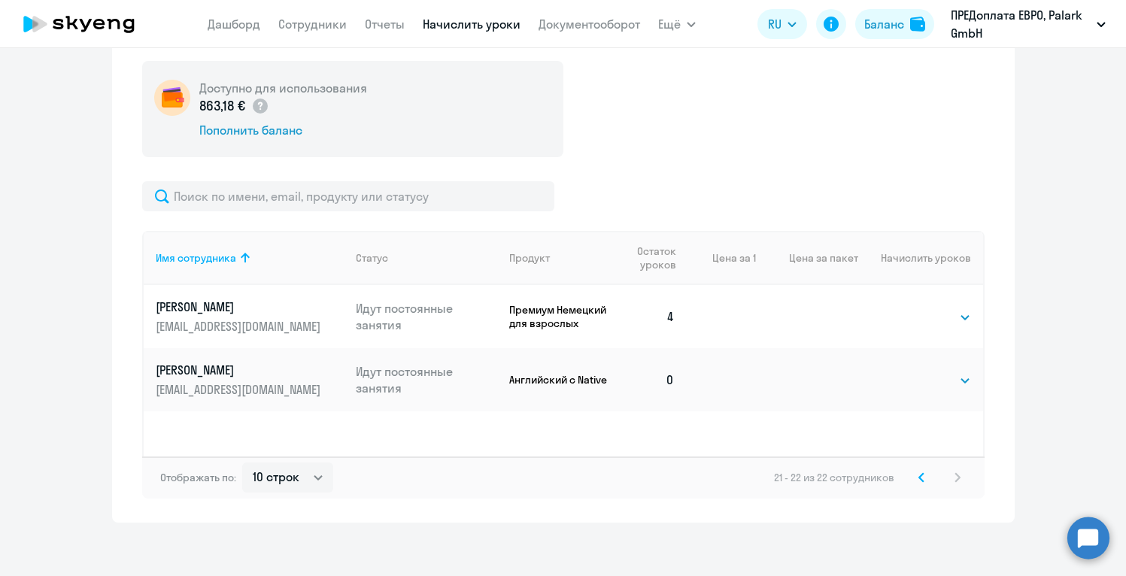
scroll to position [426, 0]
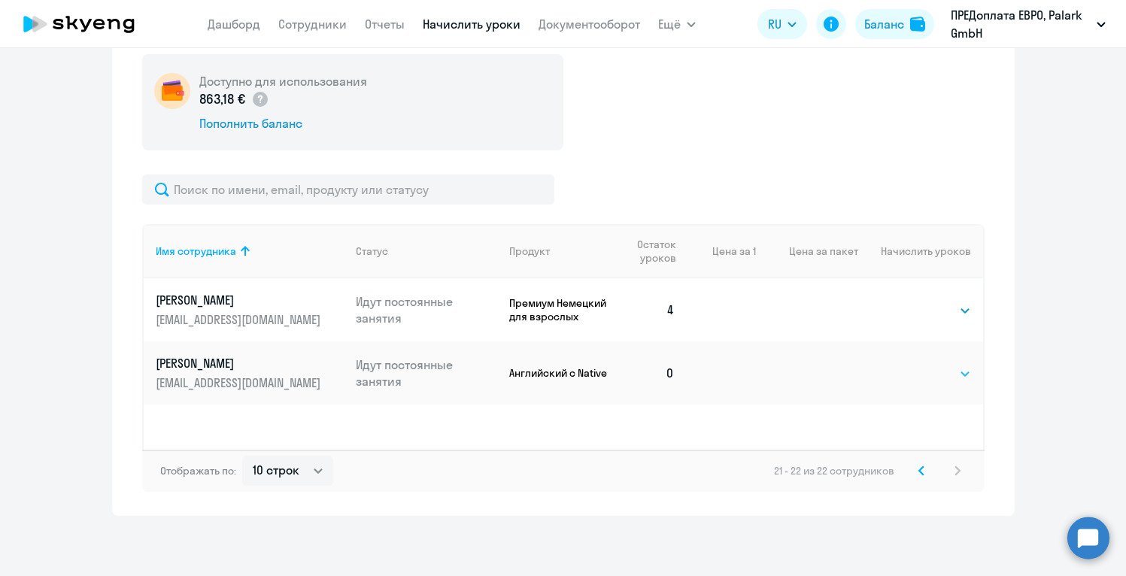
click at [916, 379] on select "Выбрать 4 8 16 32 64 96 128" at bounding box center [940, 374] width 62 height 18
click at [909, 365] on select "Выбрать 4 8 16 32 64 96 128" at bounding box center [940, 374] width 62 height 18
click at [297, 23] on link "Сотрудники" at bounding box center [312, 24] width 68 height 15
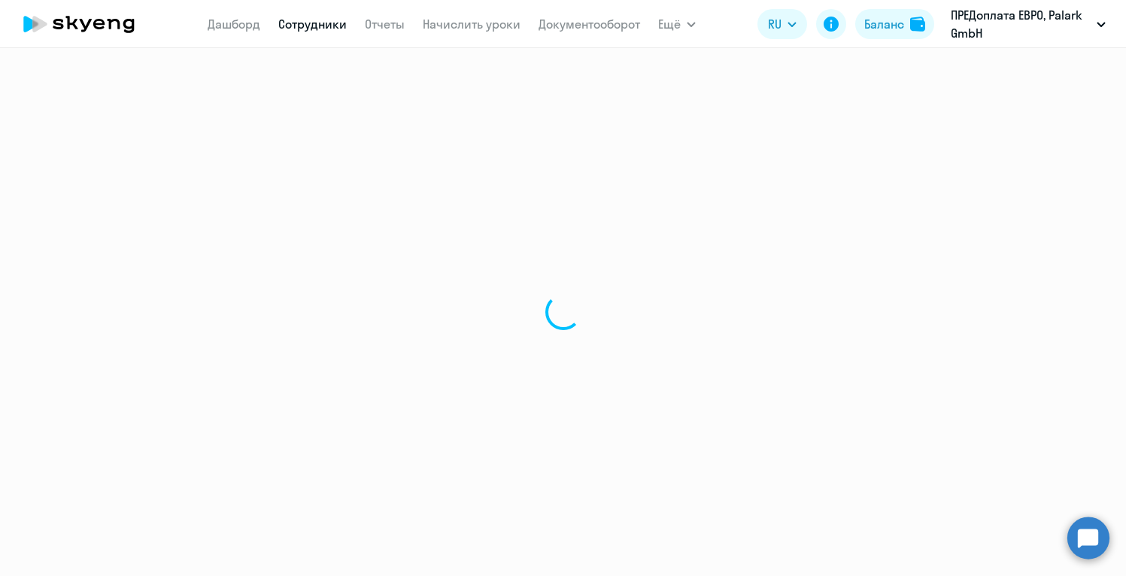
select select "30"
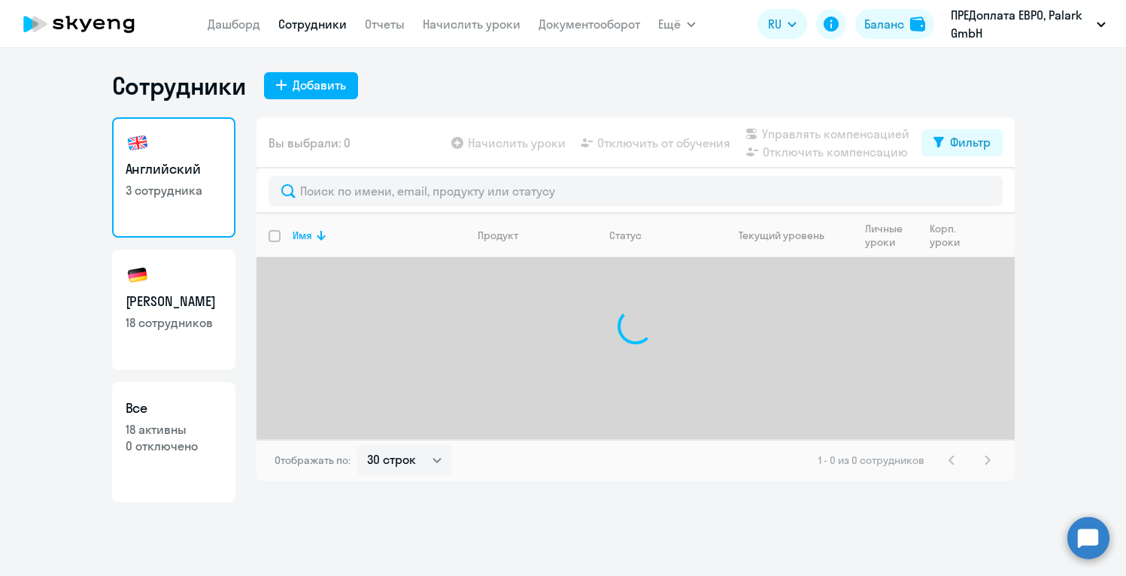
click at [190, 176] on h3 "Английский" at bounding box center [174, 169] width 96 height 20
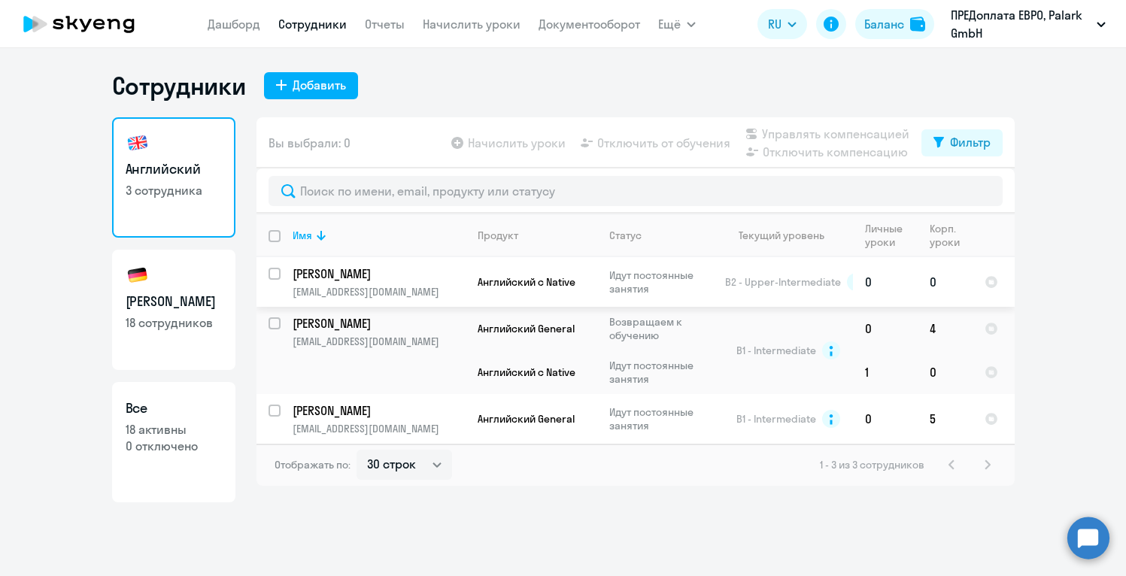
click at [935, 284] on td "0" at bounding box center [945, 282] width 55 height 50
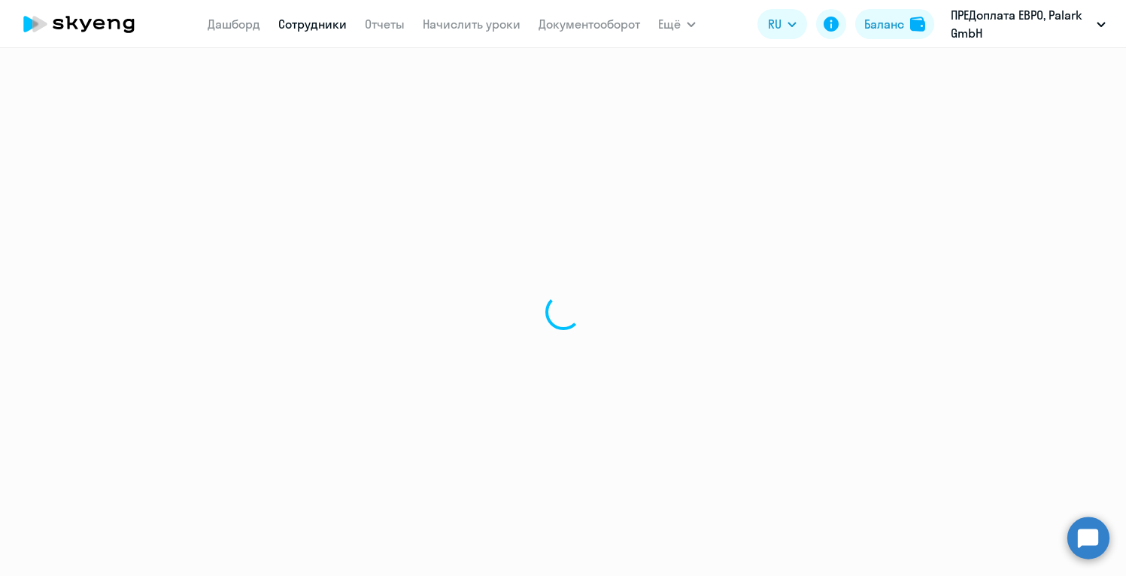
select select "english"
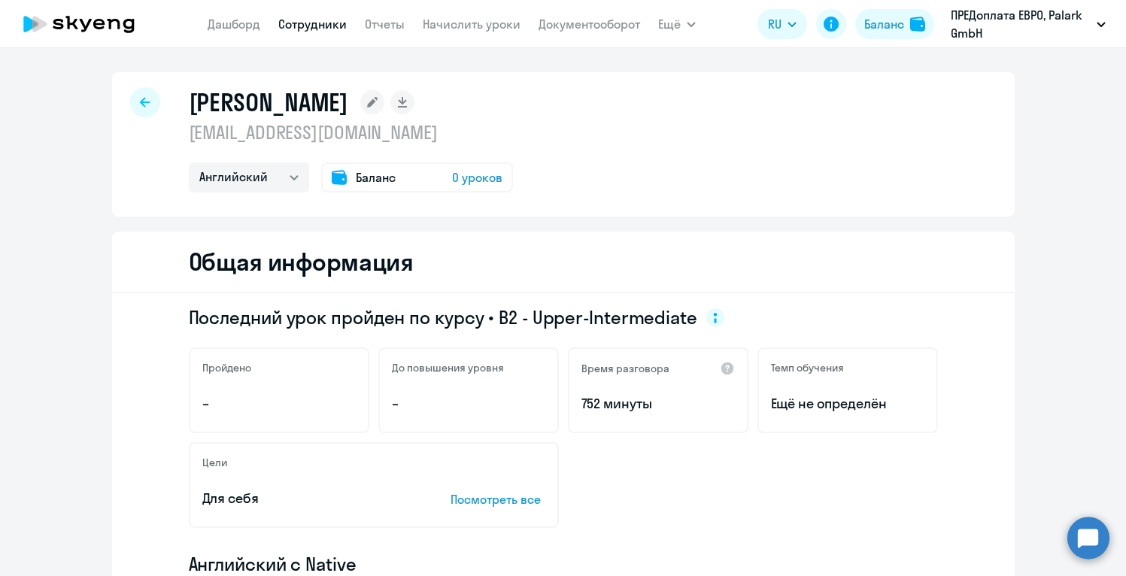
click at [671, 276] on div "Общая информация" at bounding box center [563, 263] width 903 height 62
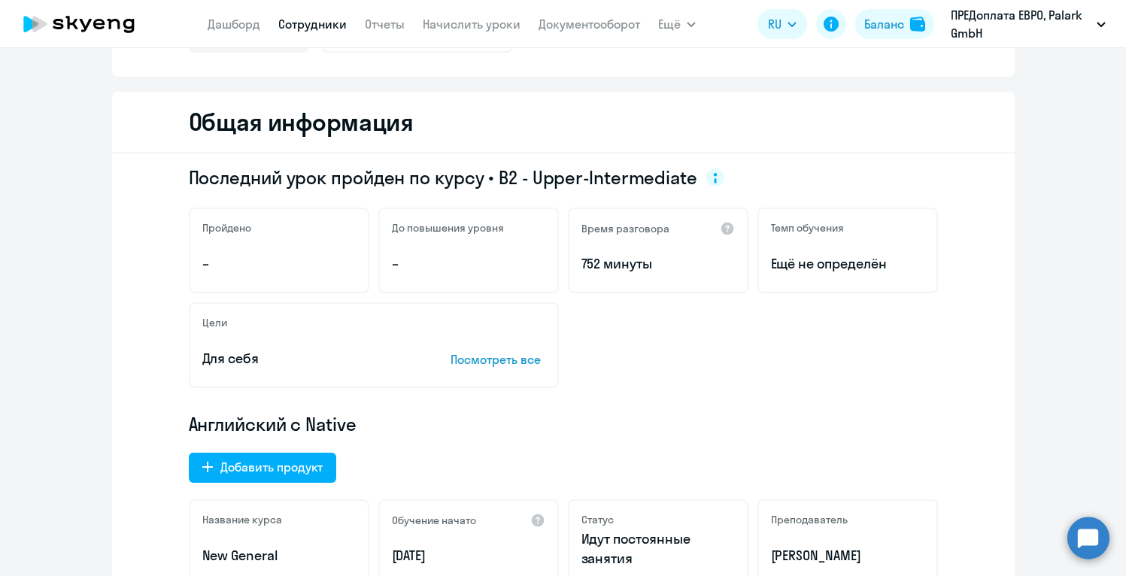
scroll to position [181, 0]
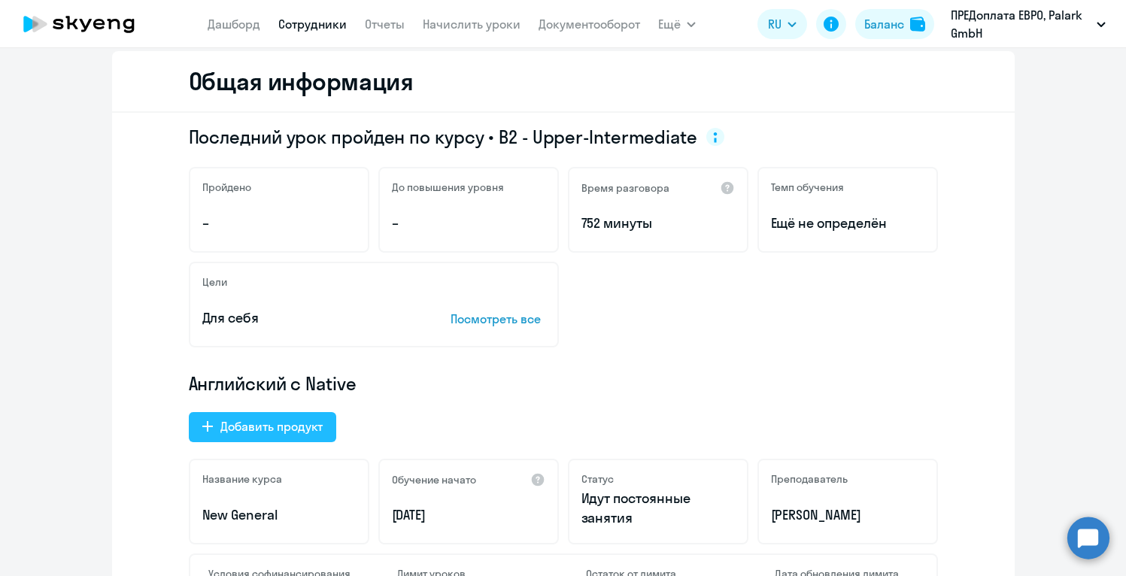
click at [293, 430] on div "Добавить продукт" at bounding box center [271, 426] width 102 height 18
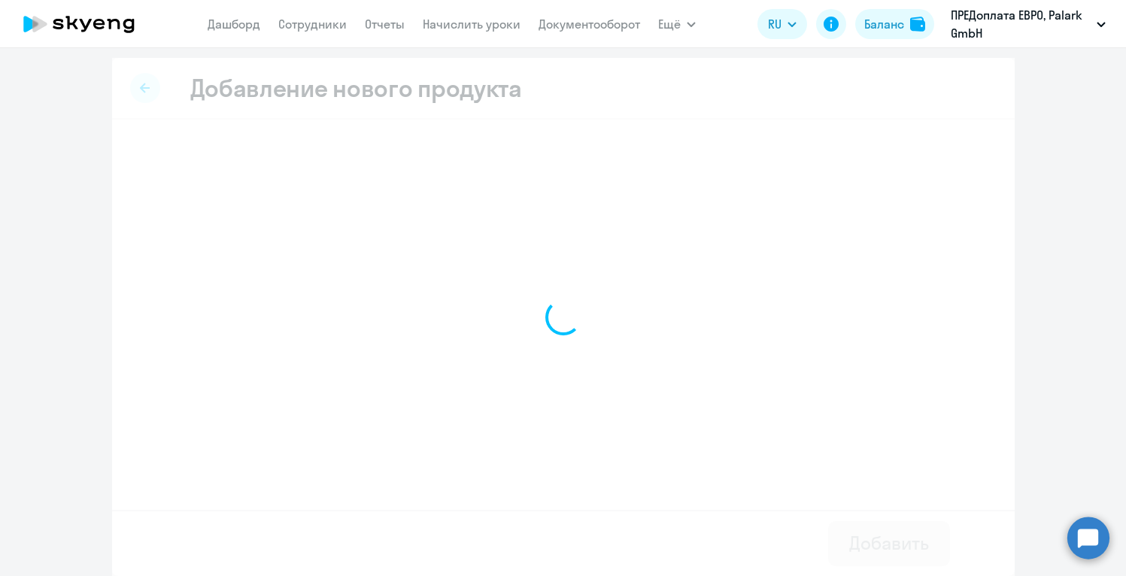
select select "english_adult_not_native_speaker"
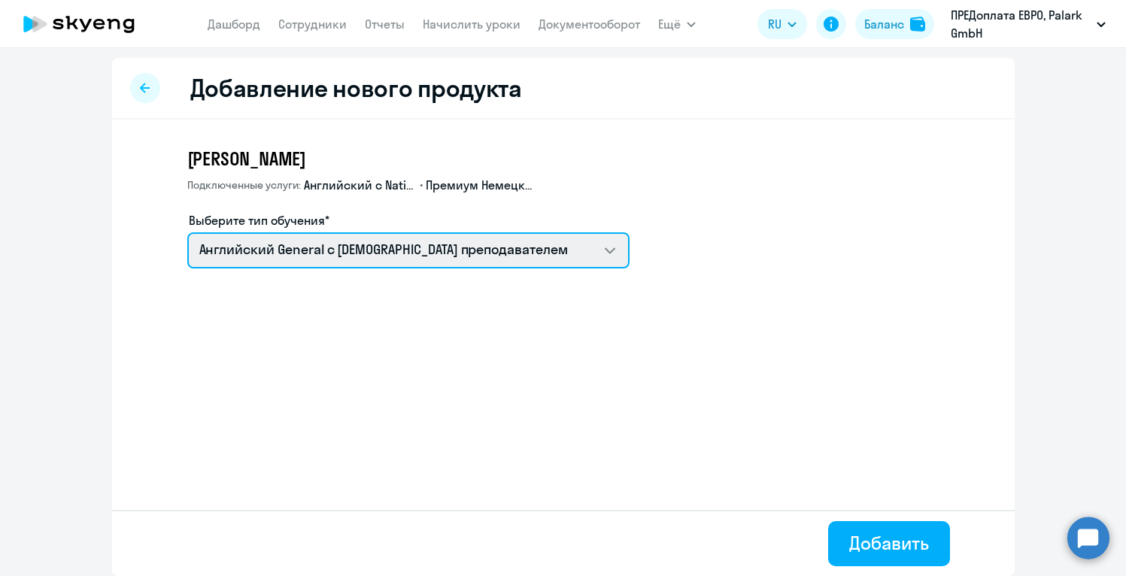
click at [596, 254] on select "Английский General с [DEMOGRAPHIC_DATA] преподавателем" at bounding box center [408, 250] width 442 height 36
click at [187, 232] on select "Английский General с [DEMOGRAPHIC_DATA] преподавателем" at bounding box center [408, 250] width 442 height 36
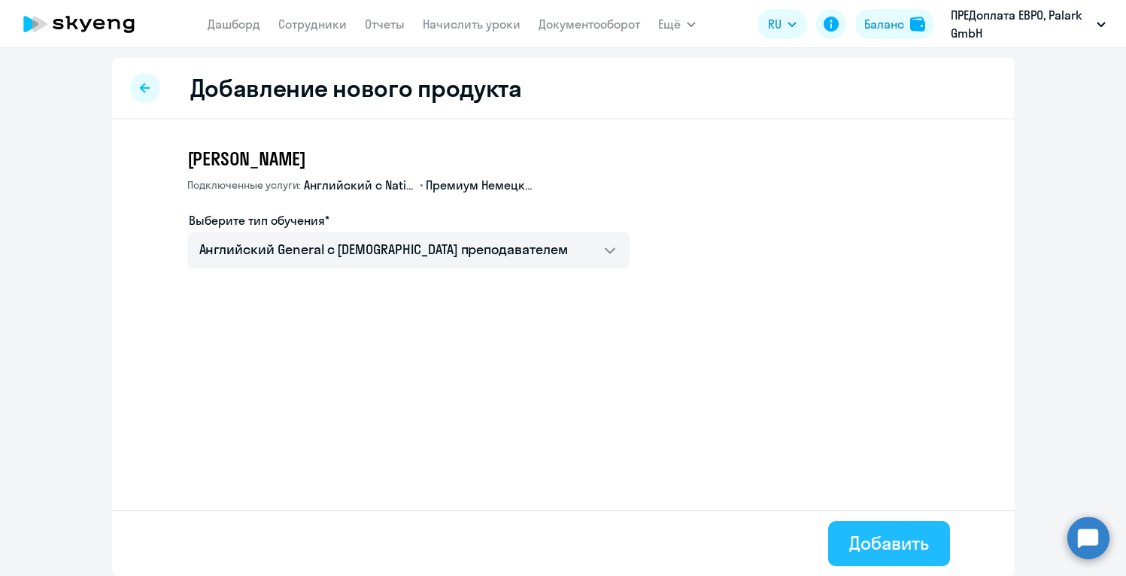
click at [841, 540] on button "Добавить" at bounding box center [888, 543] width 121 height 45
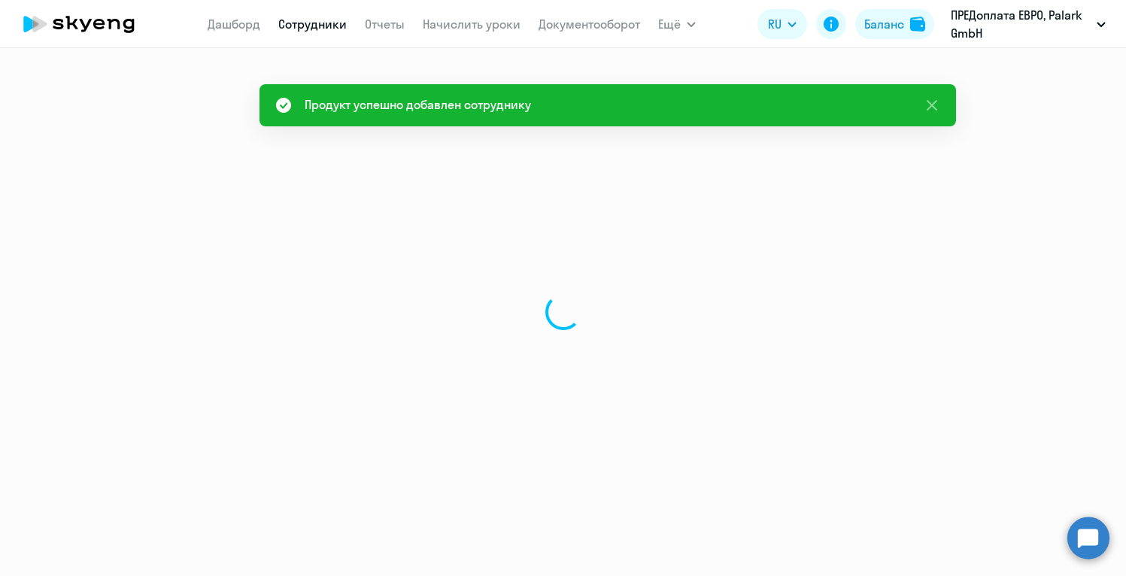
select select "english"
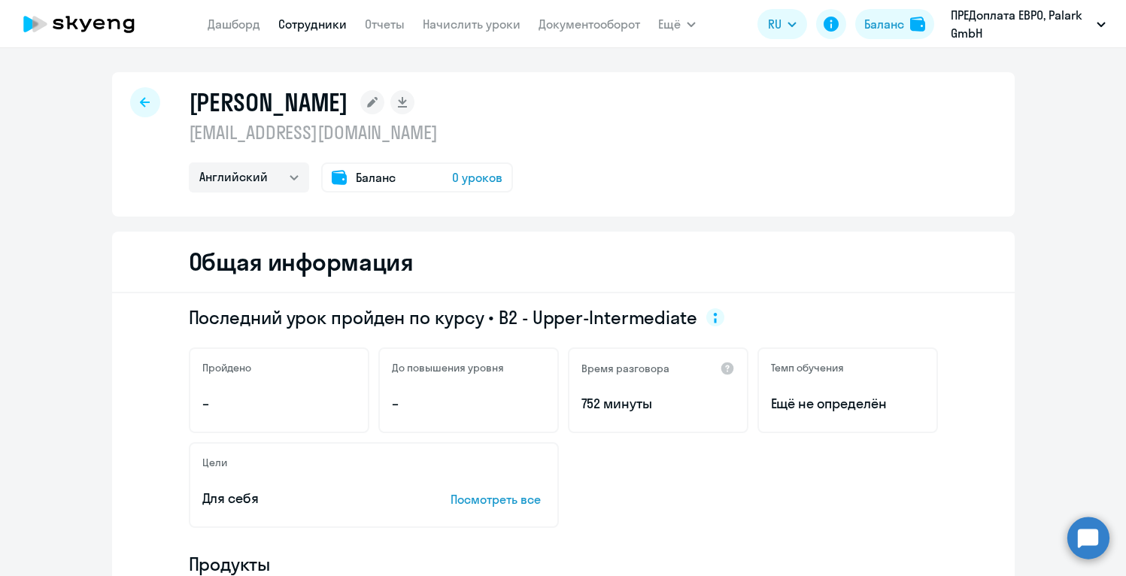
click at [475, 175] on span "0 уроков" at bounding box center [477, 177] width 50 height 18
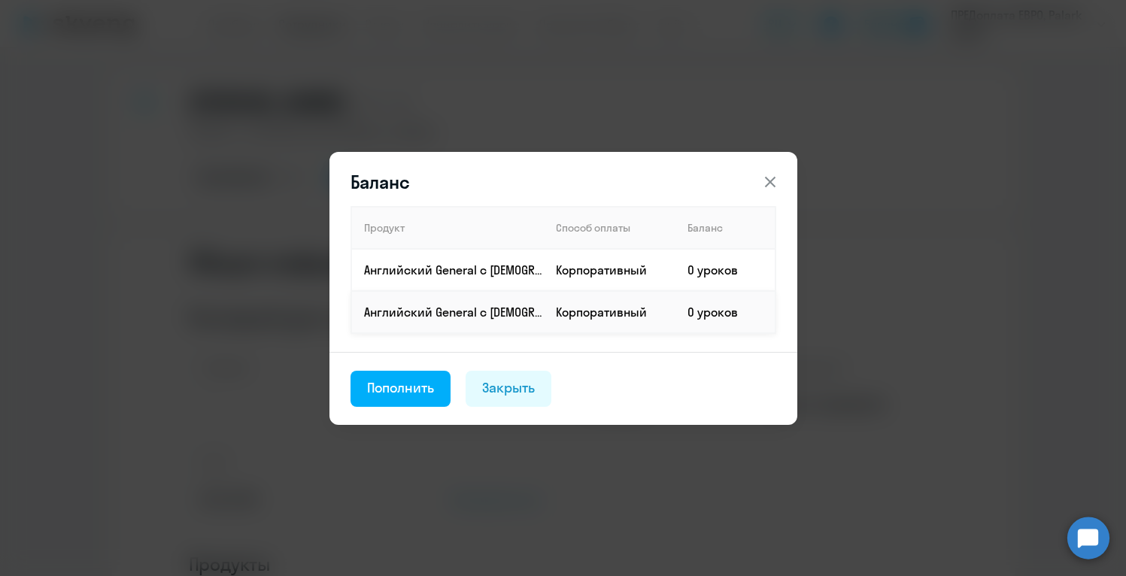
click at [696, 312] on td "0 уроков" at bounding box center [725, 312] width 100 height 42
click at [412, 392] on div "Пополнить" at bounding box center [401, 388] width 68 height 20
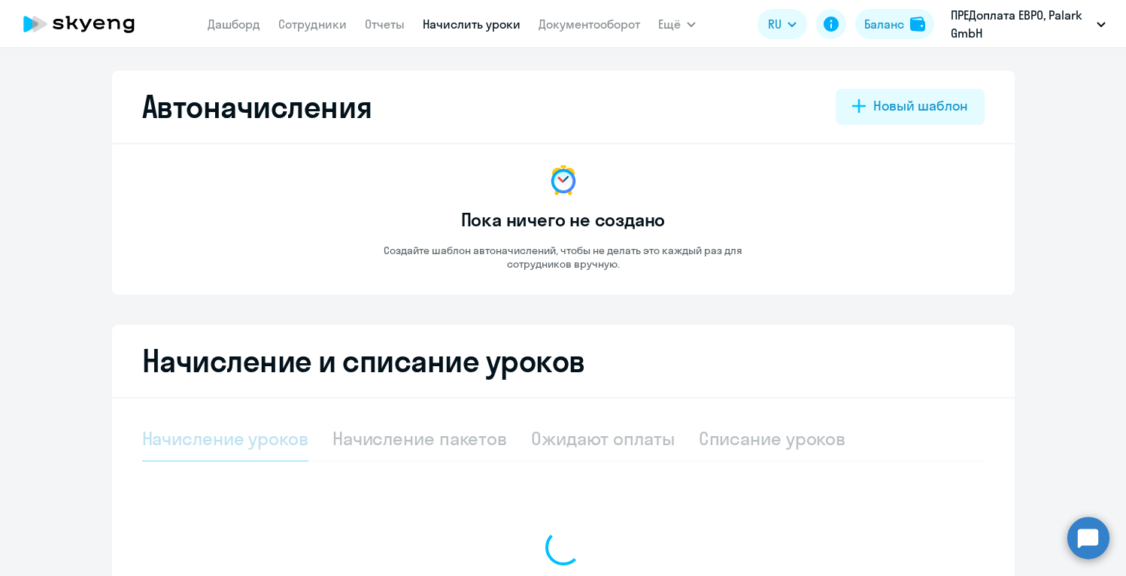
select select "10"
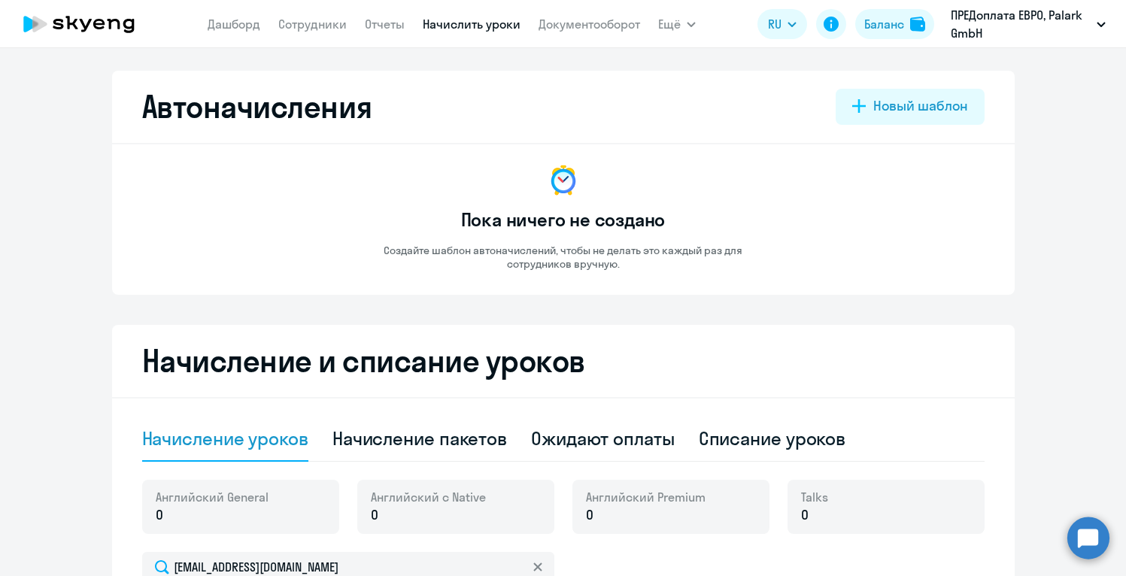
click at [809, 268] on app-empty-accrual-templates-state "Пока ничего не создано Создайте шаблон автоначислений, чтобы не делать это кажд…" at bounding box center [563, 216] width 842 height 108
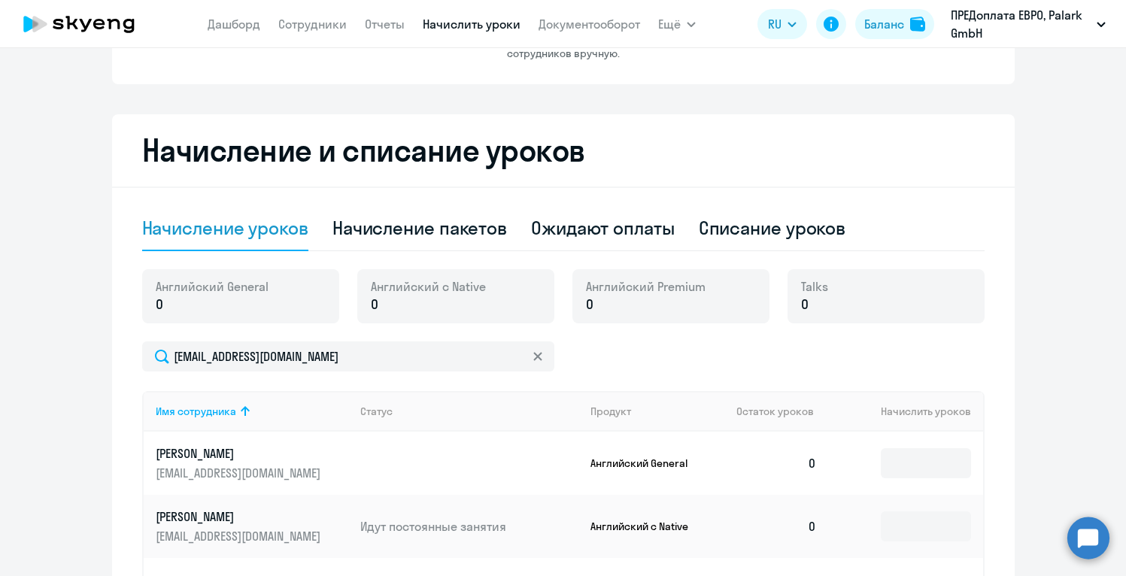
scroll to position [241, 0]
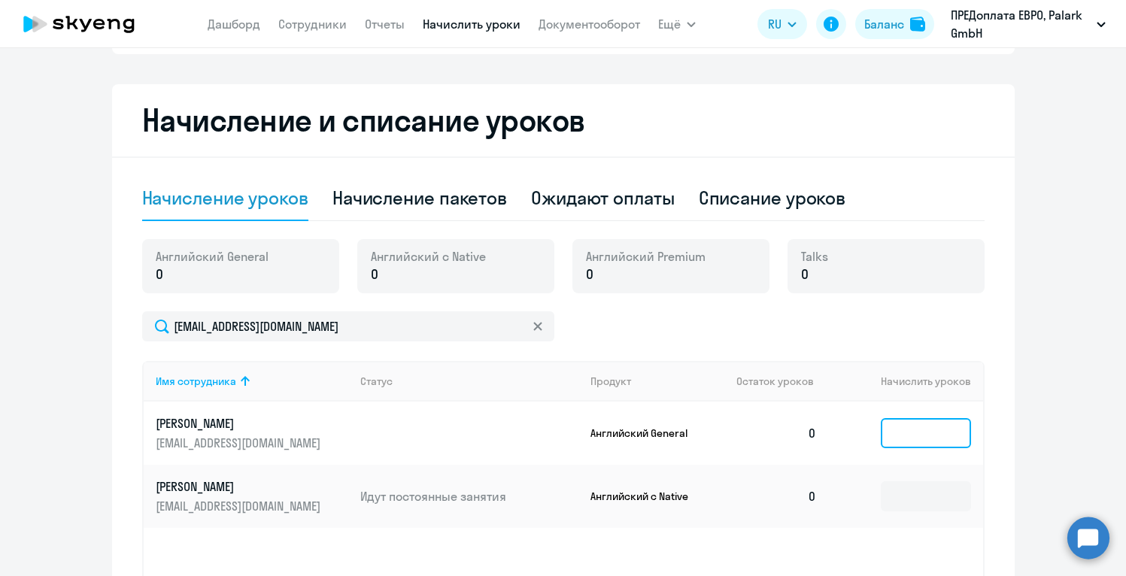
click at [945, 436] on input at bounding box center [926, 433] width 90 height 30
click at [931, 512] on td at bounding box center [905, 496] width 153 height 63
click at [931, 502] on input at bounding box center [926, 496] width 90 height 30
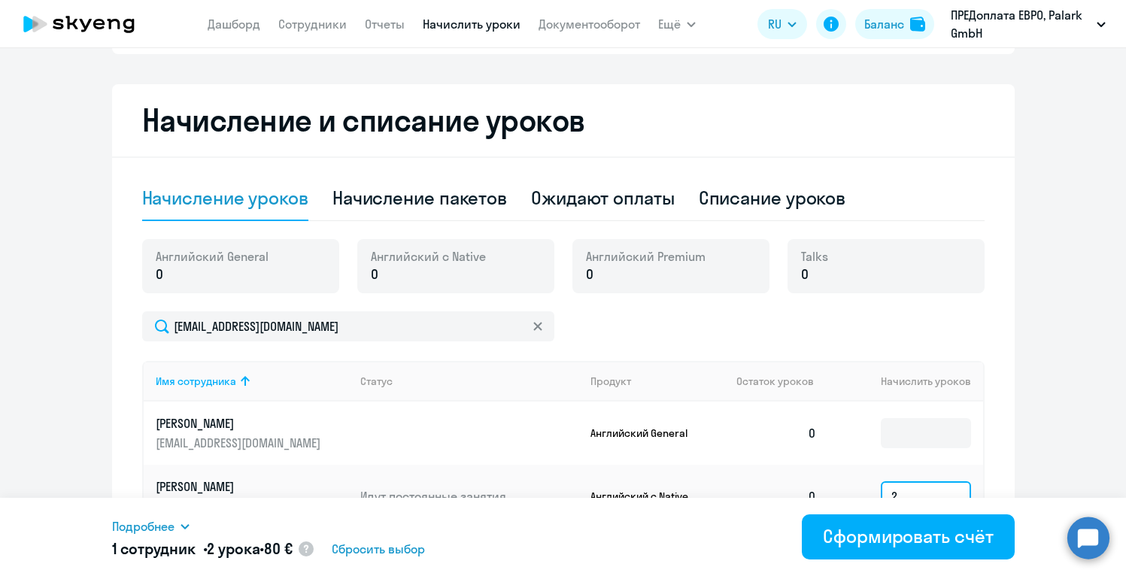
type input "2"
click at [386, 549] on span "Сбросить выбор" at bounding box center [378, 549] width 93 height 18
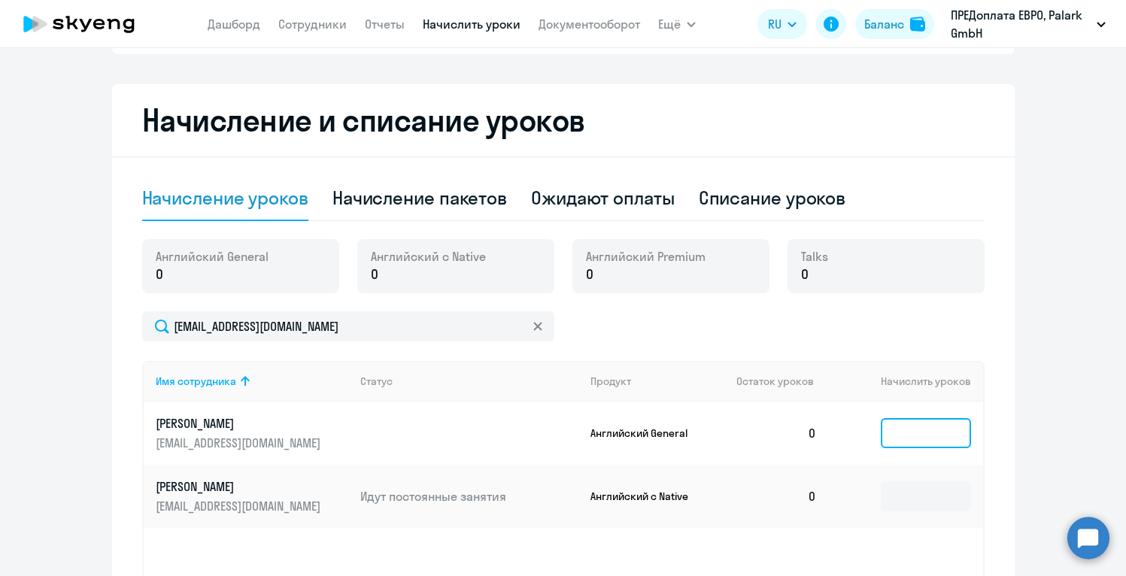
click at [899, 426] on input at bounding box center [926, 433] width 90 height 30
type input "1"
type input "2"
click at [927, 501] on input at bounding box center [926, 496] width 90 height 30
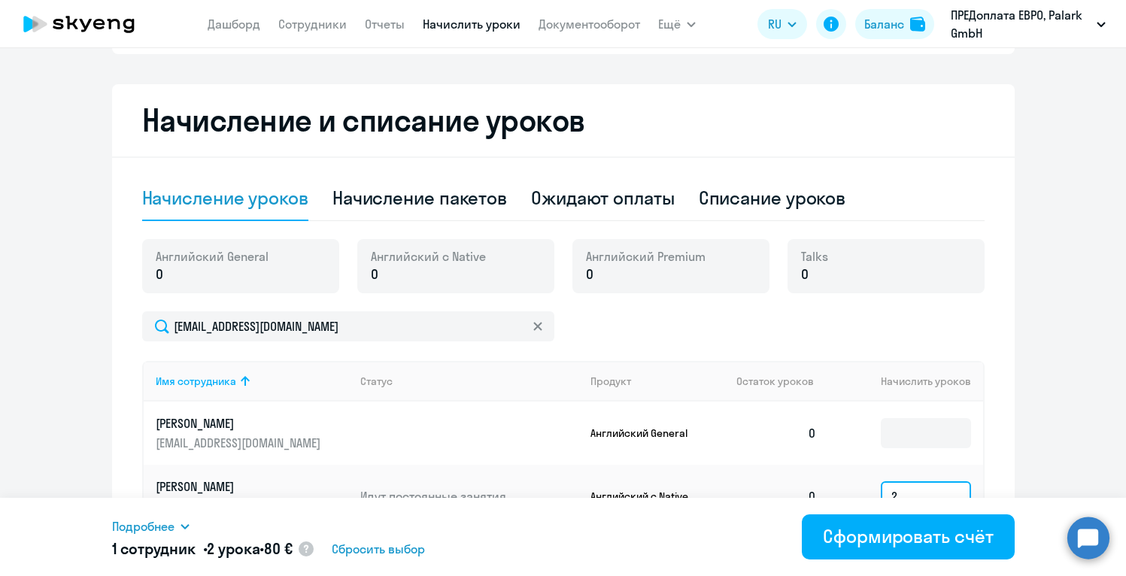
type input "2"
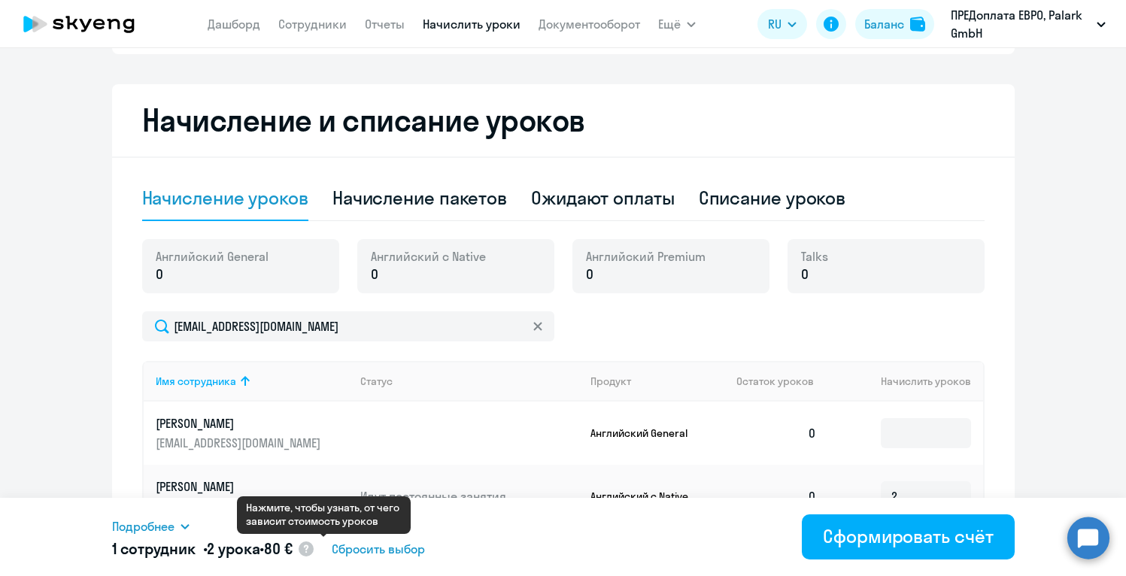
click at [314, 548] on circle at bounding box center [306, 549] width 15 height 15
select select "english_adult_native_speaker"
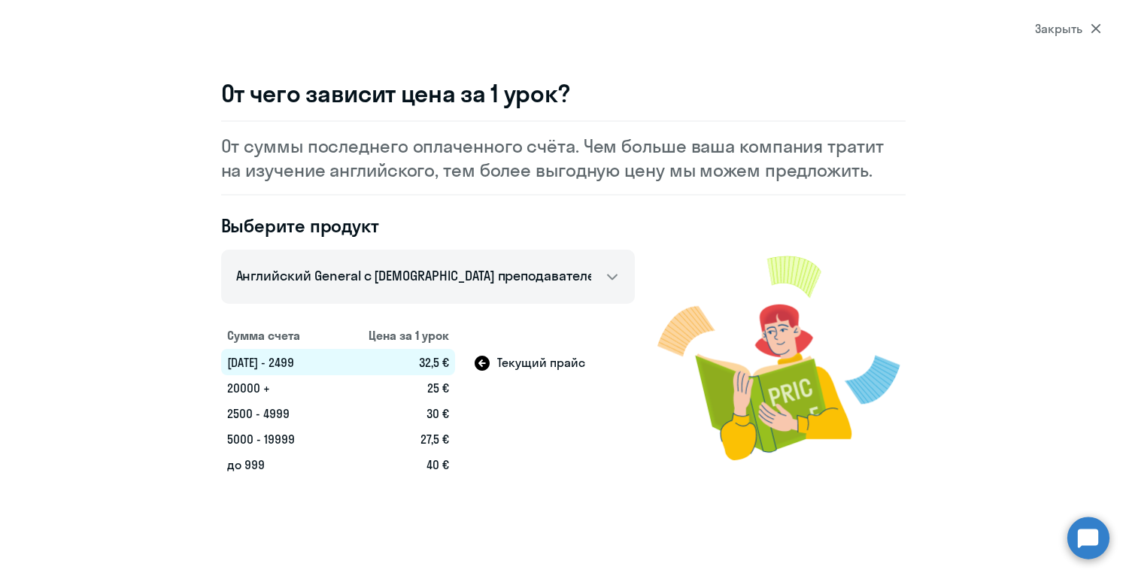
click at [1095, 24] on icon at bounding box center [1096, 28] width 11 height 11
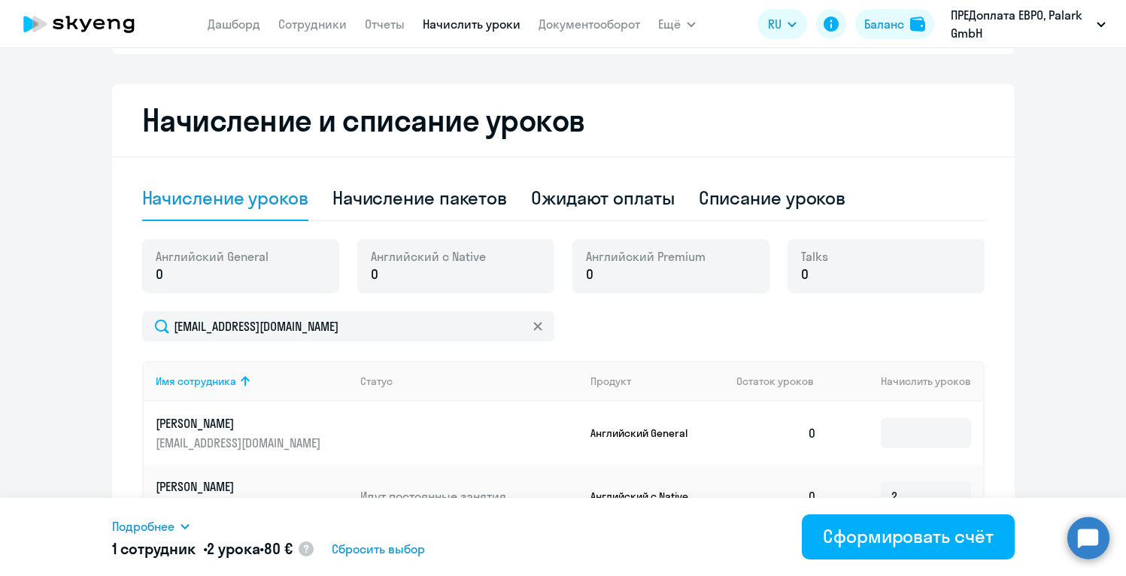
click at [859, 316] on div "[EMAIL_ADDRESS][DOMAIN_NAME]" at bounding box center [563, 326] width 842 height 30
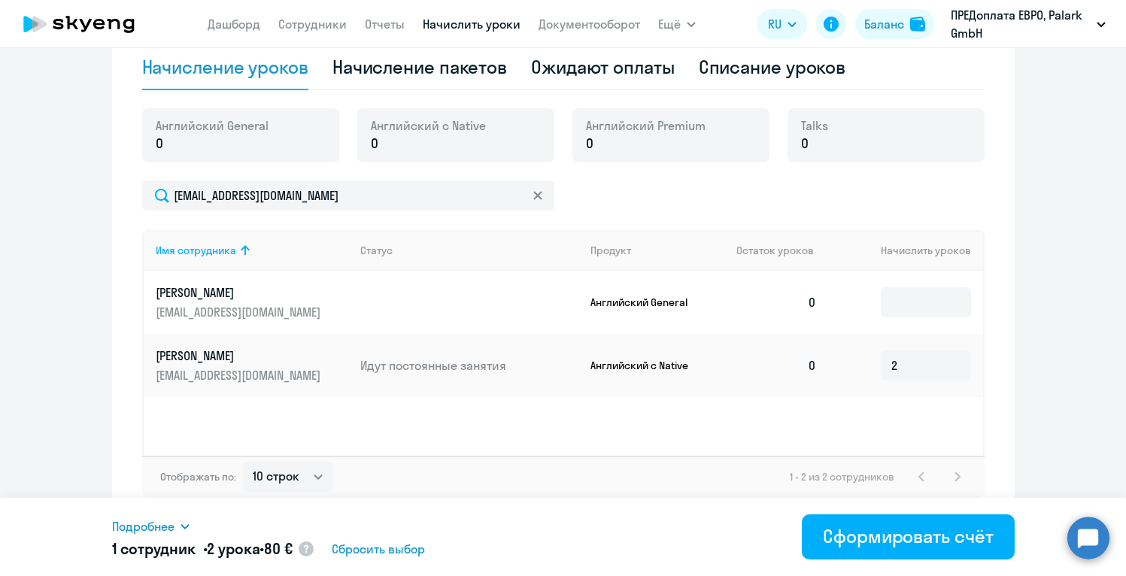
scroll to position [378, 0]
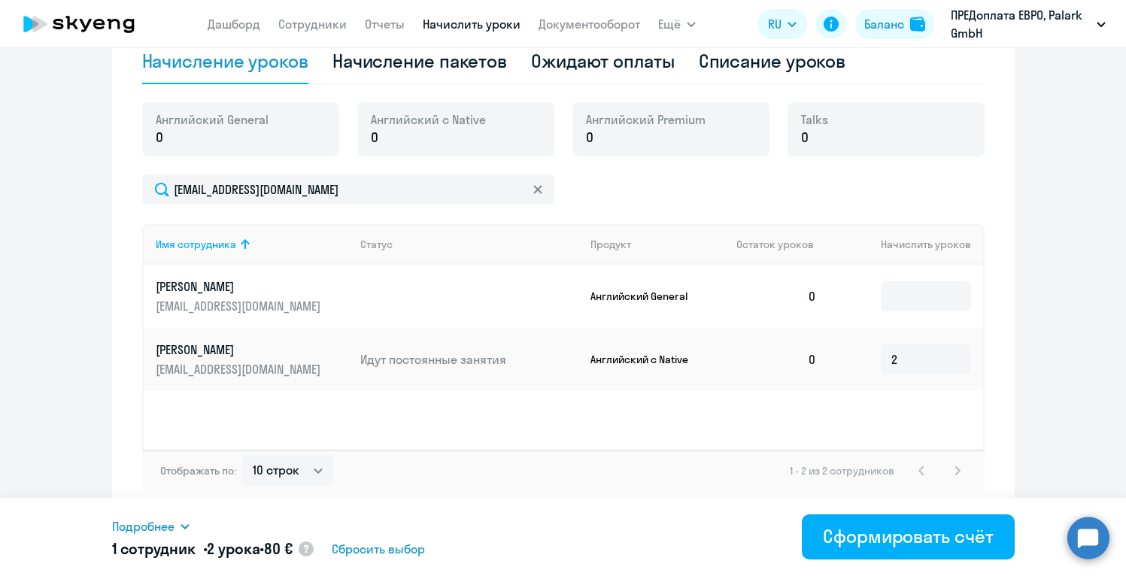
click at [380, 545] on span "Сбросить выбор" at bounding box center [378, 549] width 93 height 18
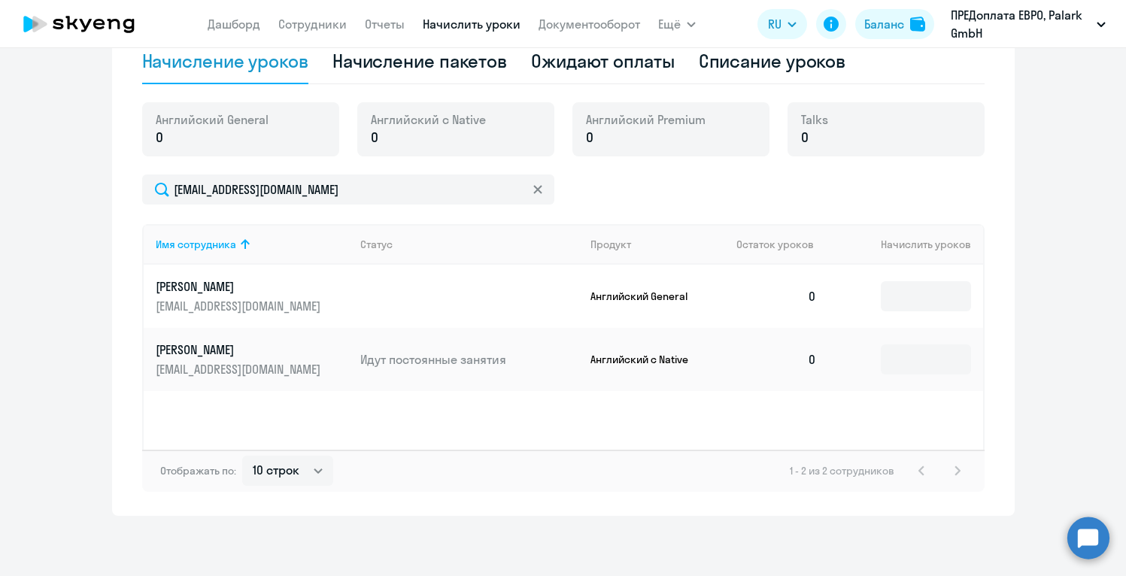
click at [499, 140] on div "Английский с Native 0" at bounding box center [455, 129] width 197 height 54
click at [436, 128] on p "0" at bounding box center [428, 138] width 115 height 20
click at [457, 62] on div "Начисление пакетов" at bounding box center [419, 61] width 175 height 24
select select "10"
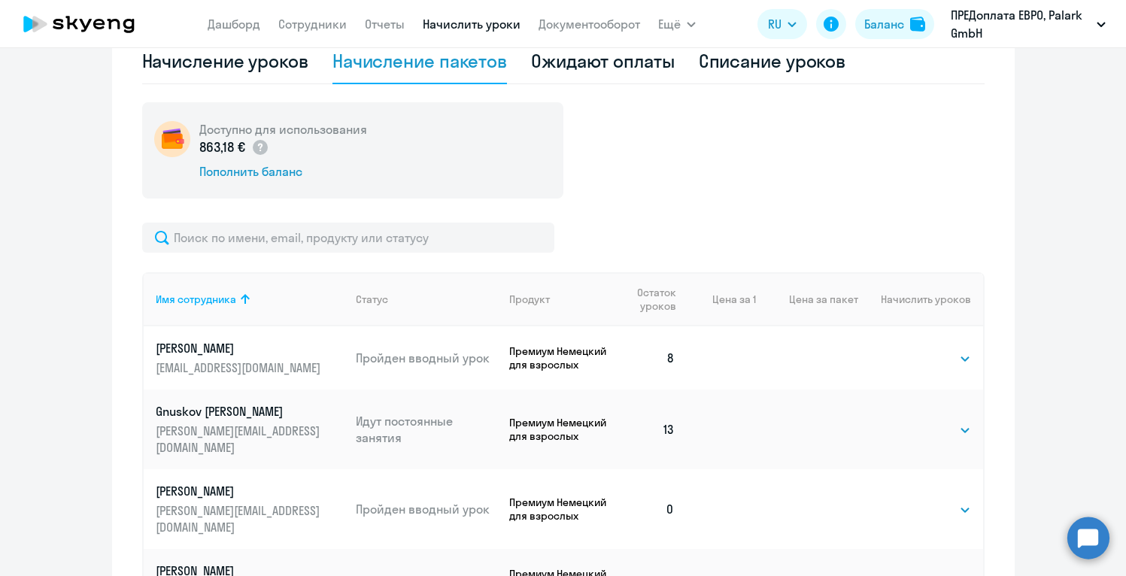
click at [1028, 392] on ng-component "Автоначисления Новый шаблон Пока ничего не создано Создайте шаблон автоначислен…" at bounding box center [563, 358] width 1126 height 1331
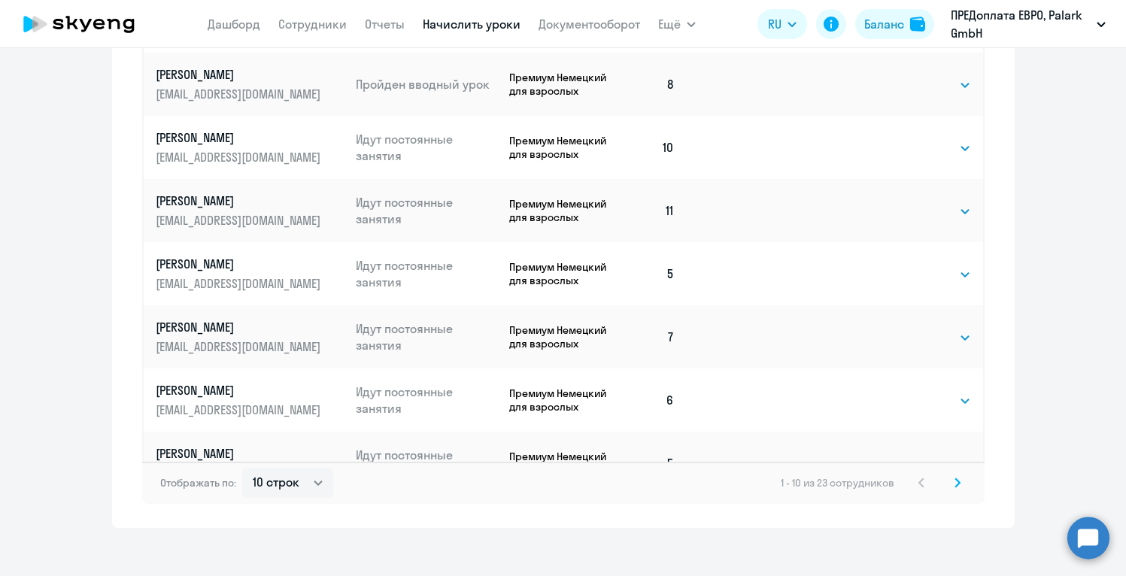
scroll to position [886, 0]
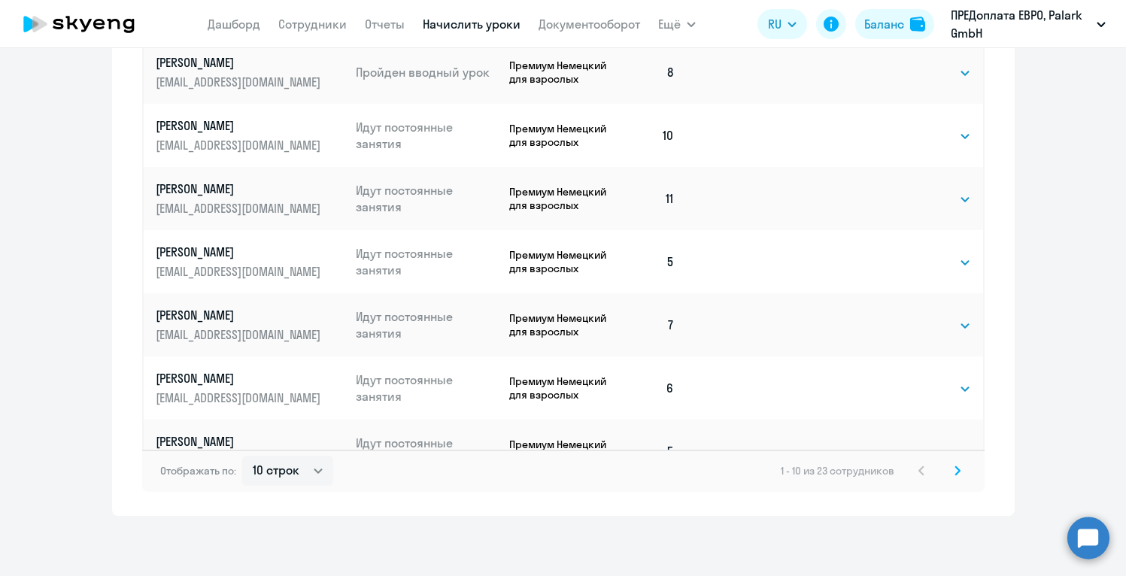
click at [955, 469] on icon at bounding box center [958, 471] width 6 height 11
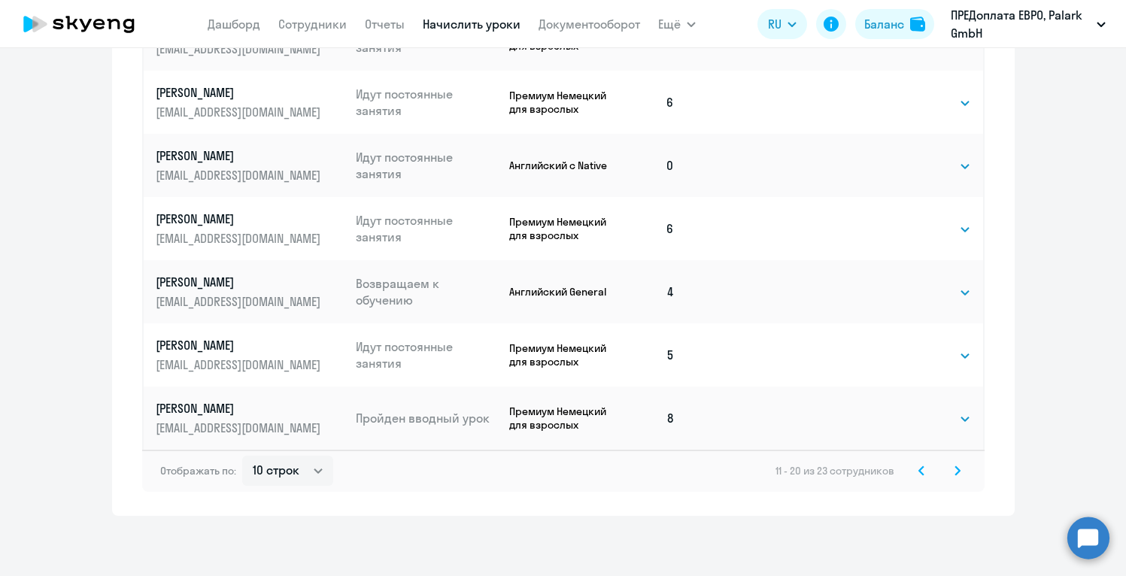
click at [955, 469] on icon at bounding box center [958, 471] width 6 height 11
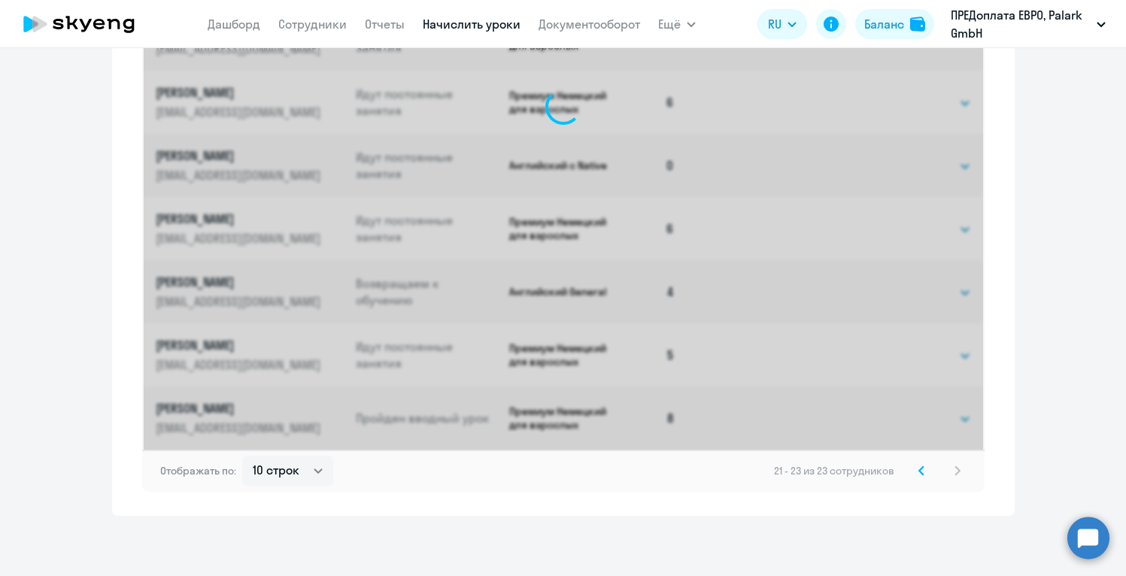
scroll to position [254, 0]
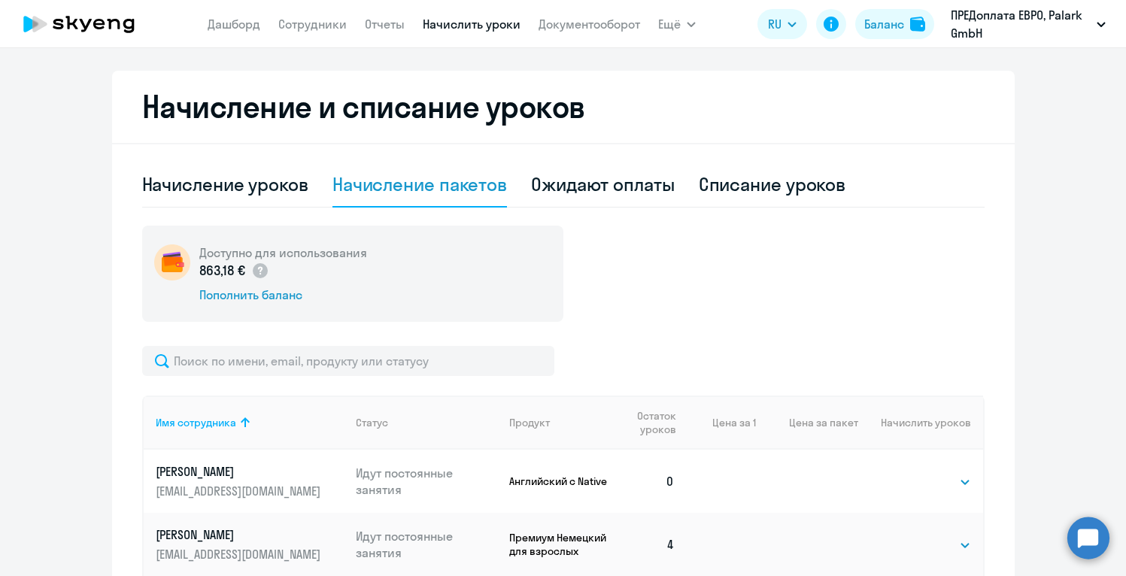
click at [1059, 420] on ng-component "Автоначисления Новый шаблон Пока ничего не создано Создайте шаблон автоначислен…" at bounding box center [563, 260] width 1126 height 889
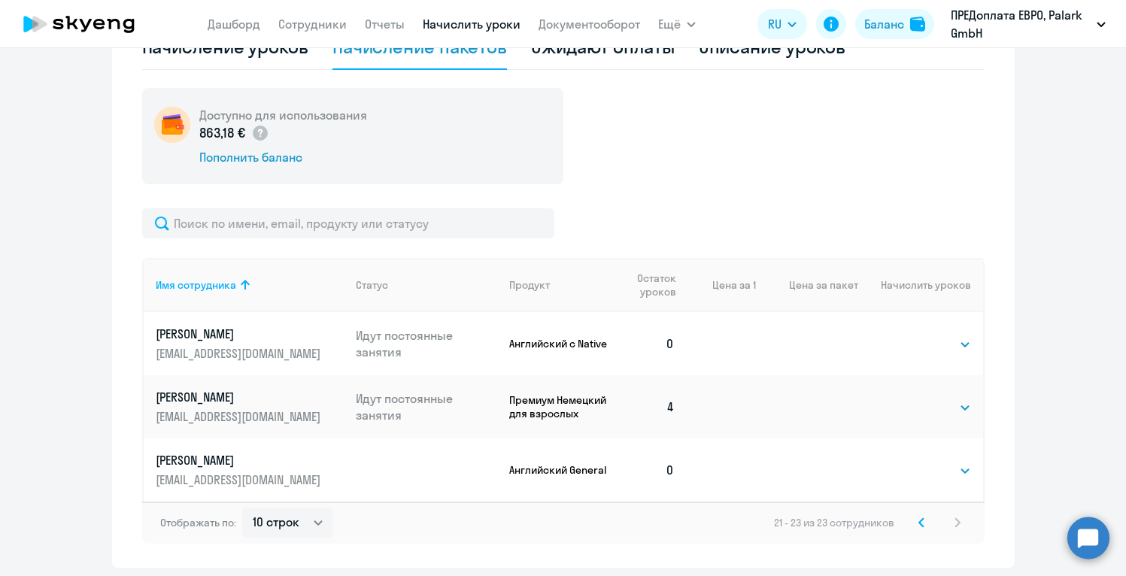
scroll to position [435, 0]
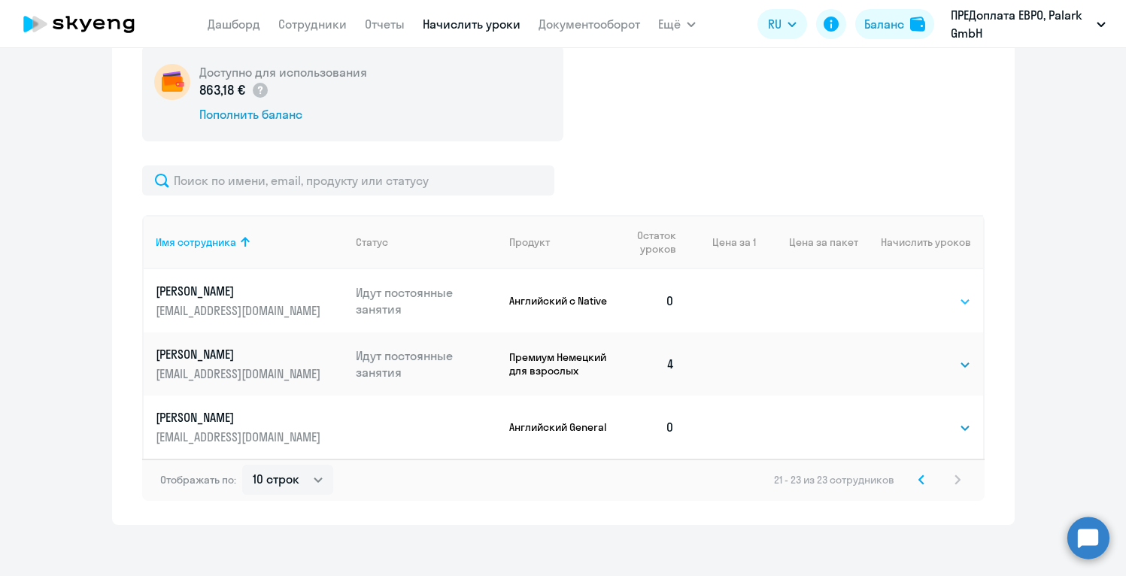
click at [963, 300] on select "Выбрать 4 8 16 32 64 96 128" at bounding box center [940, 302] width 62 height 18
select select "4"
click at [909, 293] on select "Выбрать 4 8 16 32 64 96 128" at bounding box center [940, 302] width 62 height 18
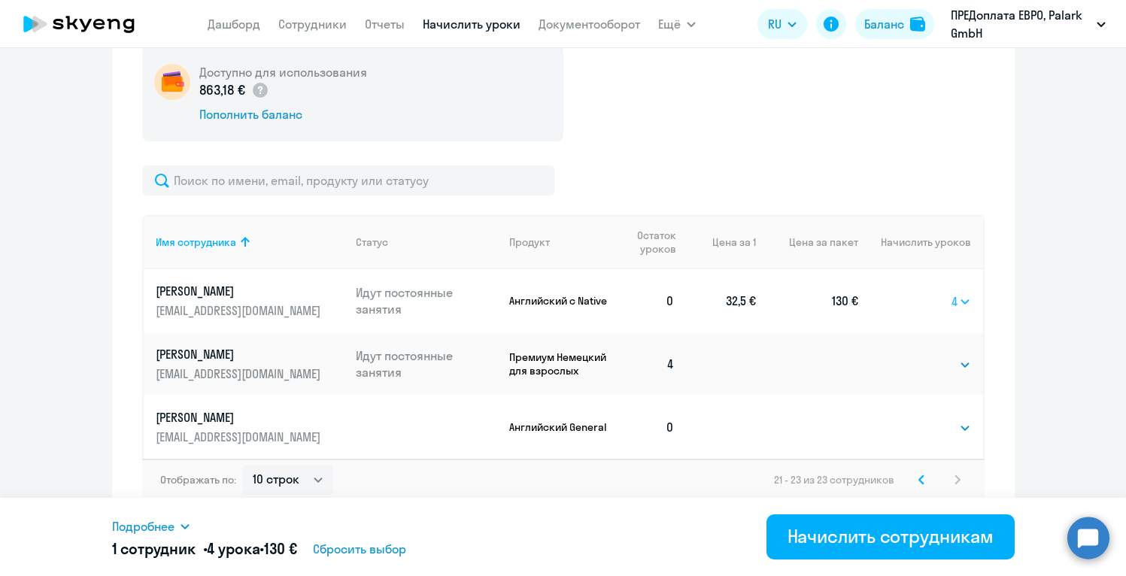
click at [967, 299] on select "Выбрать 4 8 16 32 64 96 128" at bounding box center [962, 302] width 20 height 18
select select
click at [952, 293] on select "Выбрать 4 8 16 32 64 96 128" at bounding box center [962, 302] width 20 height 18
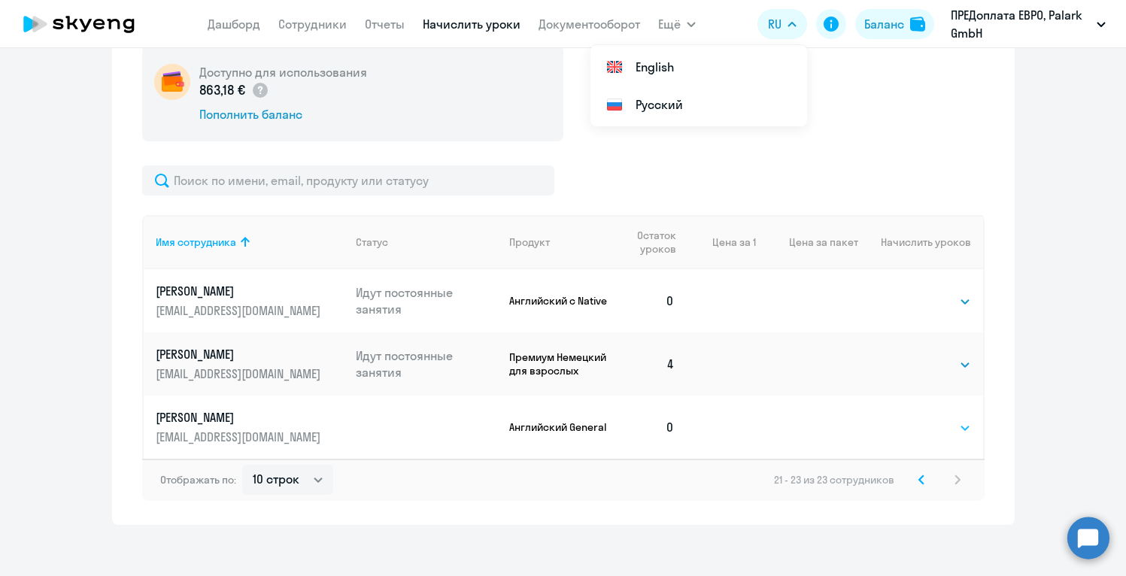
click at [936, 433] on select "Выбрать 4 8 16 32 64 96 128" at bounding box center [940, 428] width 62 height 18
select select "4"
click at [909, 419] on select "Выбрать 4 8 16 32 64 96 128" at bounding box center [940, 428] width 62 height 18
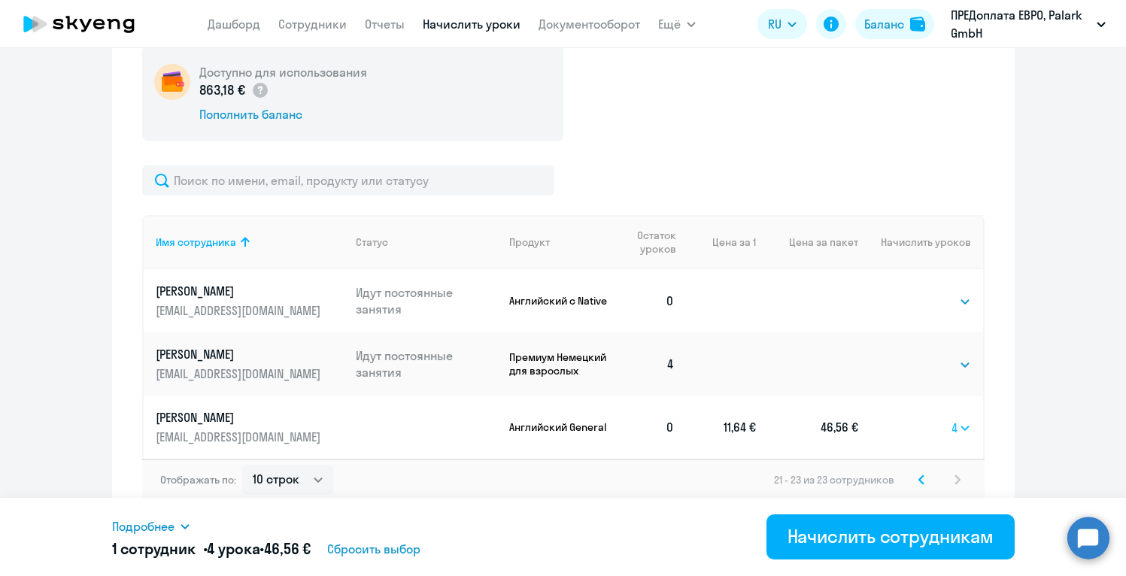
click at [967, 426] on select "Выбрать 4 8 16 32 64 96 128" at bounding box center [962, 428] width 20 height 18
select select
click at [952, 419] on select "Выбрать 4 8 16 32 64 96 128" at bounding box center [962, 428] width 20 height 18
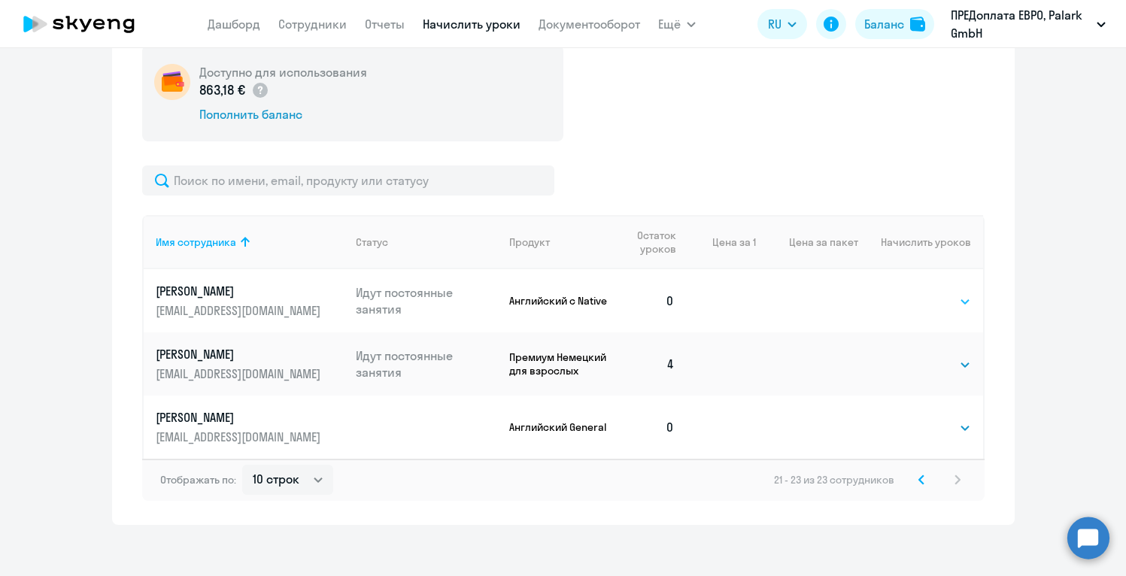
click at [948, 299] on select "Выбрать 4 8 16 32 64 96 128" at bounding box center [940, 302] width 62 height 18
click at [965, 434] on select "Выбрать 4 8 16 32 64 96 128" at bounding box center [940, 428] width 62 height 18
click at [909, 419] on select "Выбрать 4 8 16 32 64 96 128" at bounding box center [940, 428] width 62 height 18
click at [217, 411] on p "[PERSON_NAME]" at bounding box center [240, 417] width 168 height 17
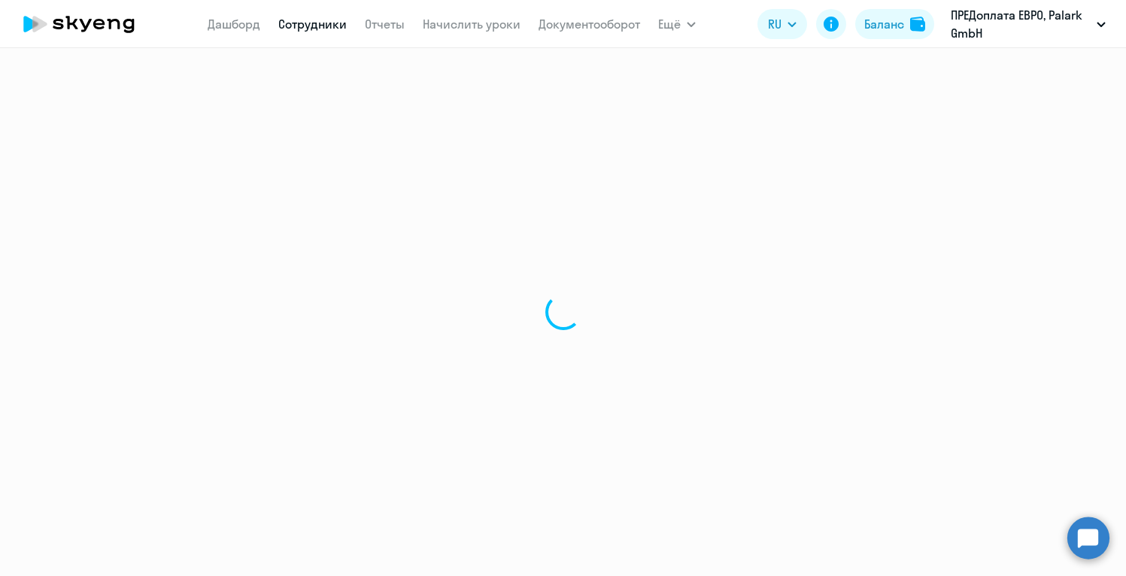
select select "english"
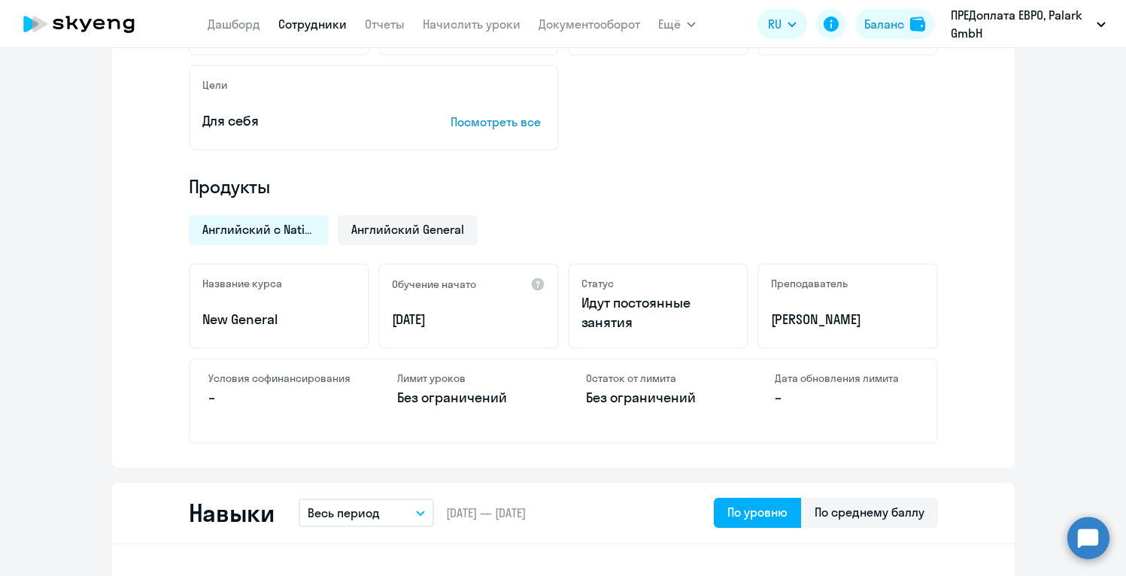
scroll to position [391, 0]
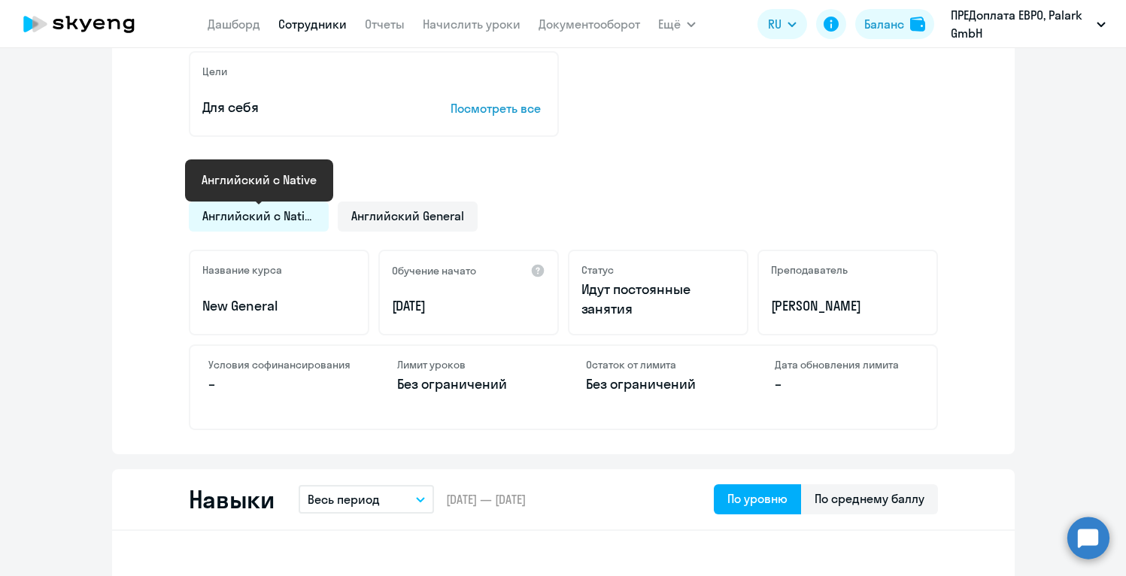
click at [284, 214] on span "Английский с Native" at bounding box center [258, 216] width 113 height 17
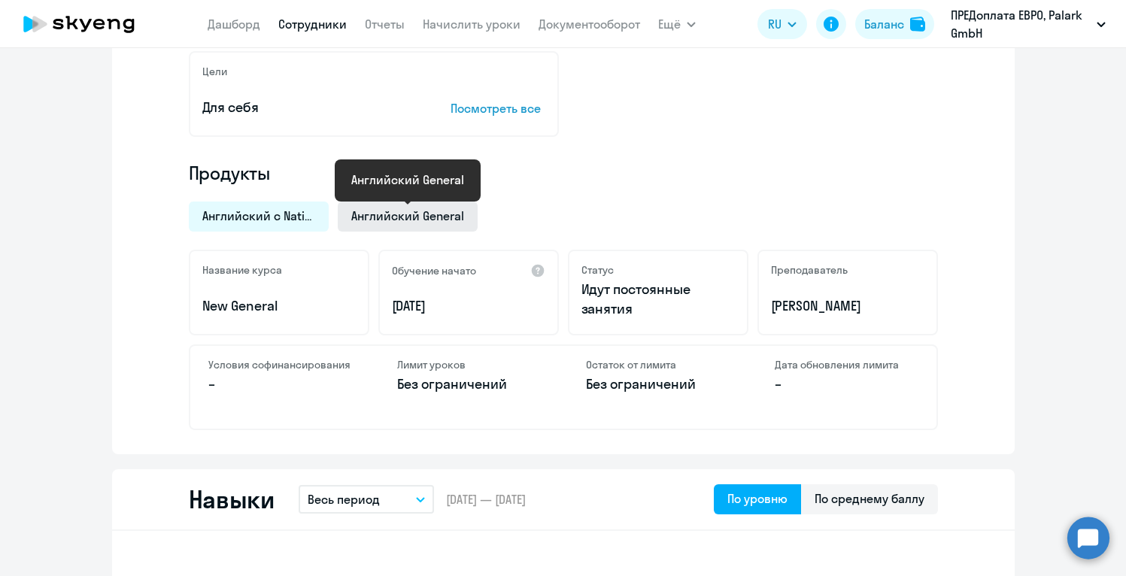
click at [410, 221] on span "Английский General" at bounding box center [407, 216] width 113 height 17
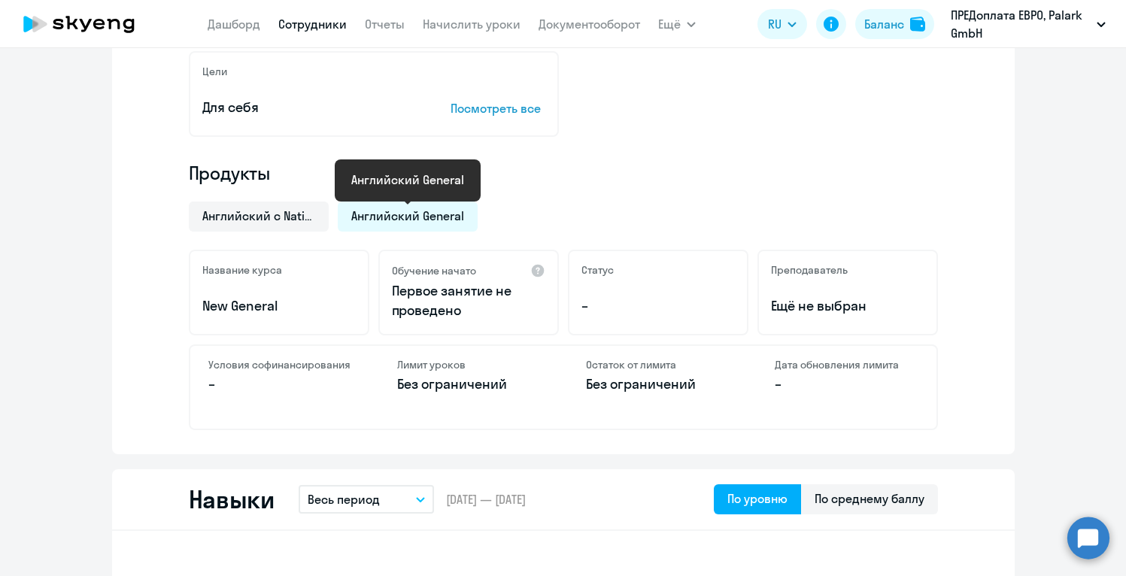
click at [395, 213] on span "Английский General" at bounding box center [407, 216] width 113 height 17
click at [414, 214] on span "Английский General" at bounding box center [407, 216] width 113 height 17
click at [430, 216] on span "Английский General" at bounding box center [407, 216] width 113 height 17
click at [451, 179] on h4 "Продукты" at bounding box center [563, 173] width 749 height 24
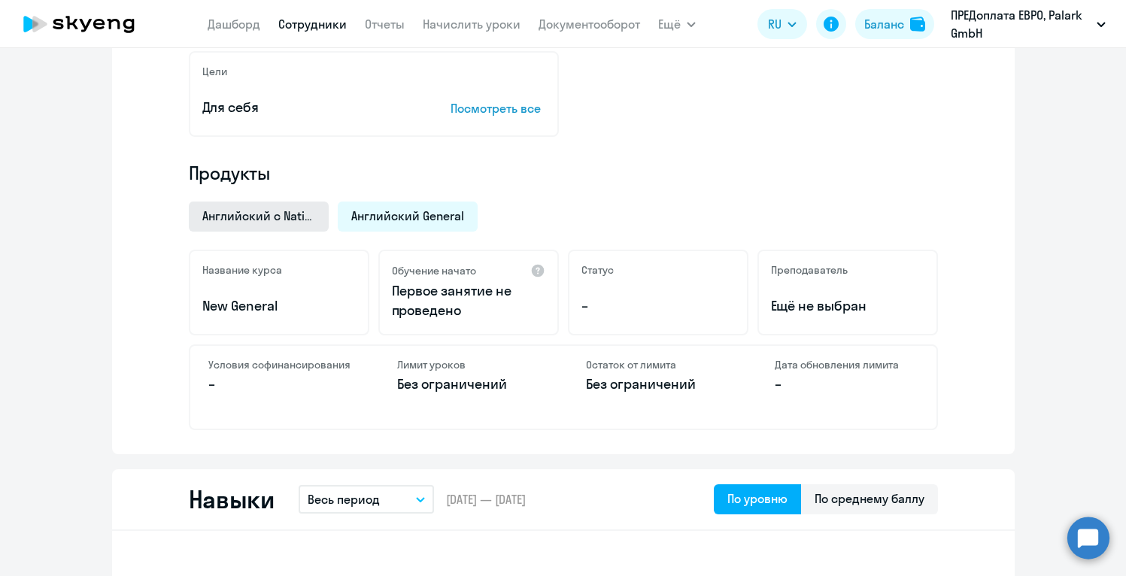
click at [294, 206] on div "Английский с Native" at bounding box center [259, 217] width 140 height 30
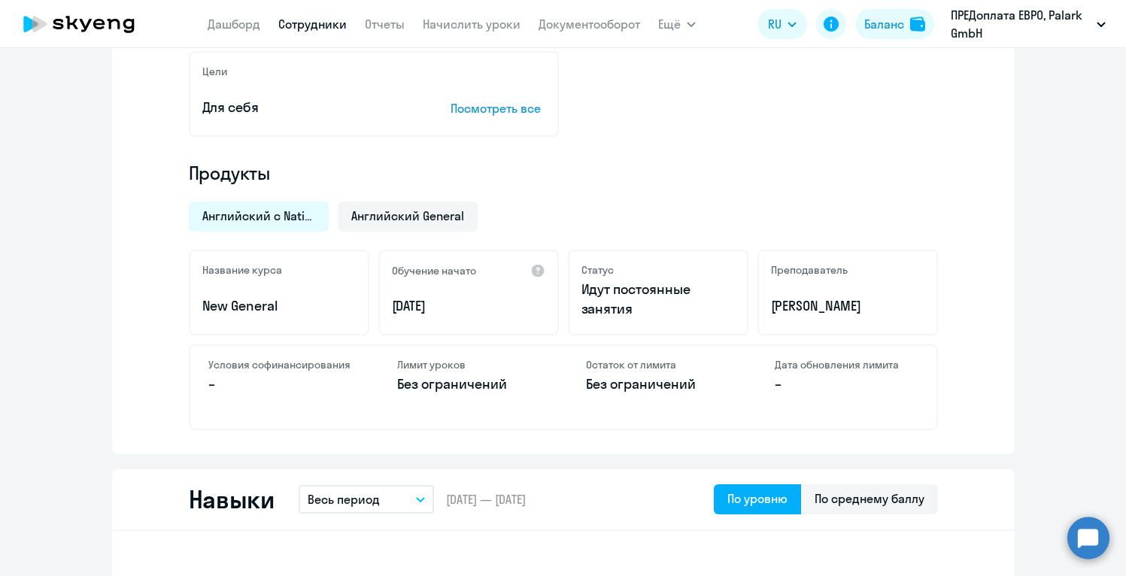
click at [821, 362] on h4 "Дата обновления лимита" at bounding box center [847, 365] width 144 height 14
click at [672, 203] on div "Английский с Native Английский General" at bounding box center [559, 212] width 758 height 39
click at [964, 289] on div "Последний урок пройден по курсу • B2 - Upper-Intermediate Пройдено – До повышен…" at bounding box center [563, 178] width 903 height 552
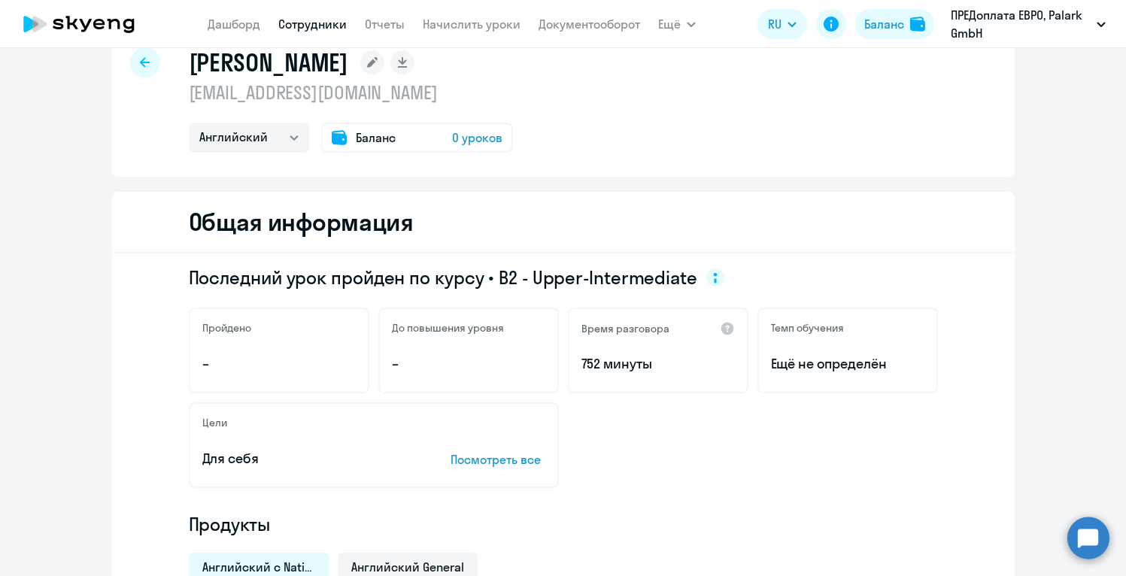
scroll to position [0, 0]
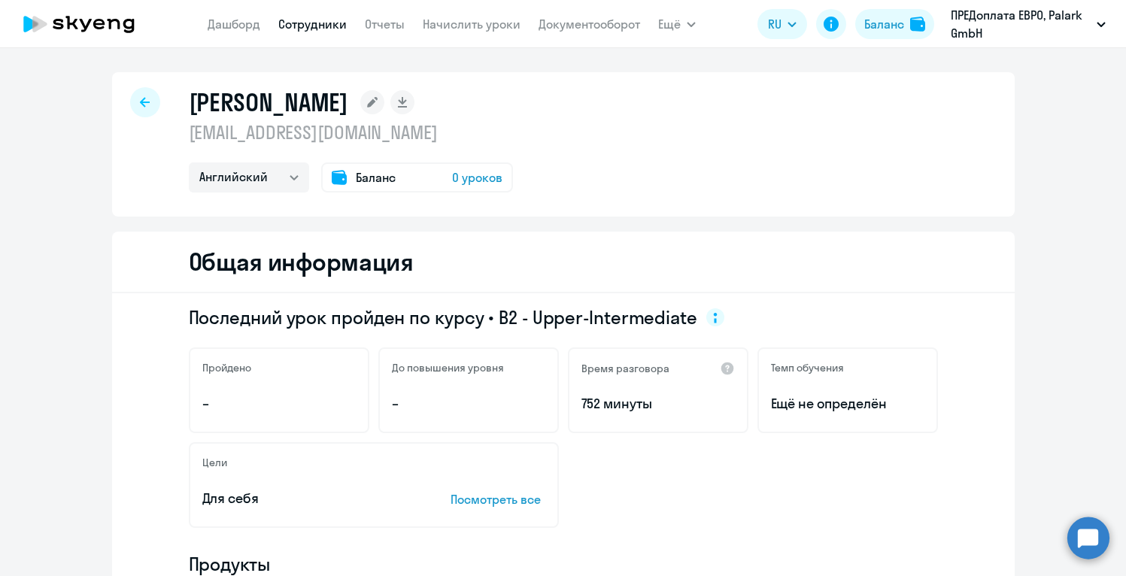
click at [475, 174] on span "0 уроков" at bounding box center [477, 177] width 50 height 18
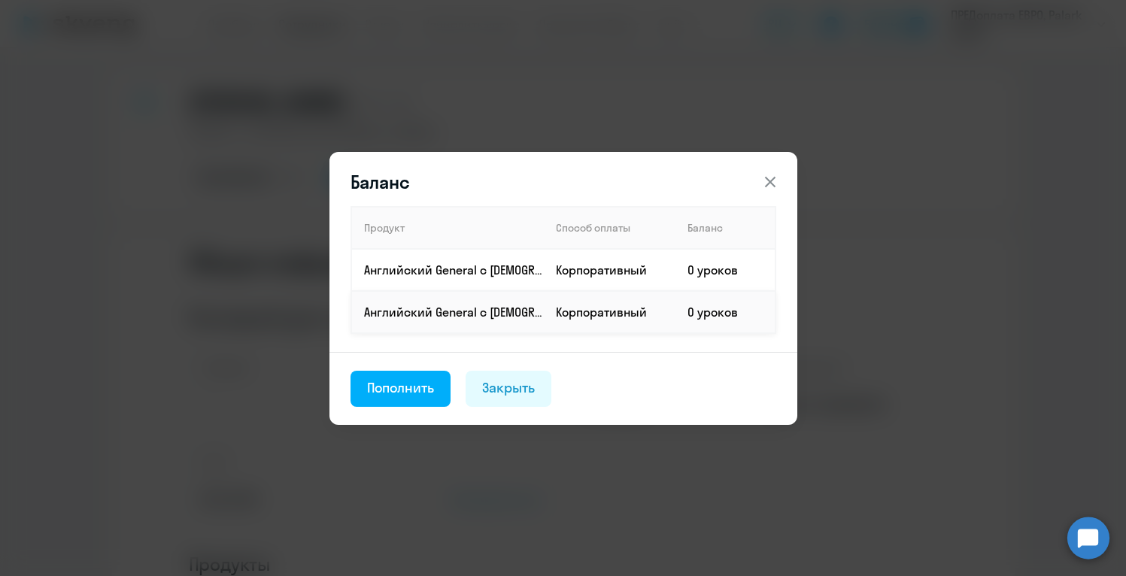
click at [594, 316] on td "Корпоративный" at bounding box center [610, 312] width 132 height 42
click at [584, 272] on td "Корпоративный" at bounding box center [610, 270] width 132 height 42
drag, startPoint x: 584, startPoint y: 272, endPoint x: 453, endPoint y: 381, distance: 170.9
click at [453, 381] on div "Баланс Продукт Способ оплаты Баланс Английский General с [DEMOGRAPHIC_DATA] пре…" at bounding box center [563, 288] width 468 height 273
click at [485, 279] on td "Английский General с [DEMOGRAPHIC_DATA] преподавателем" at bounding box center [447, 270] width 193 height 42
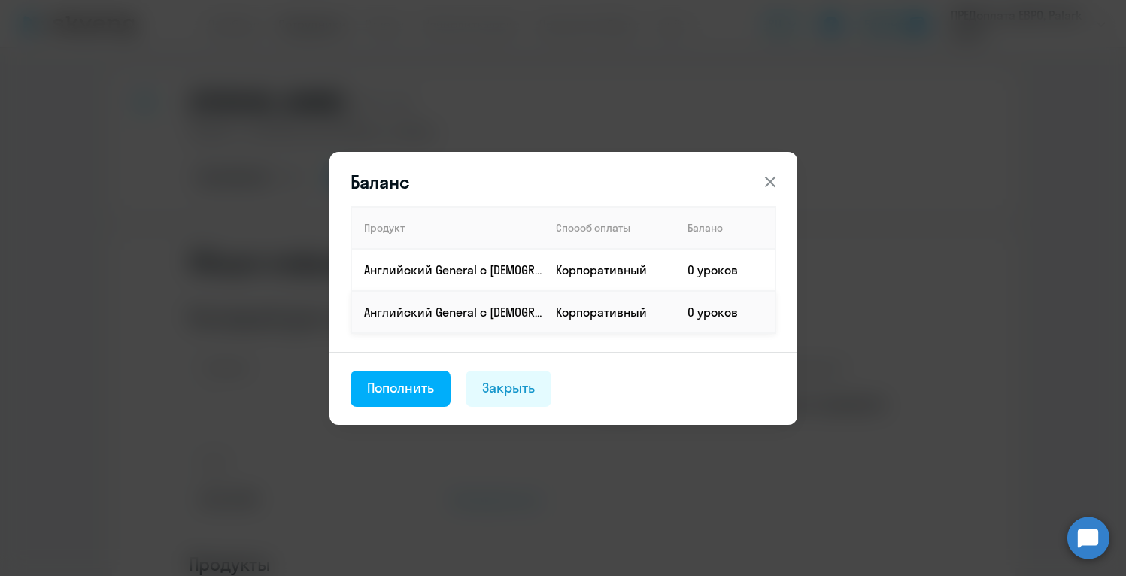
click at [409, 328] on td "Английский General с [DEMOGRAPHIC_DATA] преподавателем" at bounding box center [447, 312] width 193 height 42
click at [407, 319] on p "Английский General с [DEMOGRAPHIC_DATA] преподавателем" at bounding box center [453, 312] width 179 height 17
click at [405, 396] on div "Пополнить" at bounding box center [401, 388] width 68 height 20
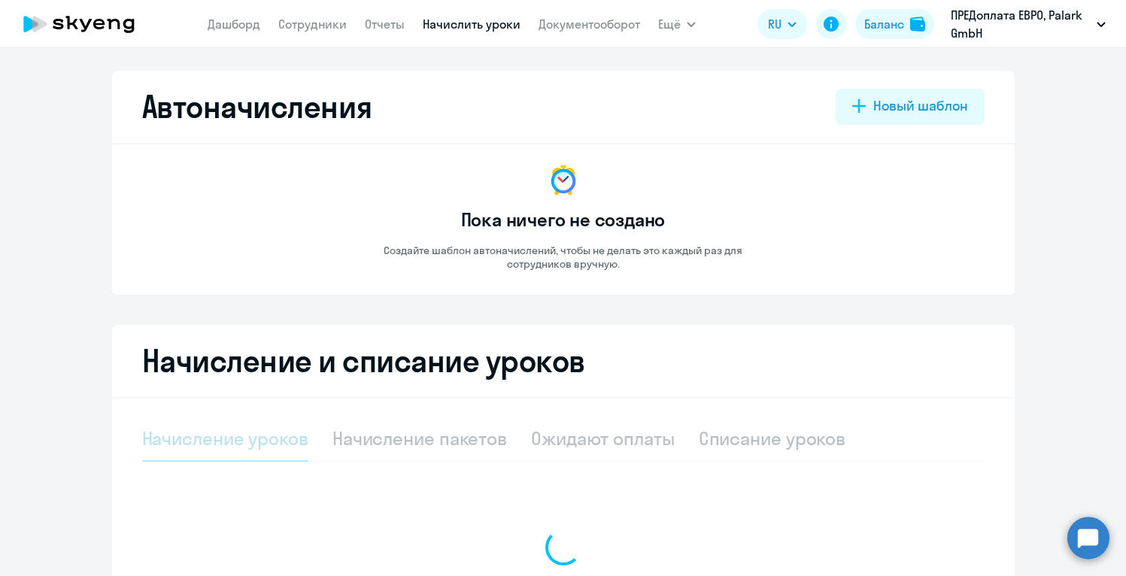
select select "10"
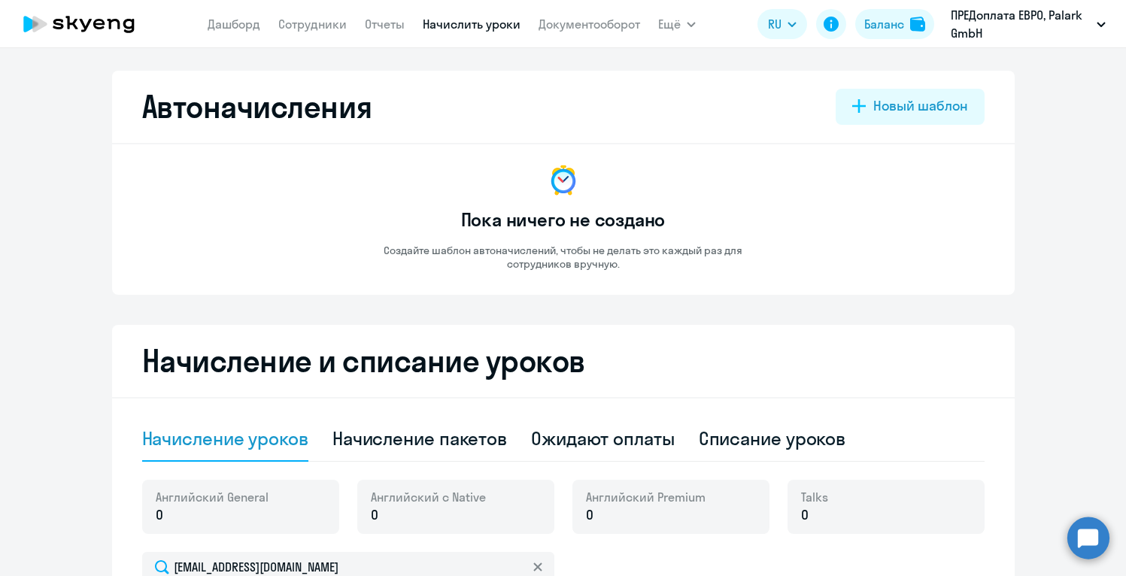
click at [928, 292] on div "Автоначисления Новый шаблон Пока ничего не создано Создайте шаблон автоначислен…" at bounding box center [563, 183] width 903 height 224
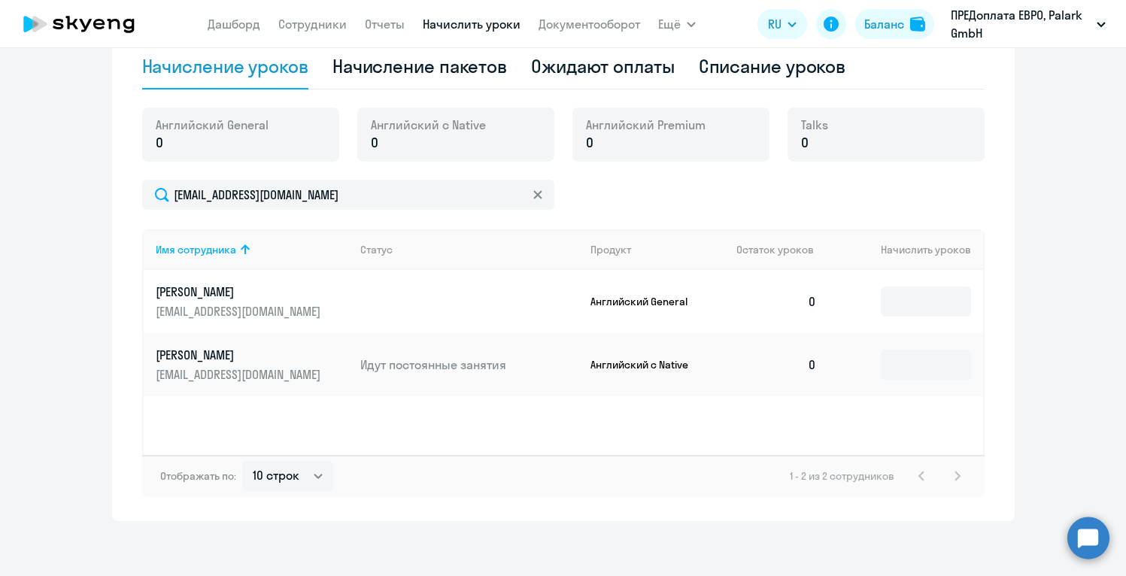
scroll to position [378, 0]
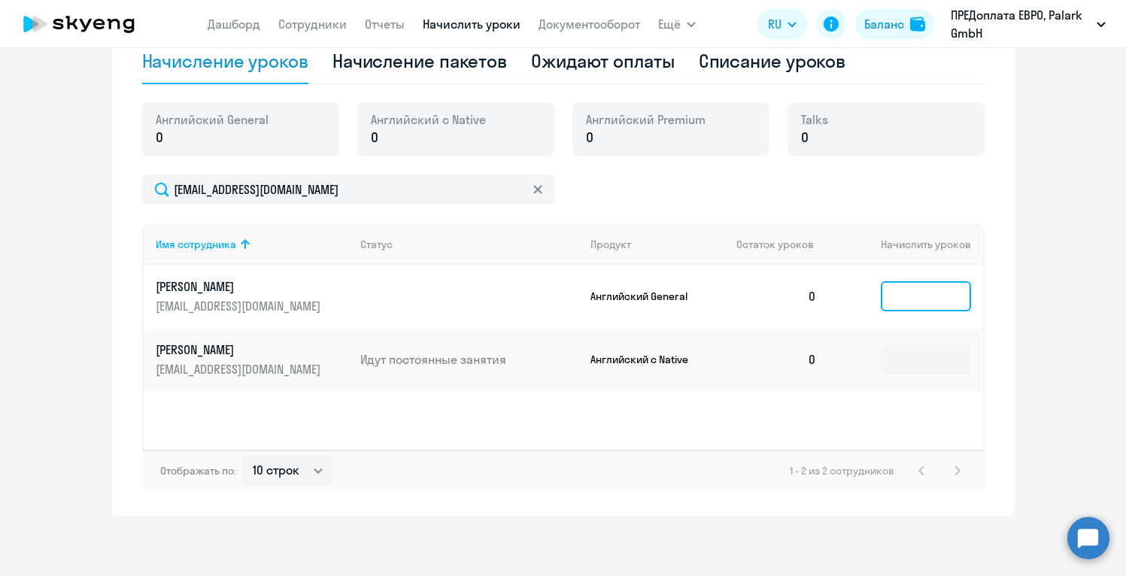
click at [930, 293] on input at bounding box center [926, 296] width 90 height 30
click at [935, 364] on input at bounding box center [926, 359] width 90 height 30
type input "2"
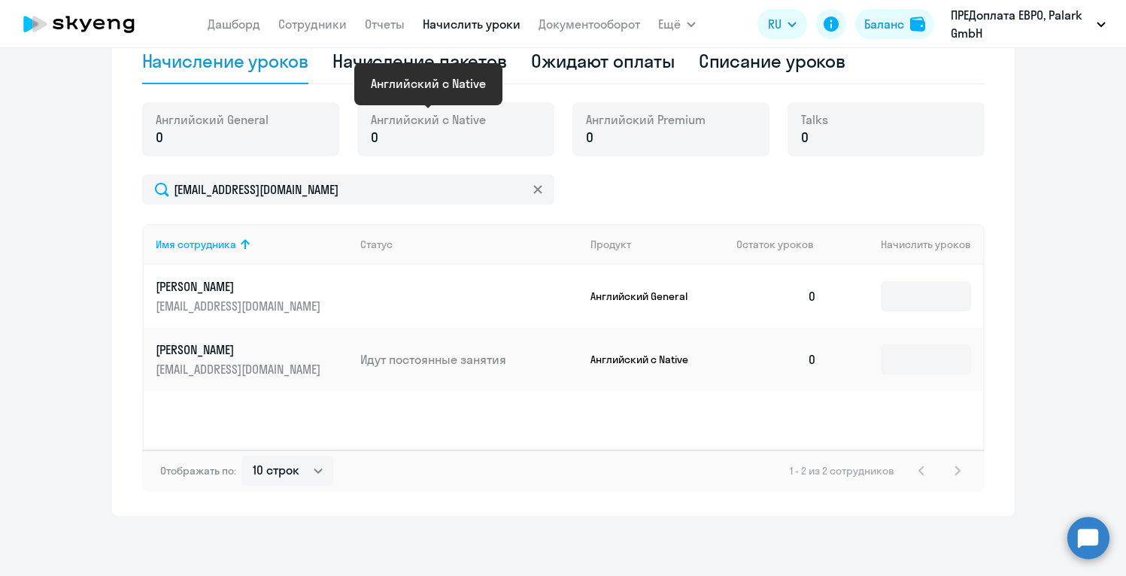
drag, startPoint x: 499, startPoint y: 121, endPoint x: 405, endPoint y: 118, distance: 94.1
click at [405, 118] on div "Английский с Native 0" at bounding box center [455, 129] width 197 height 54
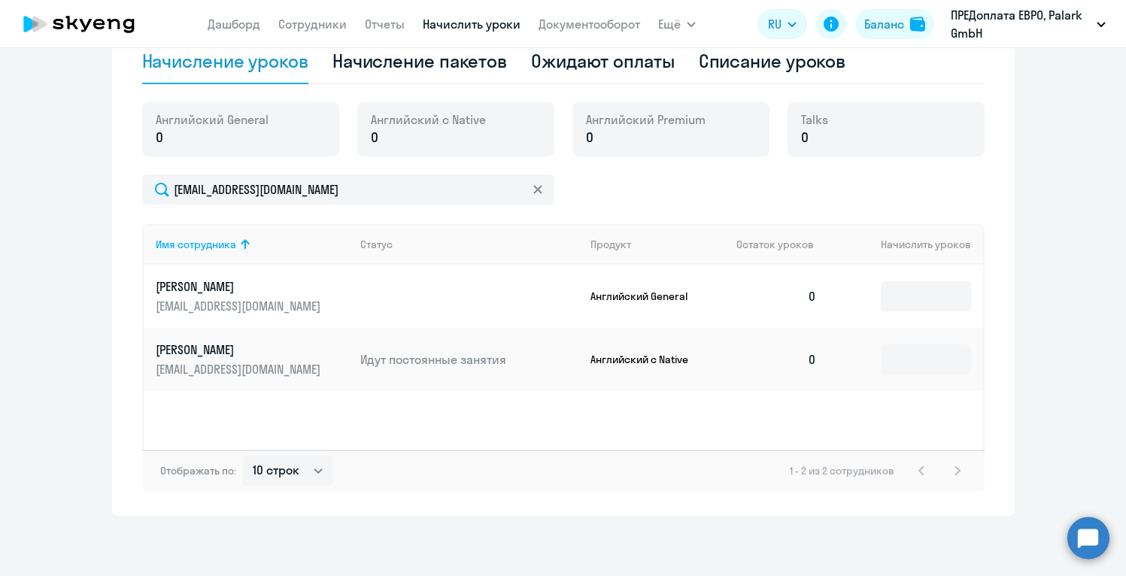
click at [497, 111] on div "Английский с Native 0" at bounding box center [455, 129] width 197 height 54
drag, startPoint x: 499, startPoint y: 118, endPoint x: 366, endPoint y: 117, distance: 133.9
click at [366, 117] on div "Английский с Native 0" at bounding box center [455, 129] width 197 height 54
copy span "Английский с Native"
